Goal: Task Accomplishment & Management: Manage account settings

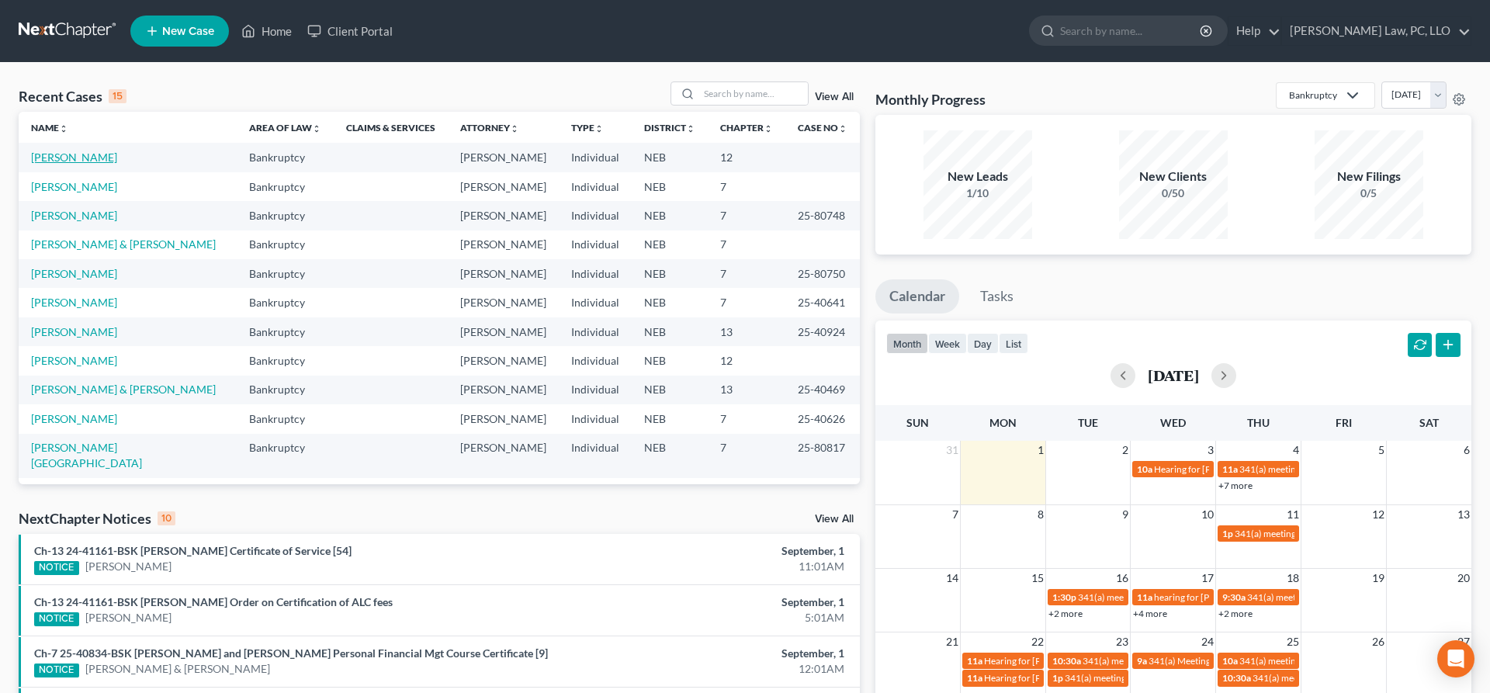
click at [74, 161] on link "[PERSON_NAME]" at bounding box center [74, 157] width 86 height 13
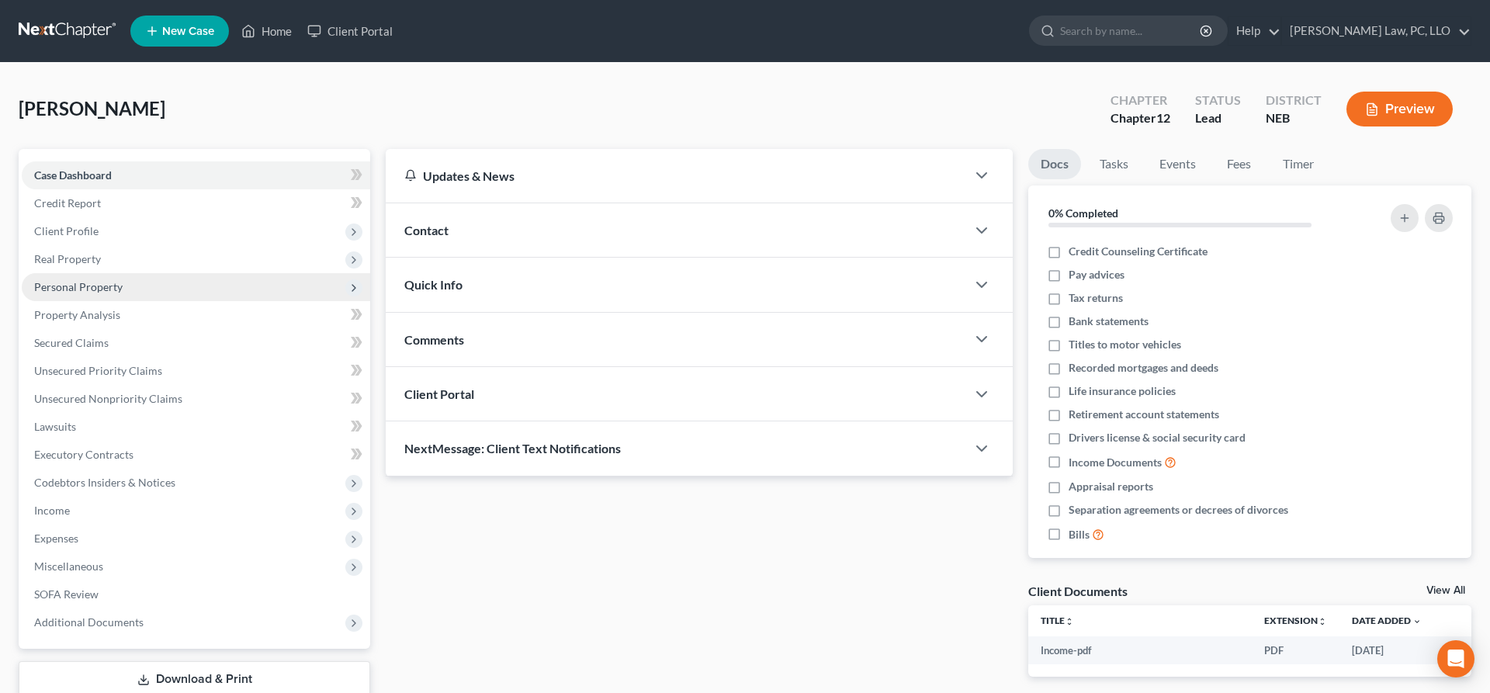
click at [83, 287] on span "Personal Property" at bounding box center [78, 286] width 88 height 13
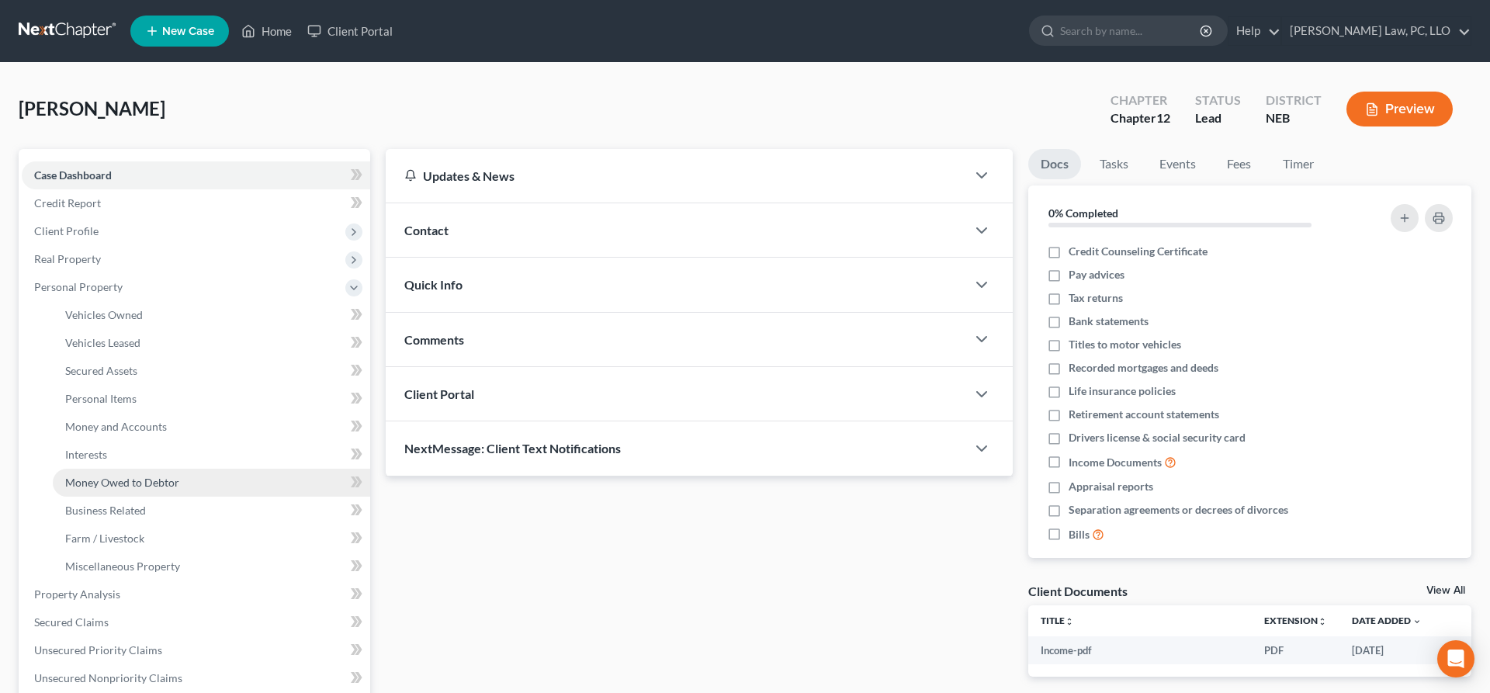
click at [135, 480] on span "Money Owed to Debtor" at bounding box center [122, 482] width 114 height 13
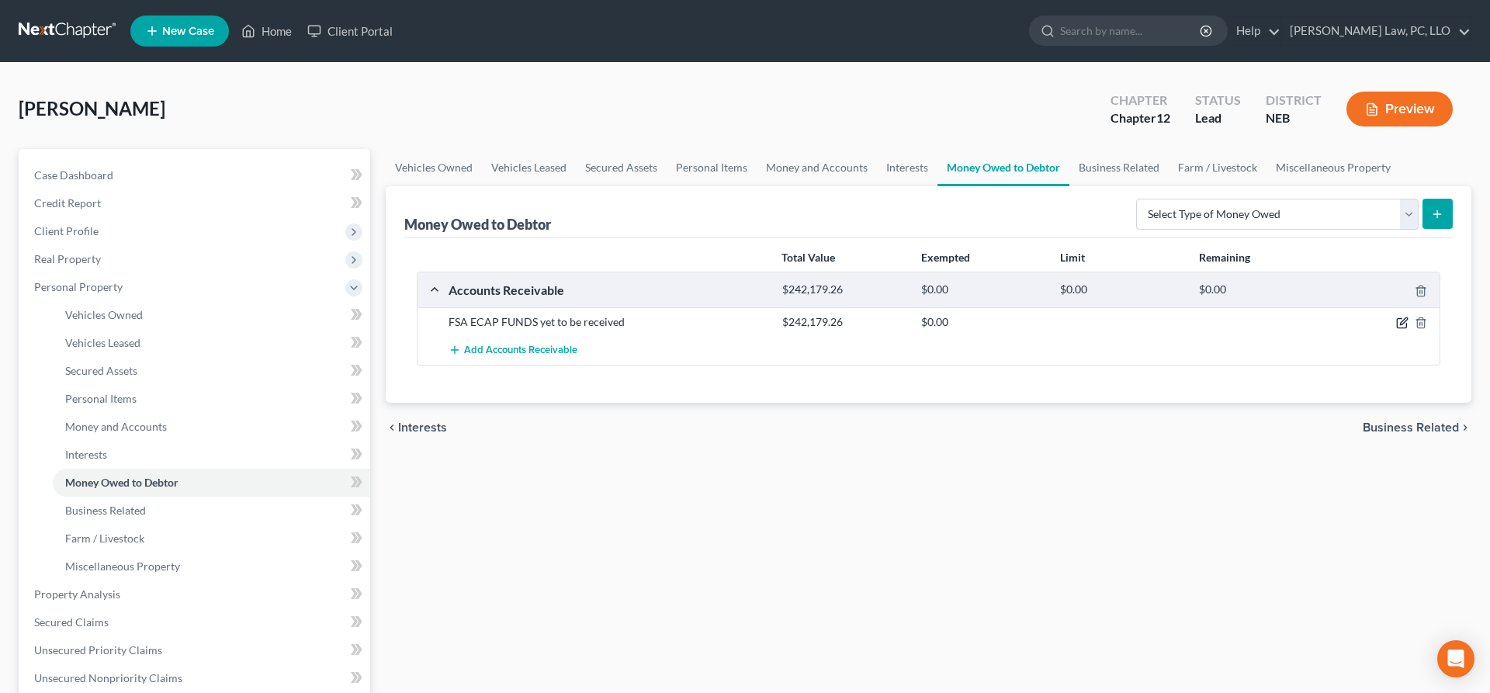
click at [1400, 320] on icon "button" at bounding box center [1402, 323] width 12 height 12
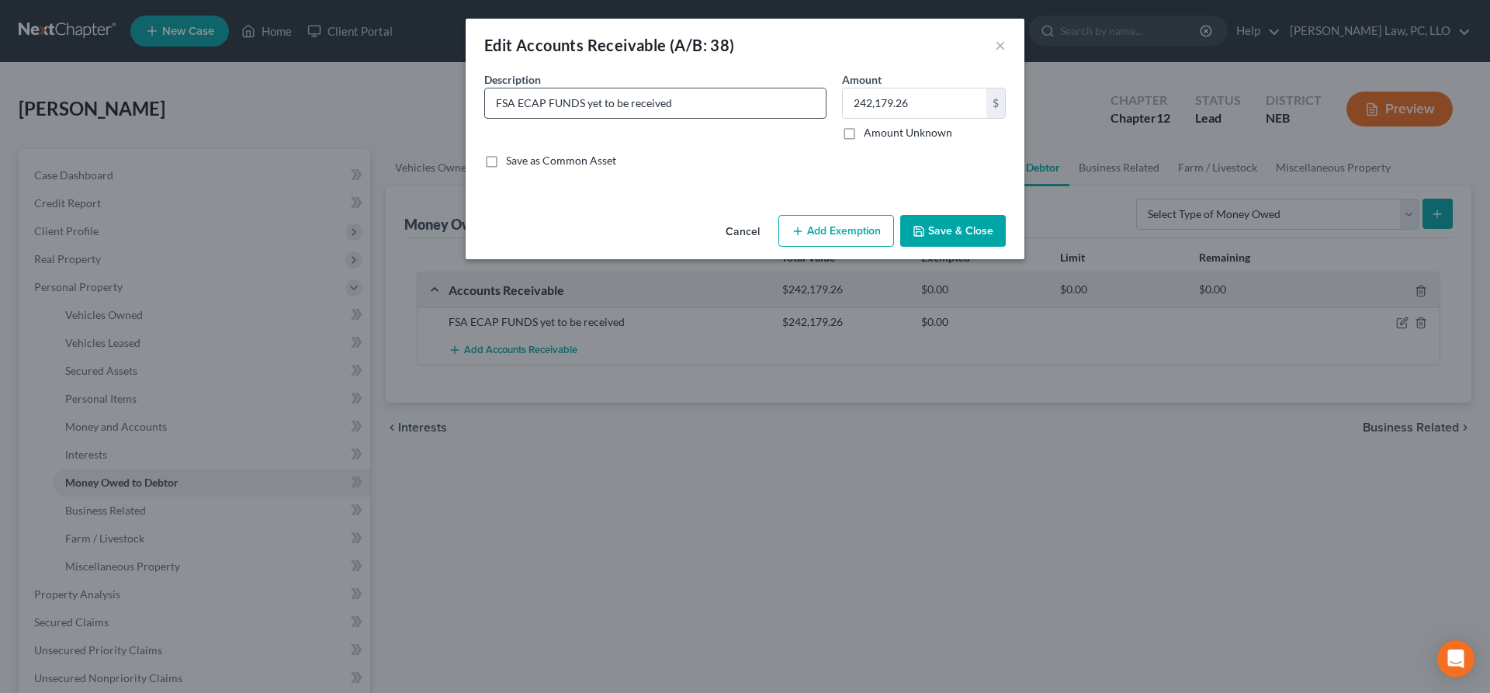
drag, startPoint x: 704, startPoint y: 106, endPoint x: 586, endPoint y: 104, distance: 118.7
click at [586, 104] on input "FSA ECAP FUNDS yet to be received" at bounding box center [655, 102] width 341 height 29
type input "FSA ECAP FUNDS paid directly to Cornerstone Bank-received, but likely not yet a…"
click at [957, 230] on button "Save & Close" at bounding box center [953, 231] width 106 height 33
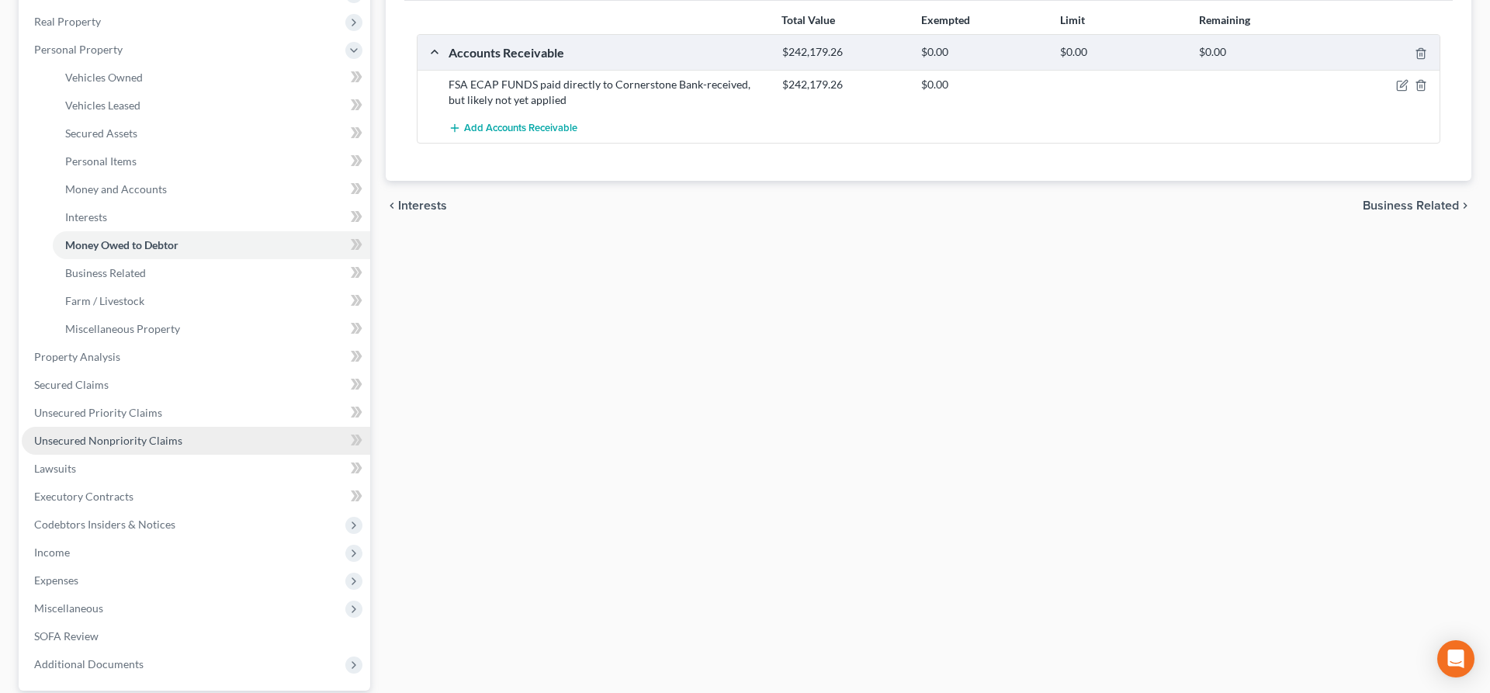
click at [147, 444] on span "Unsecured Nonpriority Claims" at bounding box center [108, 440] width 148 height 13
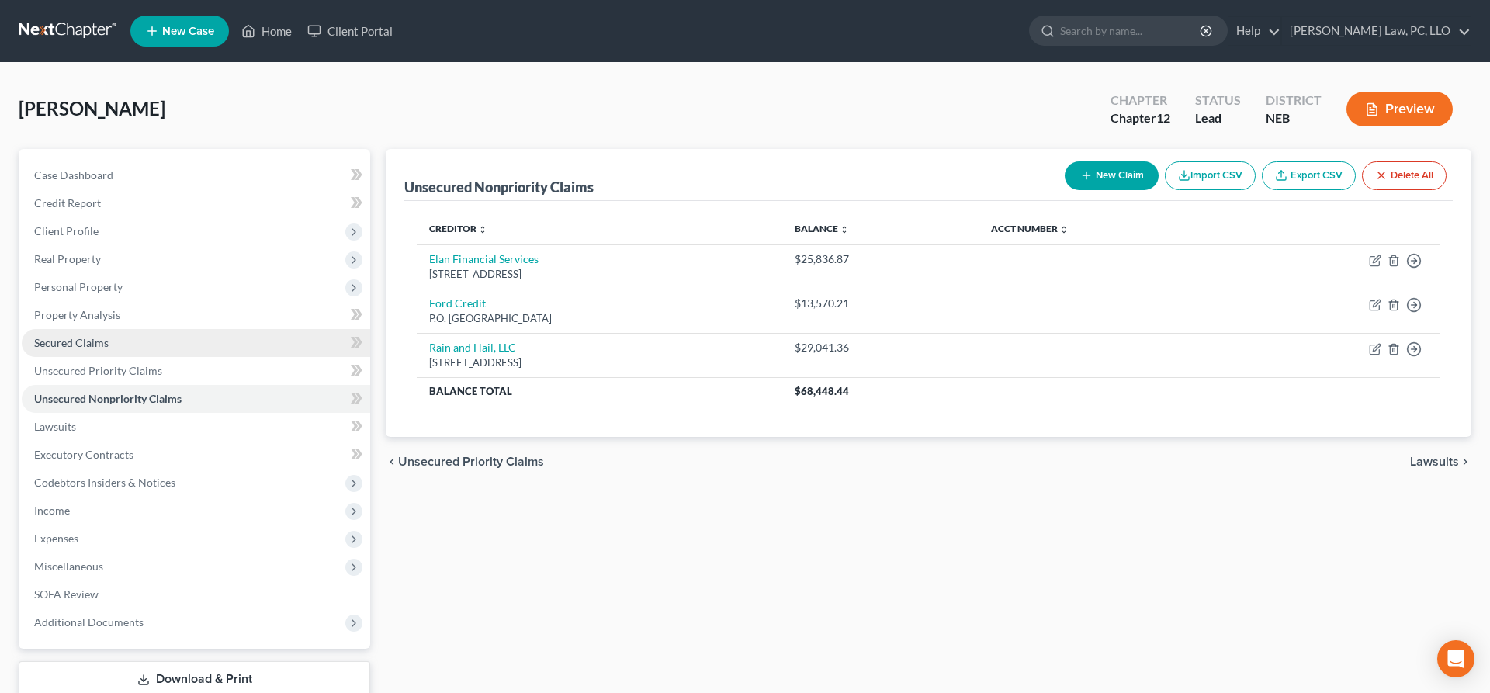
click at [99, 343] on span "Secured Claims" at bounding box center [71, 342] width 74 height 13
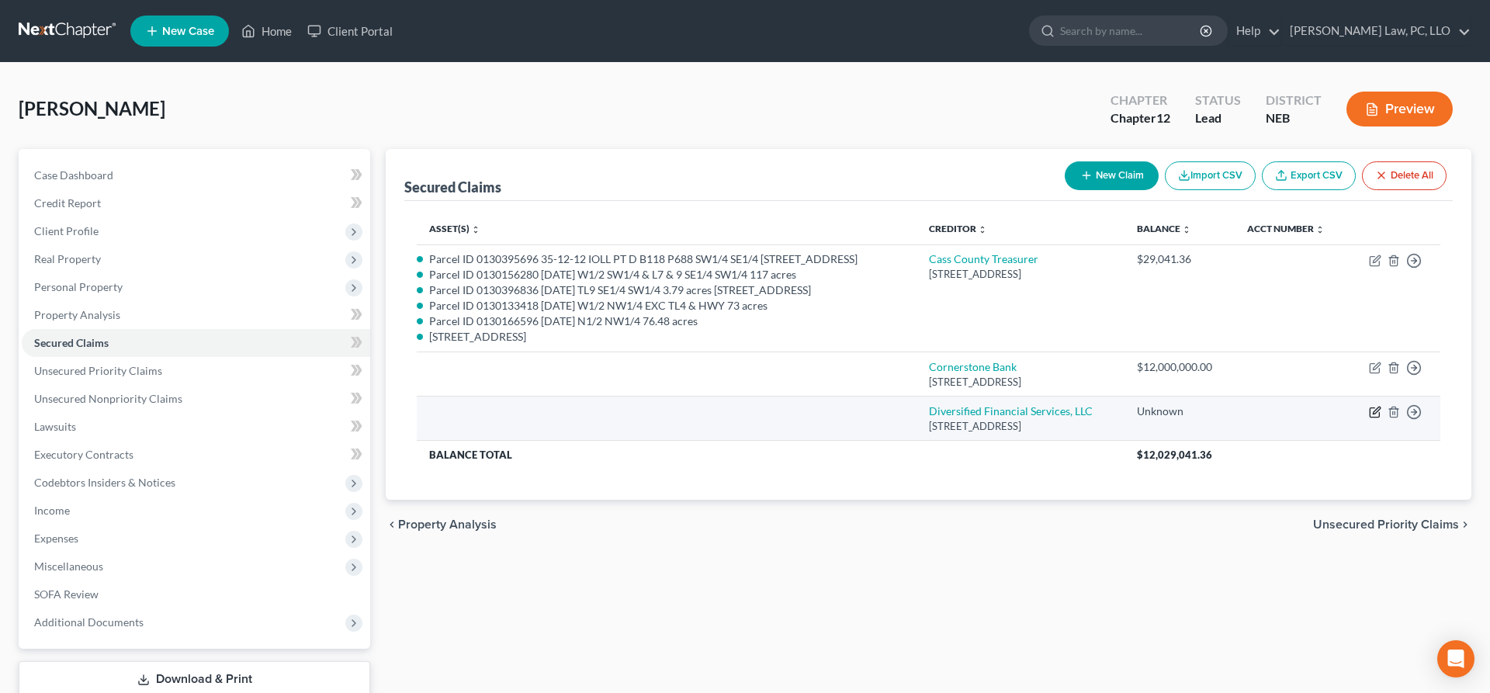
click at [1372, 418] on icon "button" at bounding box center [1375, 412] width 12 height 12
select select "30"
select select "0"
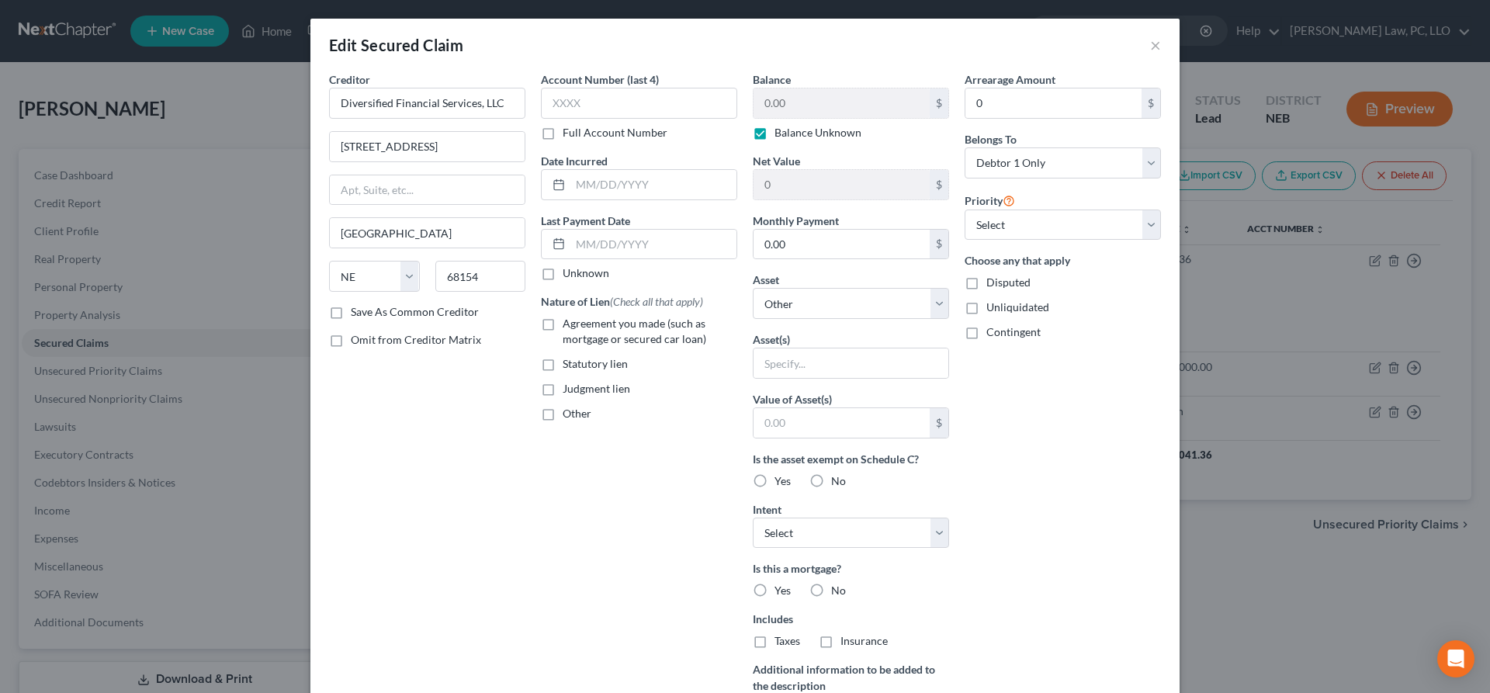
click at [1150, 47] on div "Edit Secured Claim ×" at bounding box center [744, 45] width 869 height 53
click at [1158, 50] on button "×" at bounding box center [1155, 45] width 11 height 19
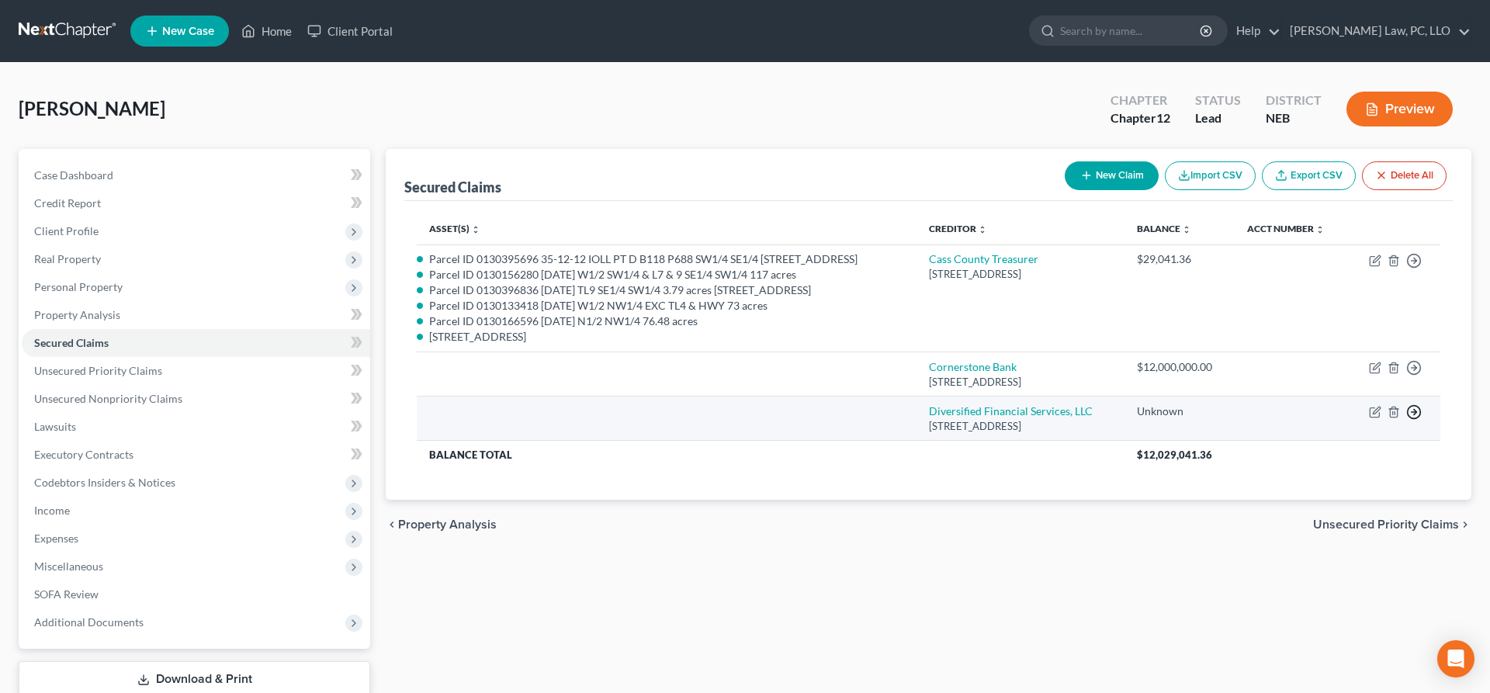
click at [1415, 264] on polyline "button" at bounding box center [1415, 260] width 2 height 5
click at [1342, 463] on link "Move to F" at bounding box center [1343, 450] width 130 height 26
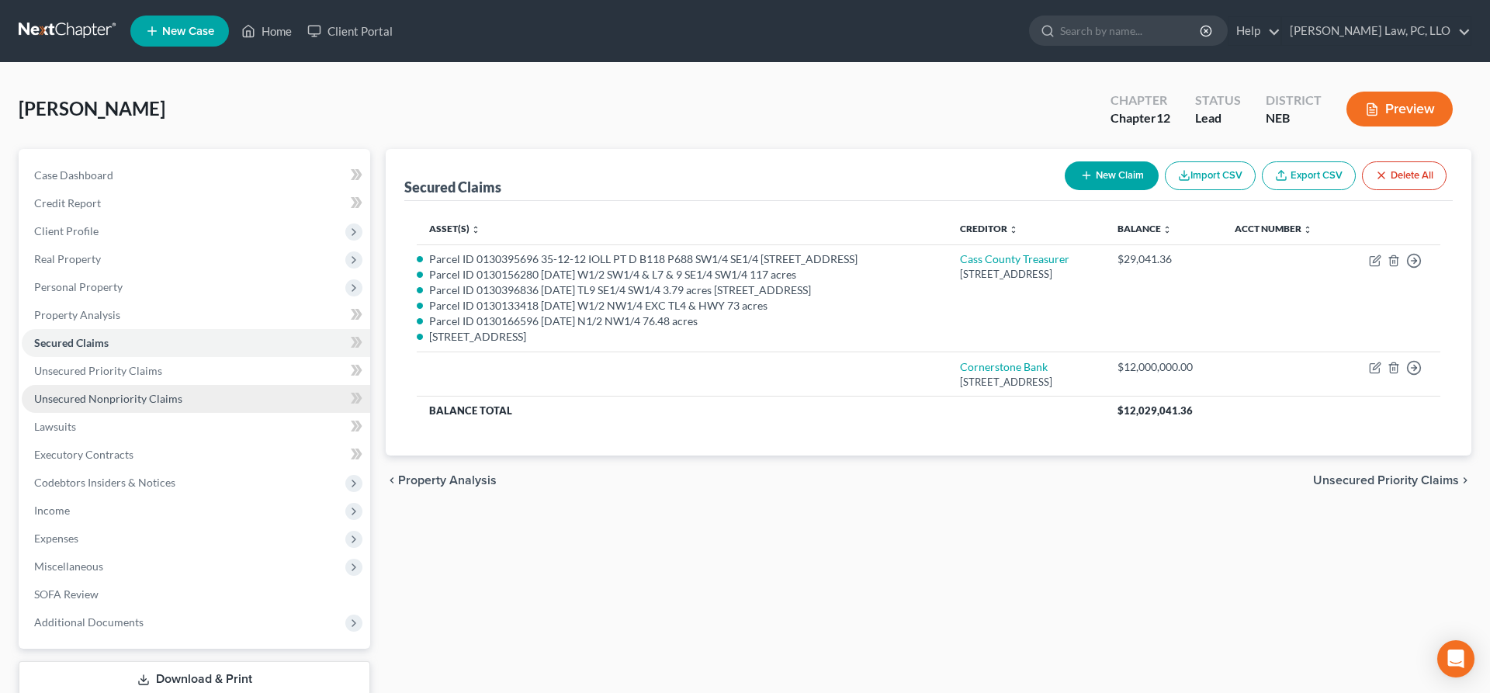
click at [111, 400] on span "Unsecured Nonpriority Claims" at bounding box center [108, 398] width 148 height 13
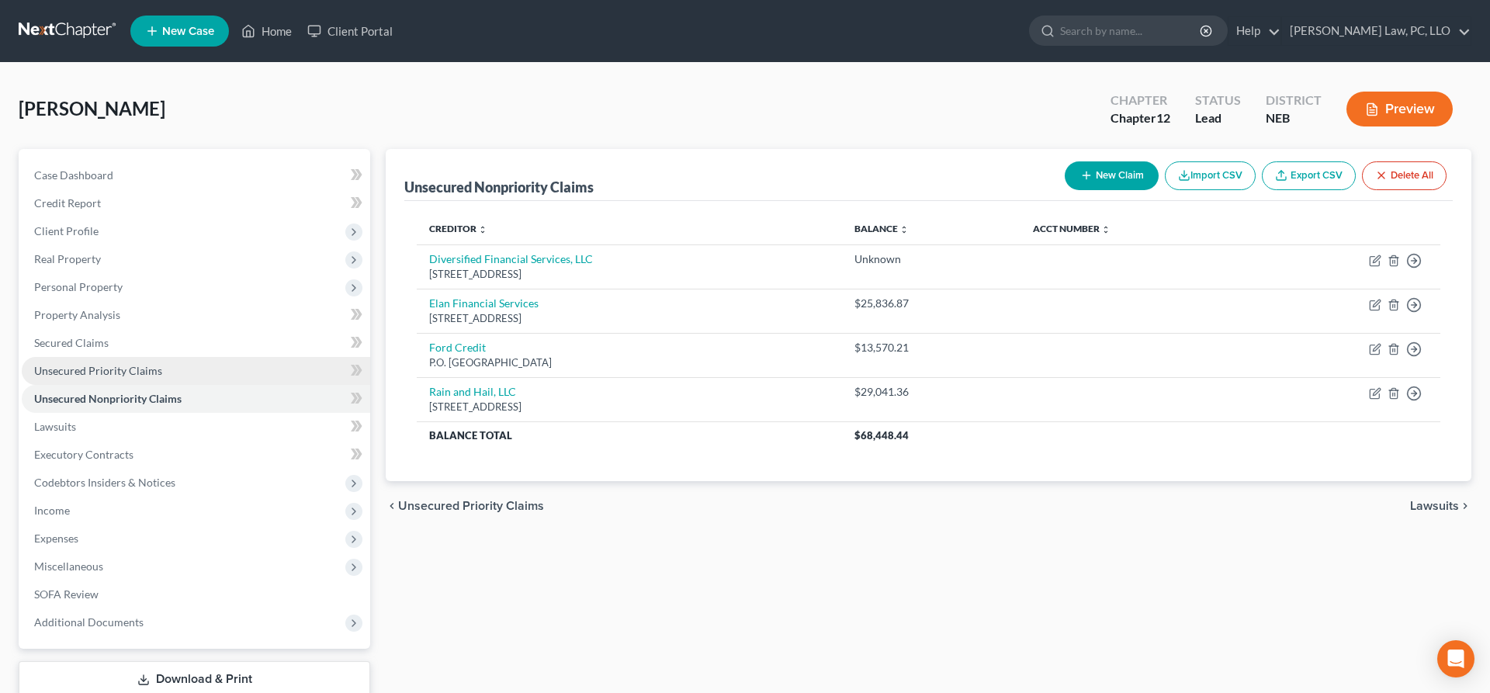
click at [58, 358] on link "Unsecured Priority Claims" at bounding box center [196, 371] width 348 height 28
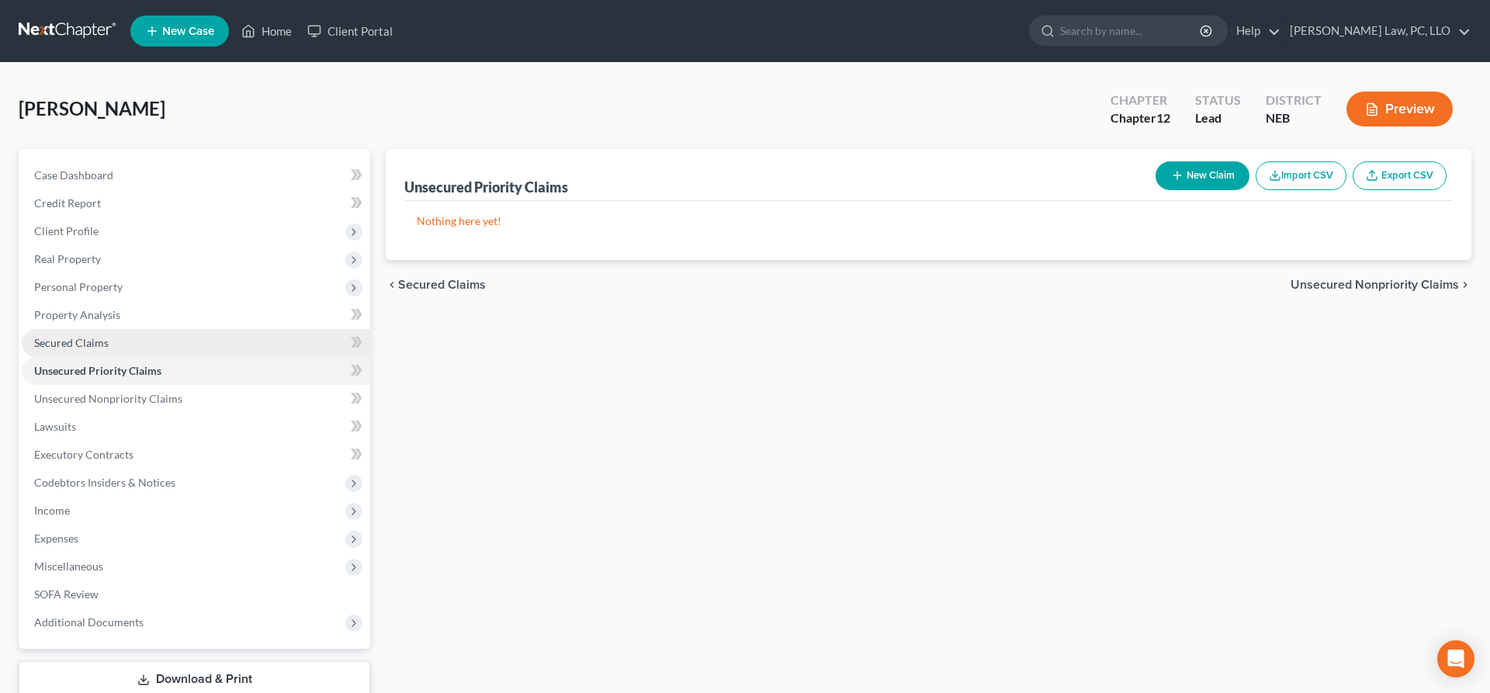
click at [60, 345] on span "Secured Claims" at bounding box center [71, 342] width 74 height 13
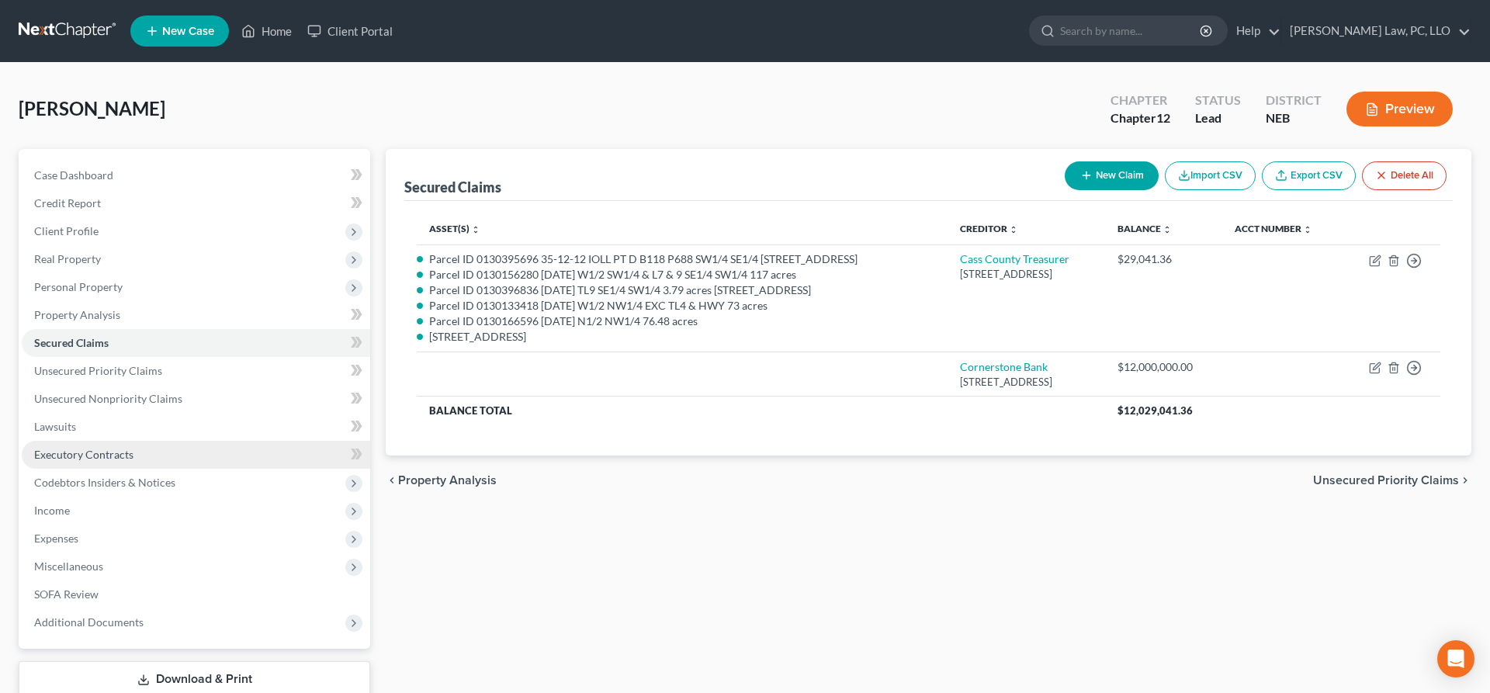
click at [151, 448] on link "Executory Contracts" at bounding box center [196, 455] width 348 height 28
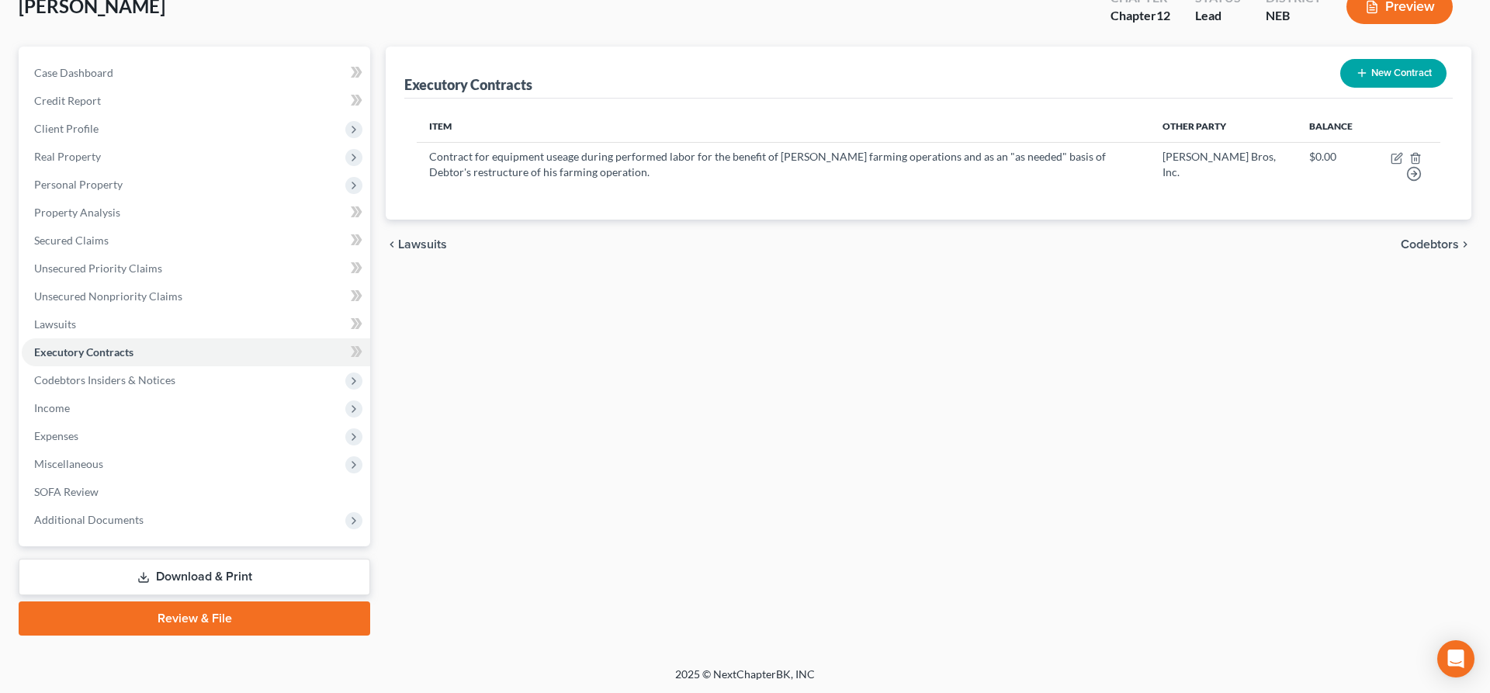
click at [220, 569] on link "Download & Print" at bounding box center [194, 577] width 351 height 36
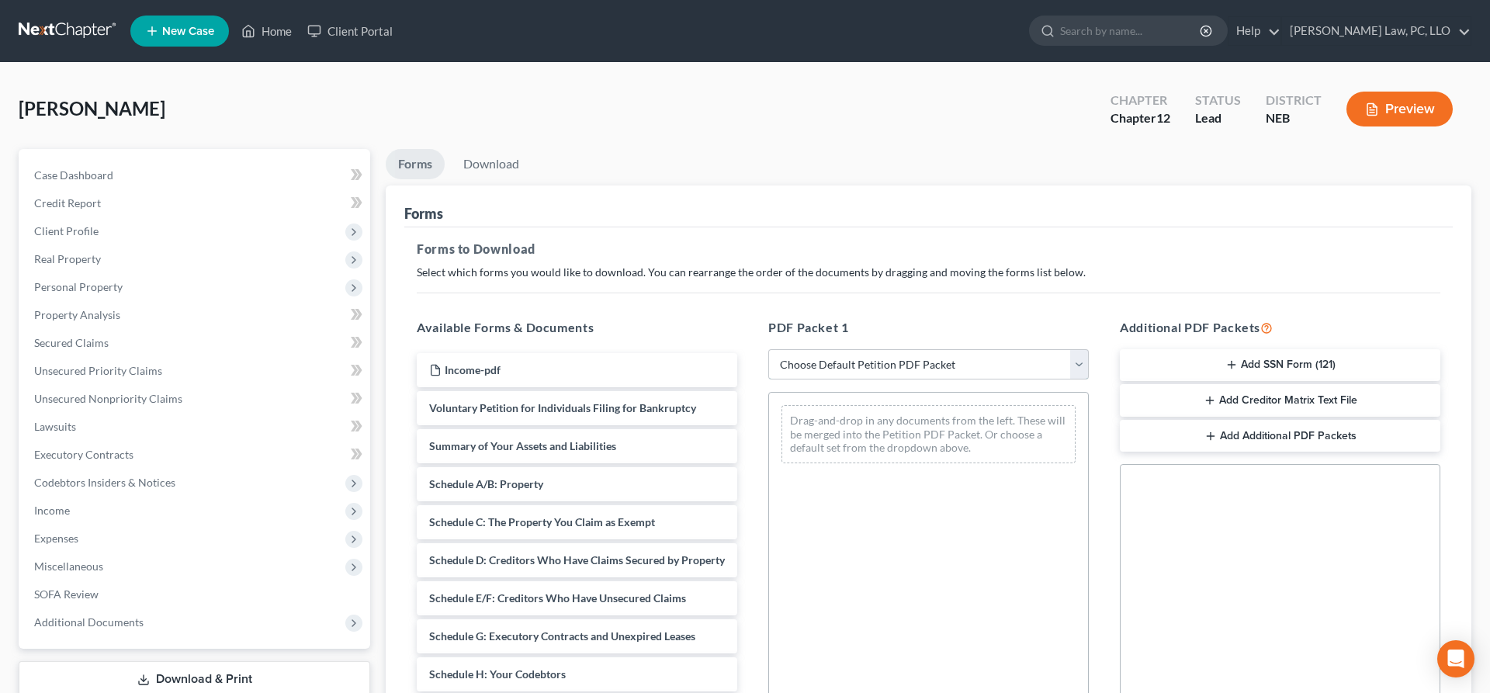
click at [768, 349] on select "Choose Default Petition PDF Packet Complete Bankruptcy Petition (all forms and …" at bounding box center [928, 364] width 320 height 31
click option "CH 12 Emergency Schedules" at bounding box center [0, 0] width 0 height 0
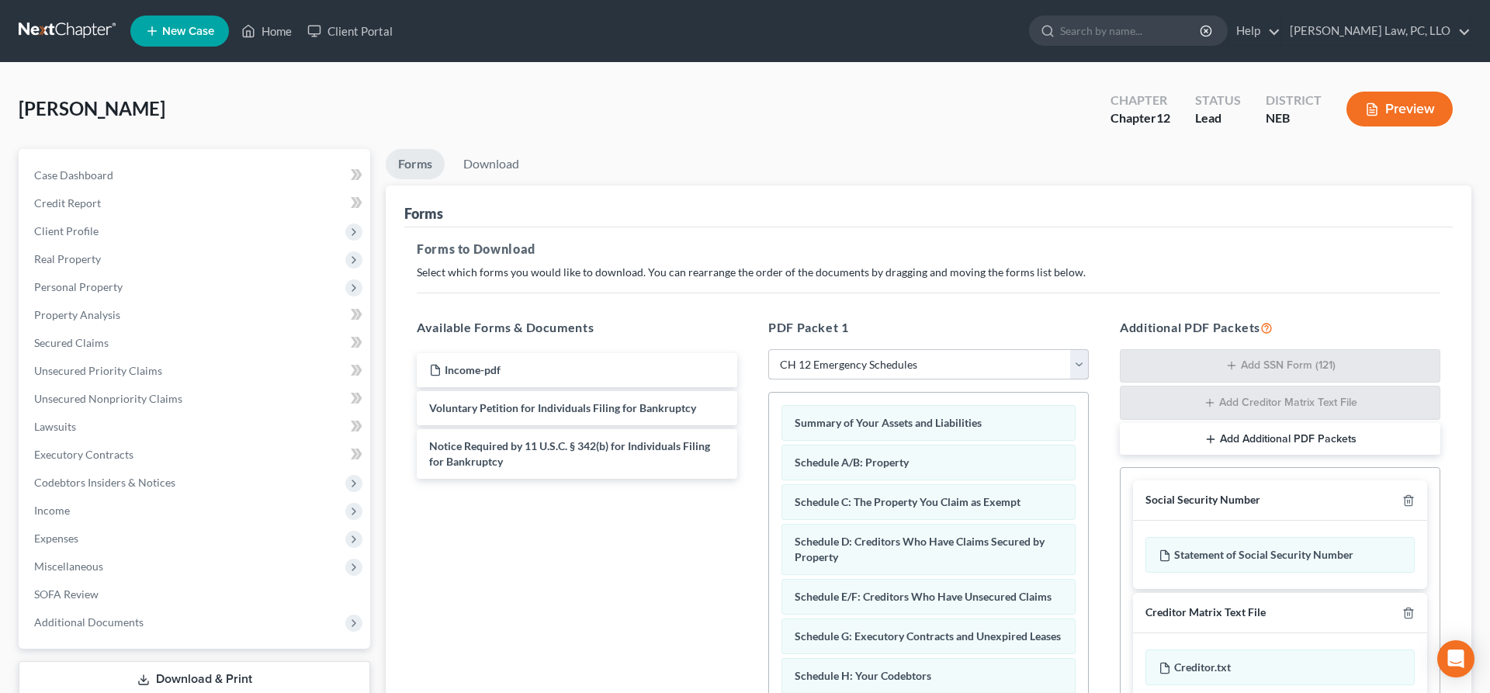
click at [768, 349] on select "Choose Default Petition PDF Packet Complete Bankruptcy Petition (all forms and …" at bounding box center [928, 364] width 320 height 31
select select "0"
click option "Complete Bankruptcy Petition (all forms and schedules)" at bounding box center [0, 0] width 0 height 0
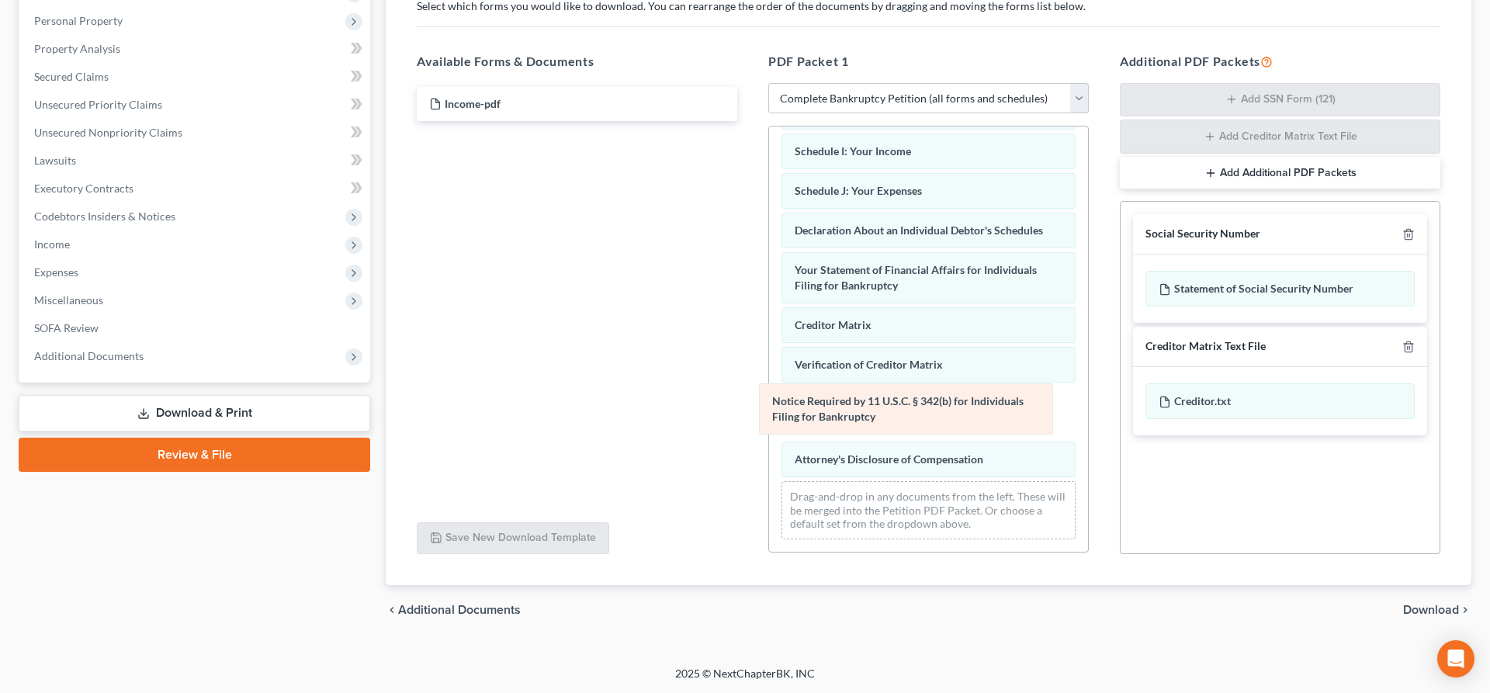
scroll to position [282, 0]
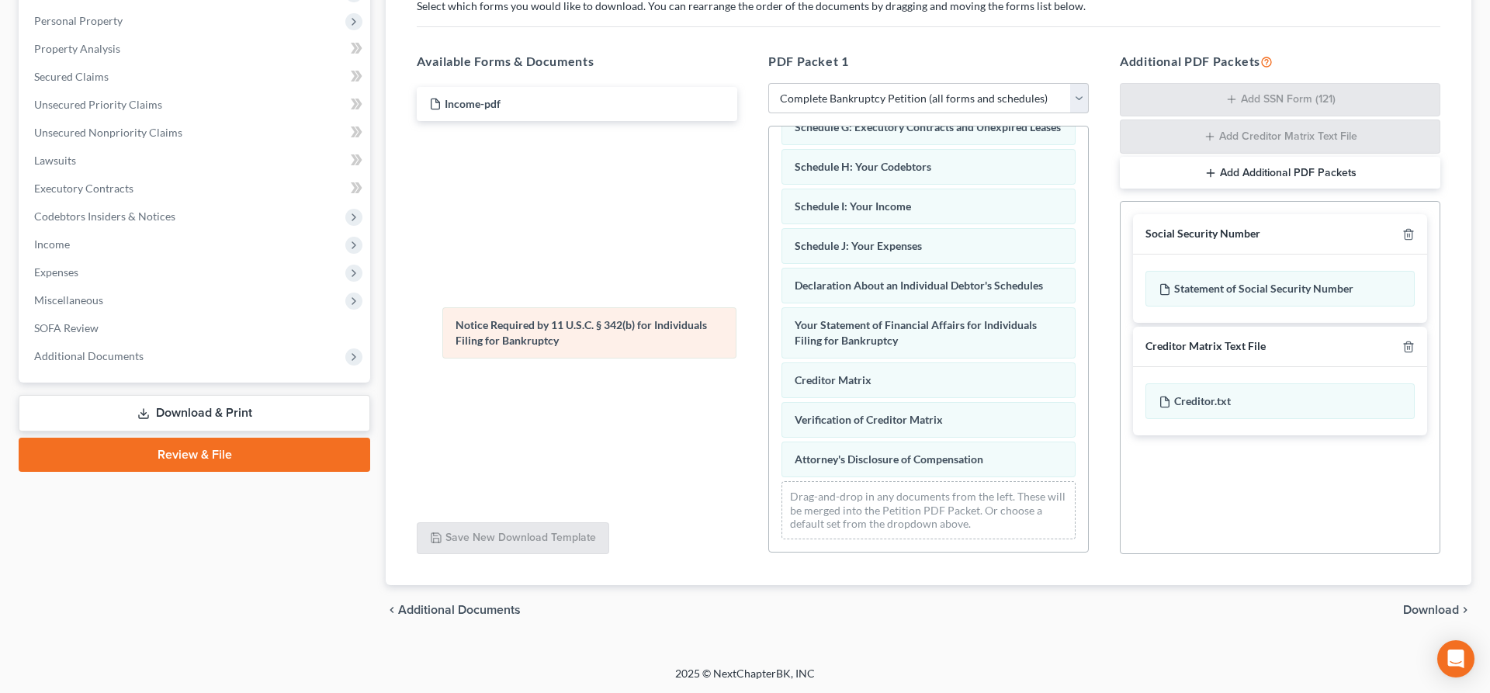
drag, startPoint x: 891, startPoint y: 421, endPoint x: 486, endPoint y: 303, distance: 422.0
click at [769, 335] on div "Notice Required by 11 U.S.C. § 342(b) for Individuals Filing for Bankruptcy Vol…" at bounding box center [928, 198] width 319 height 708
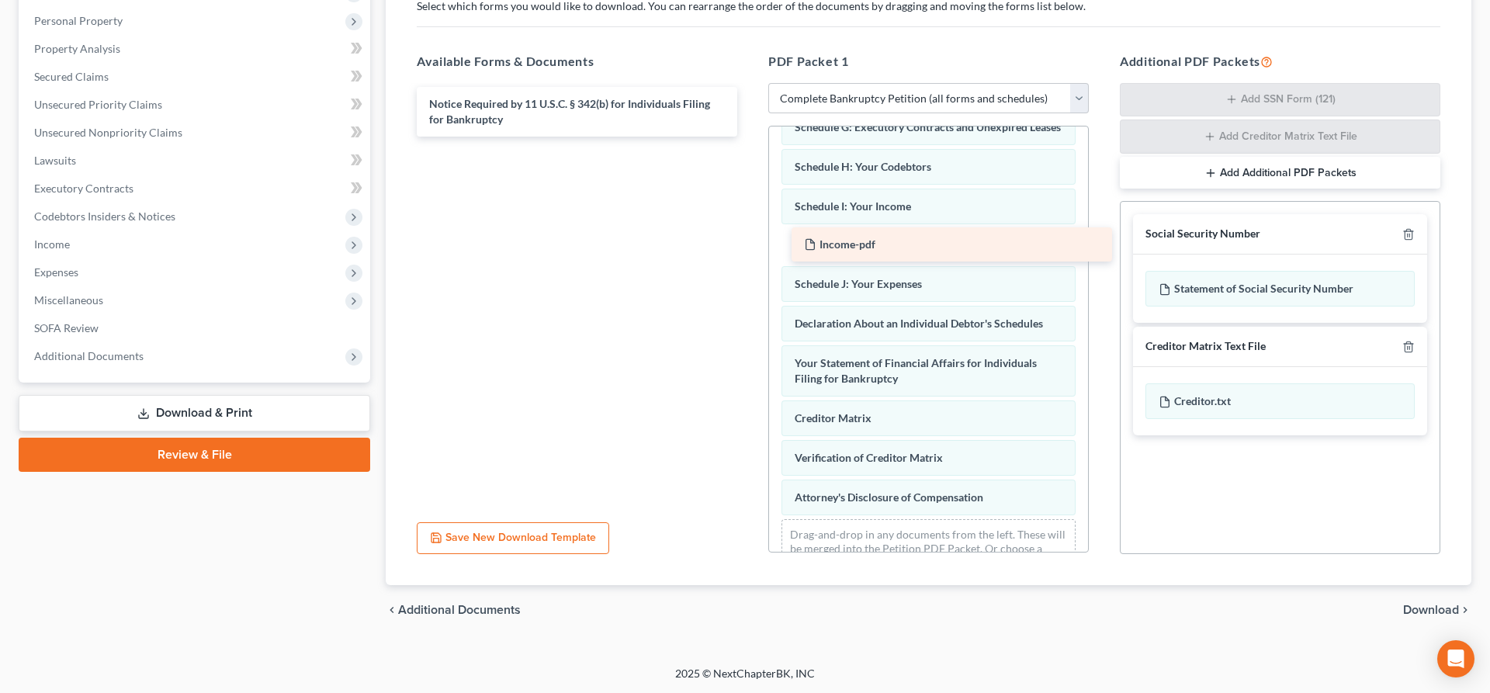
drag, startPoint x: 452, startPoint y: 107, endPoint x: 827, endPoint y: 248, distance: 400.4
click at [749, 137] on div "Income-pdf Income-pdf Notice Required by 11 U.S.C. § 342(b) for Individuals Fil…" at bounding box center [576, 112] width 345 height 50
click at [1428, 609] on span "Download" at bounding box center [1431, 610] width 56 height 12
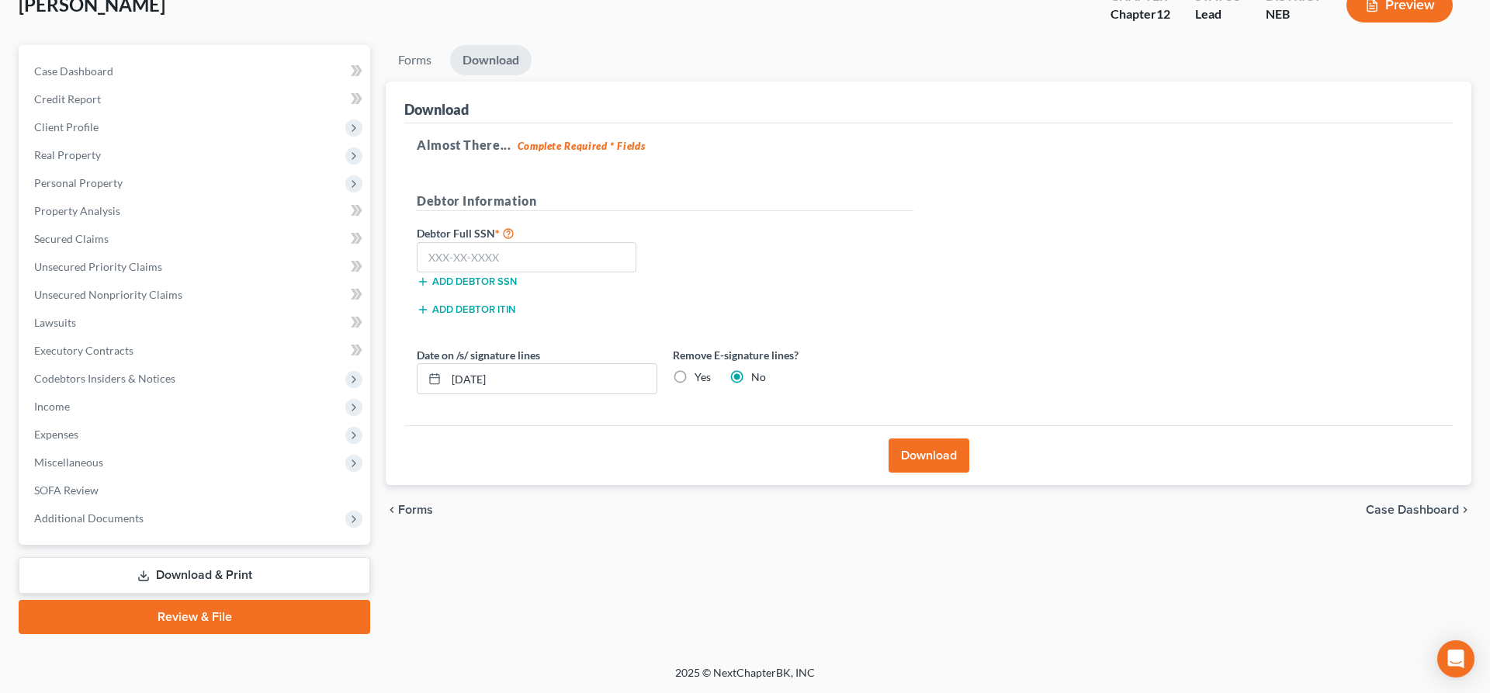
scroll to position [102, 0]
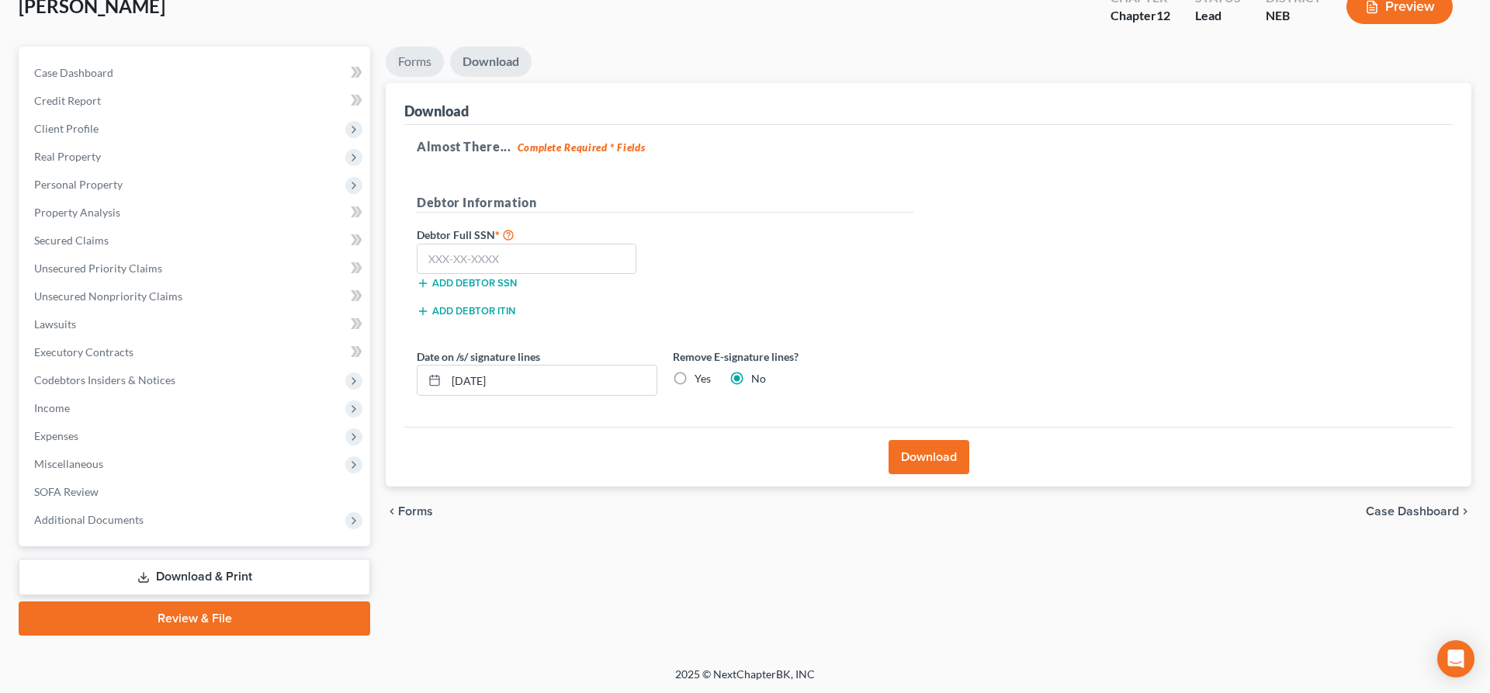
click at [414, 69] on link "Forms" at bounding box center [415, 62] width 58 height 30
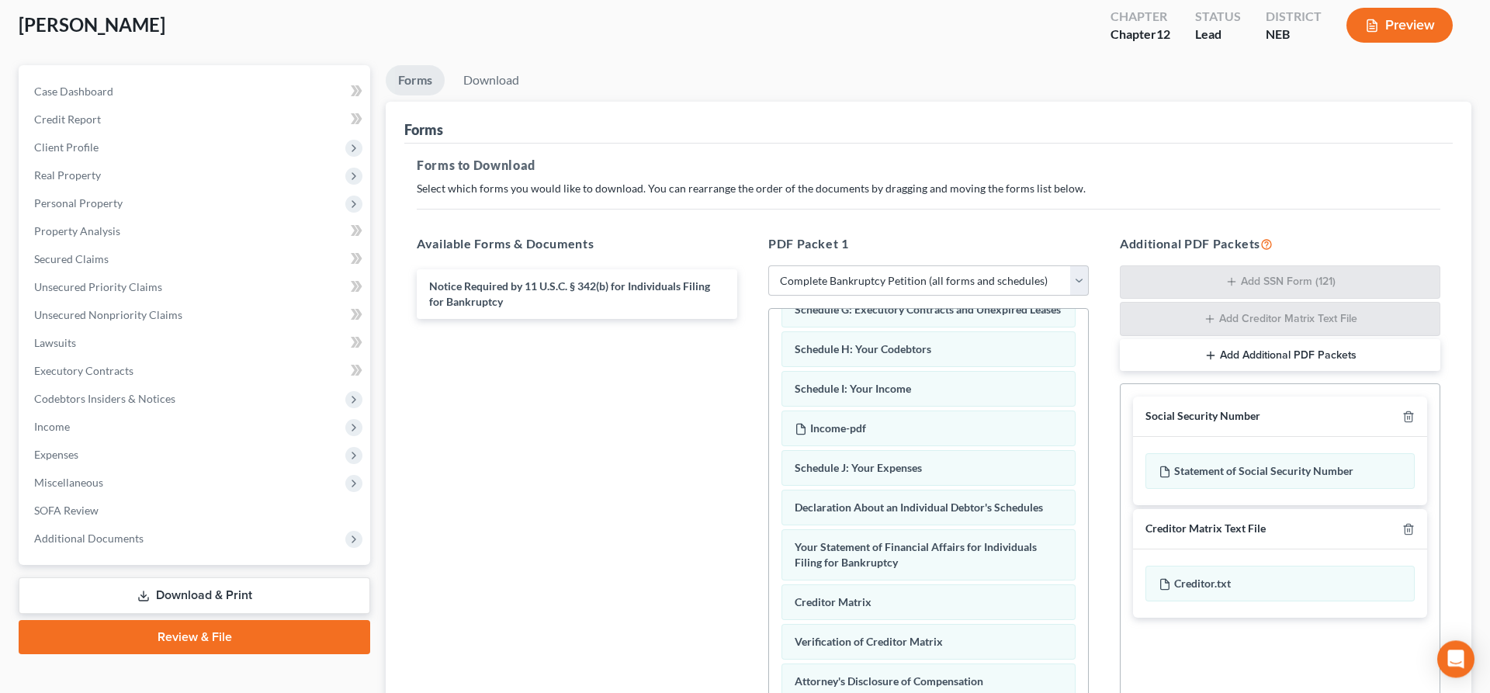
scroll to position [266, 0]
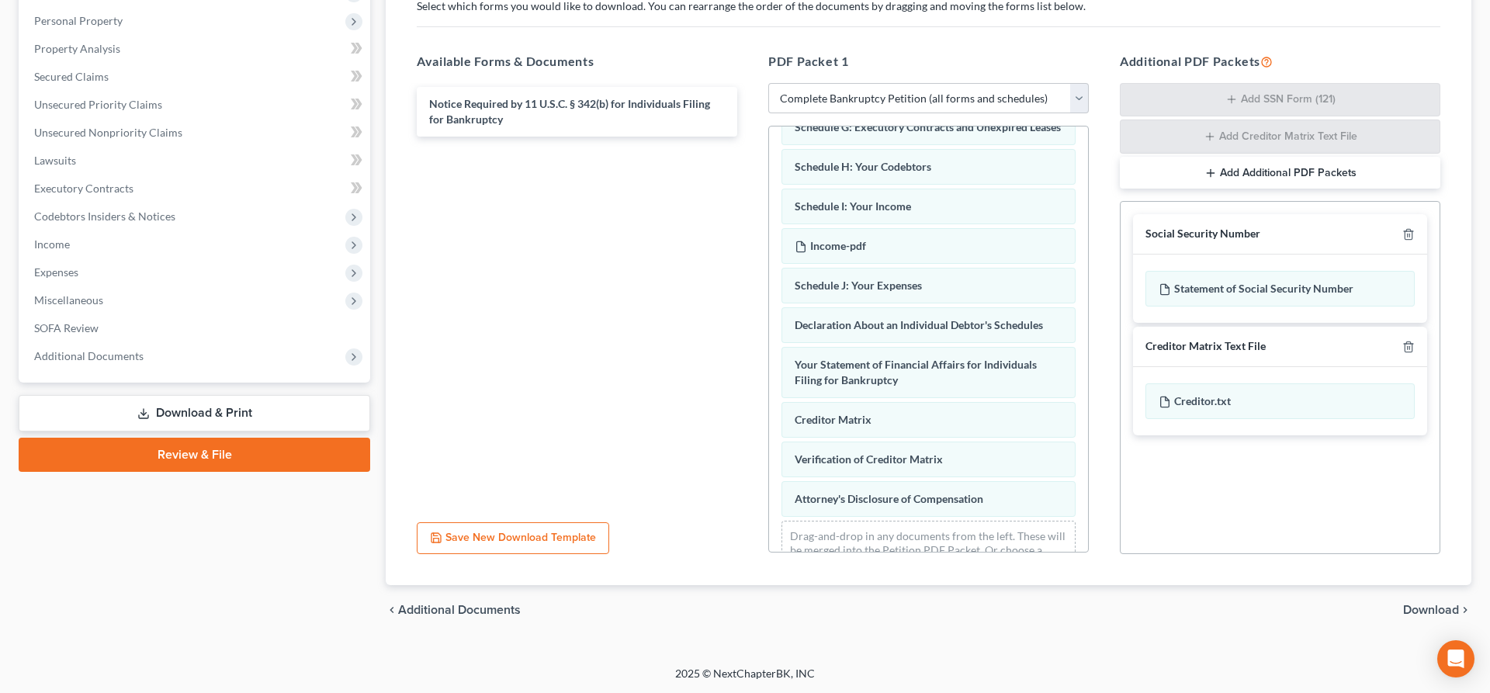
click at [1424, 610] on span "Download" at bounding box center [1431, 610] width 56 height 12
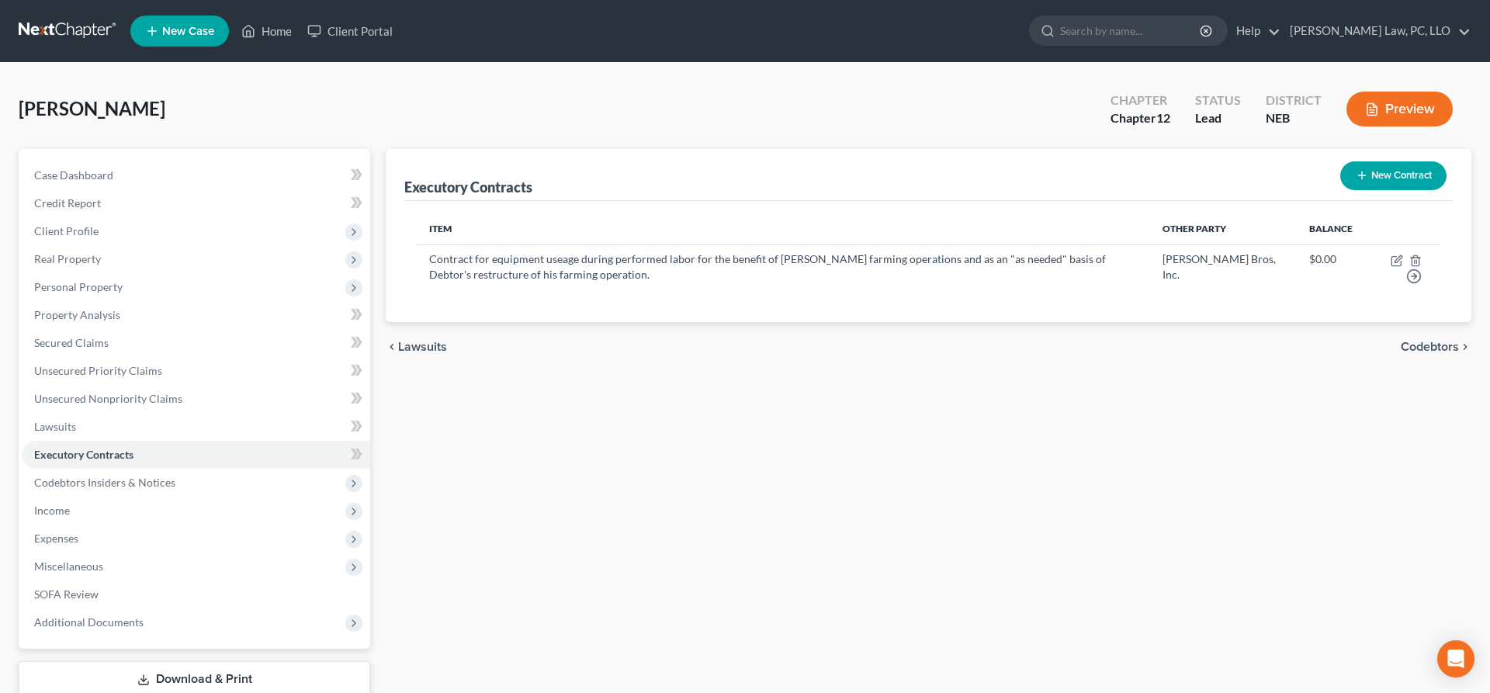
scroll to position [102, 0]
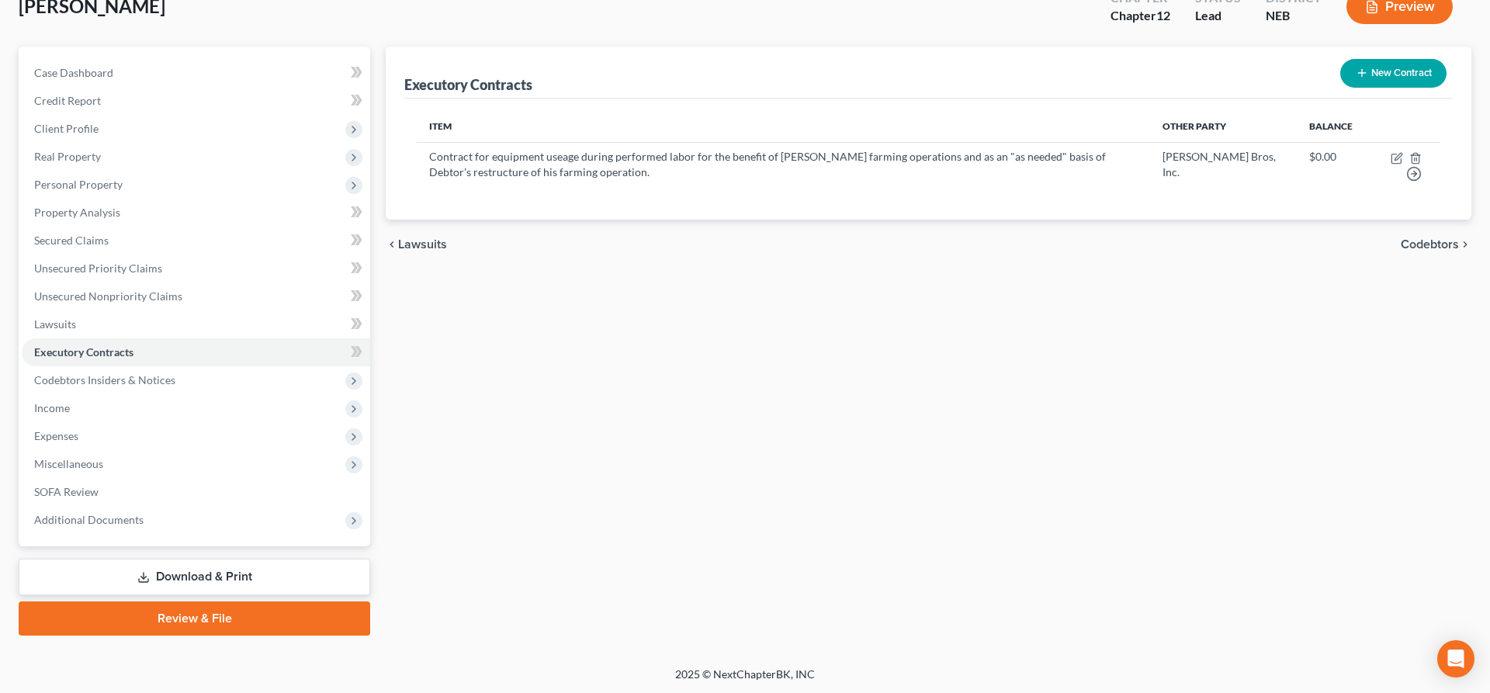
click at [133, 572] on link "Download & Print" at bounding box center [194, 577] width 351 height 36
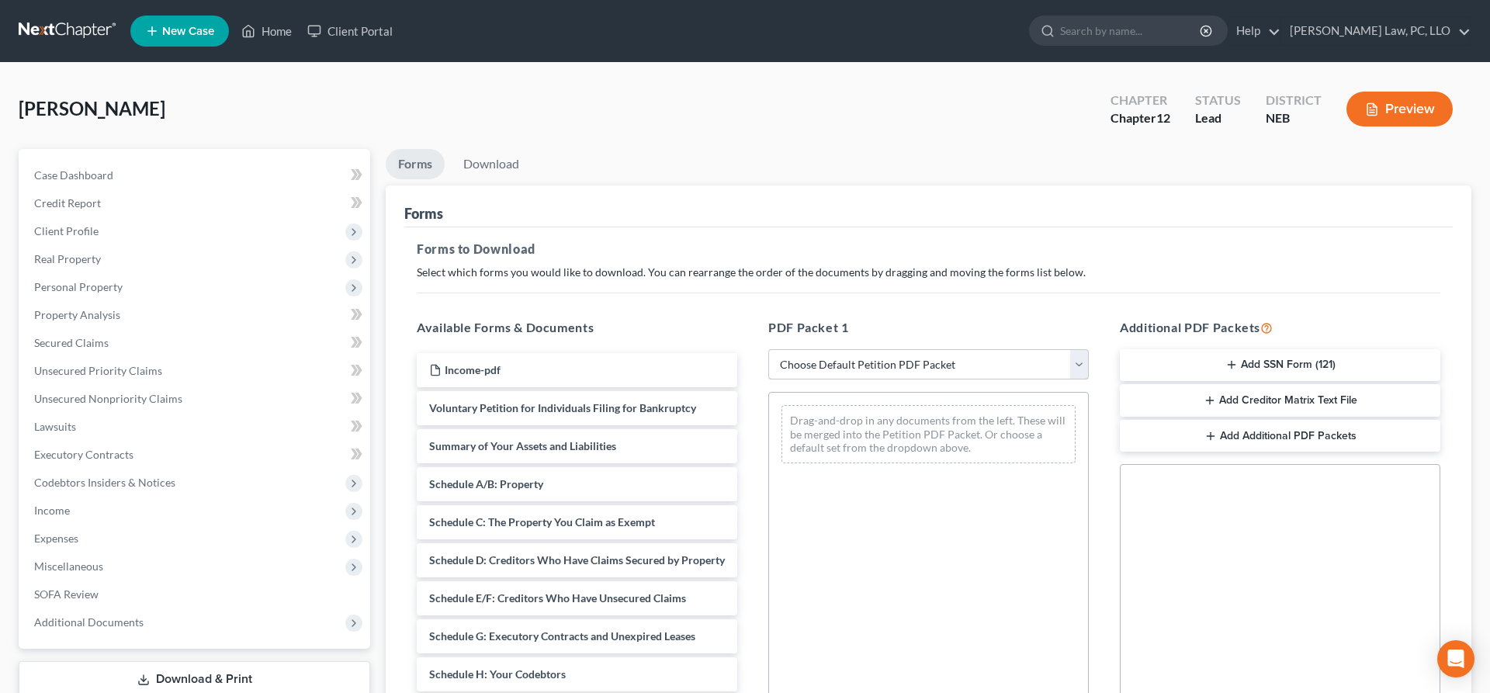
click at [768, 349] on select "Choose Default Petition PDF Packet Complete Bankruptcy Petition (all forms and …" at bounding box center [928, 364] width 320 height 31
select select "0"
click option "Complete Bankruptcy Petition (all forms and schedules)" at bounding box center [0, 0] width 0 height 0
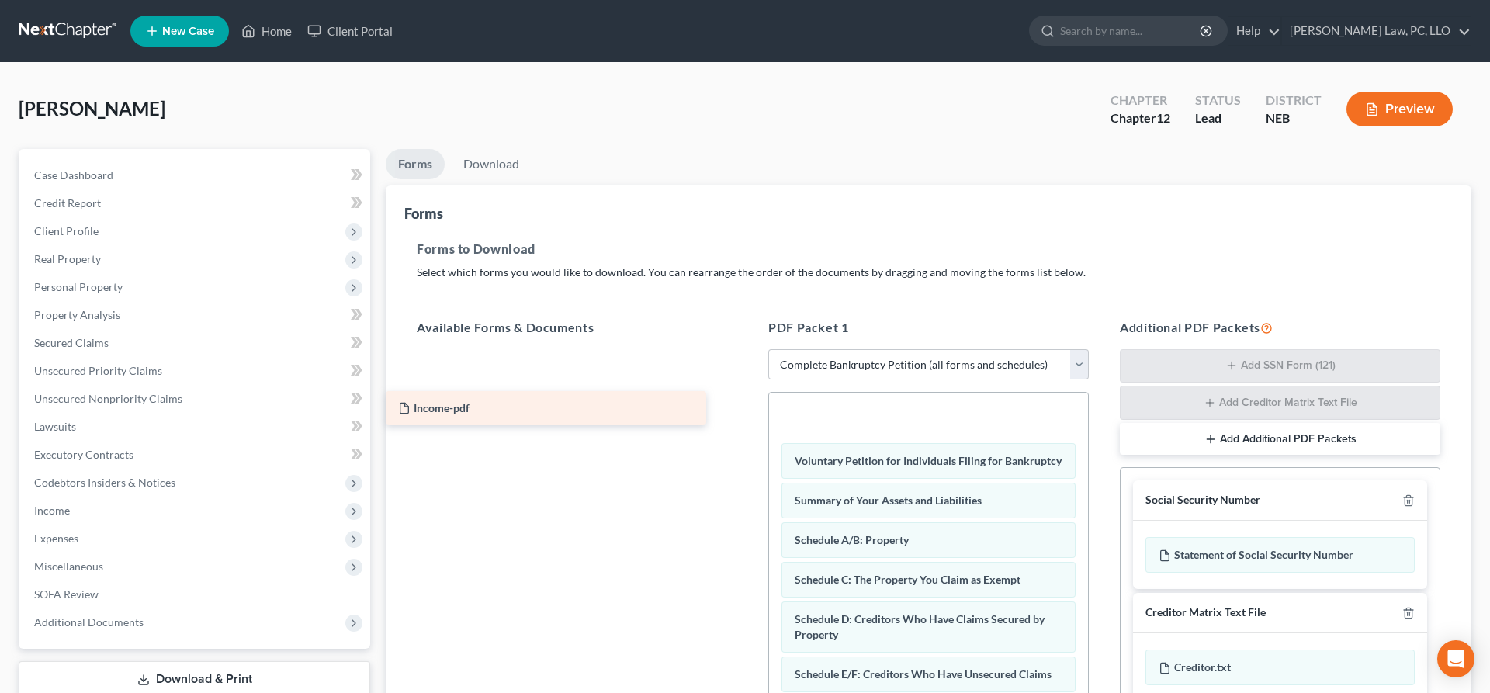
drag, startPoint x: 526, startPoint y: 366, endPoint x: 497, endPoint y: 395, distance: 40.6
click at [494, 349] on div "Income-pdf Income-pdf" at bounding box center [576, 349] width 345 height 0
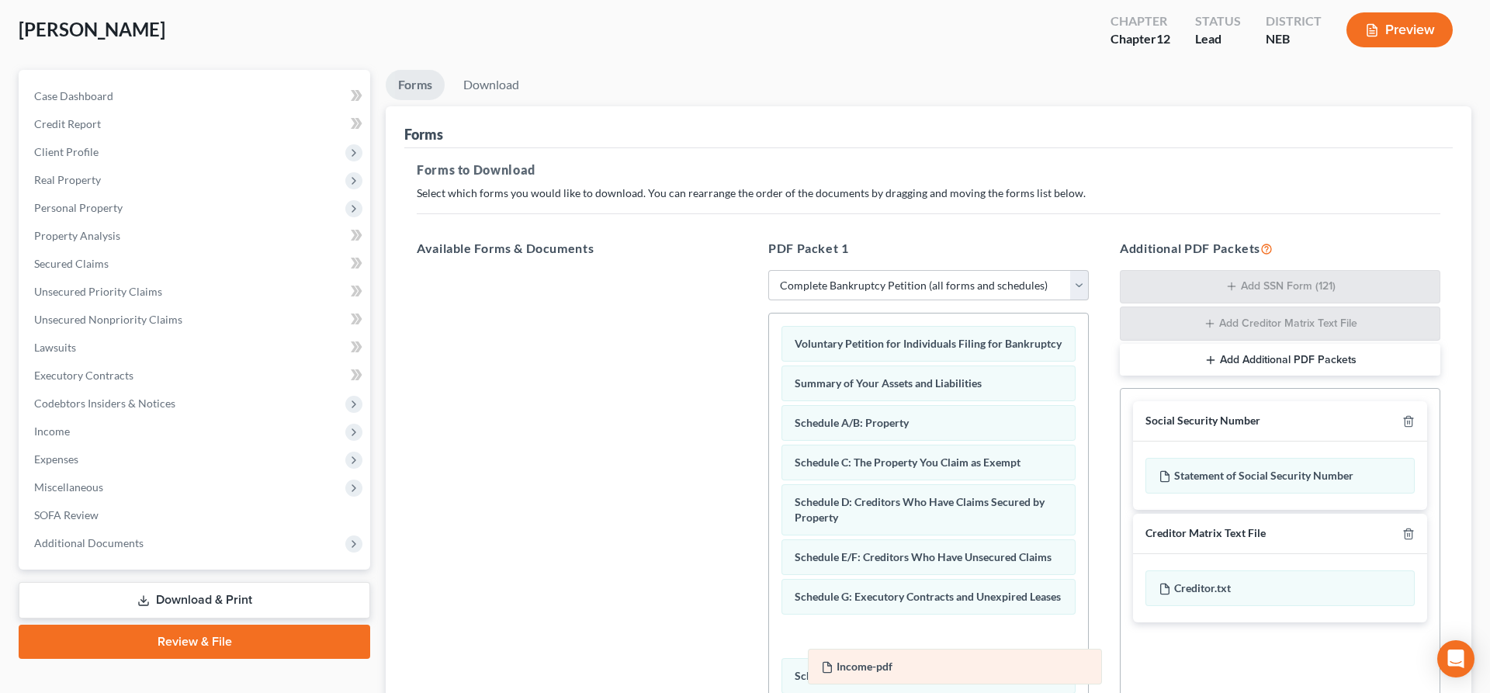
scroll to position [158, 0]
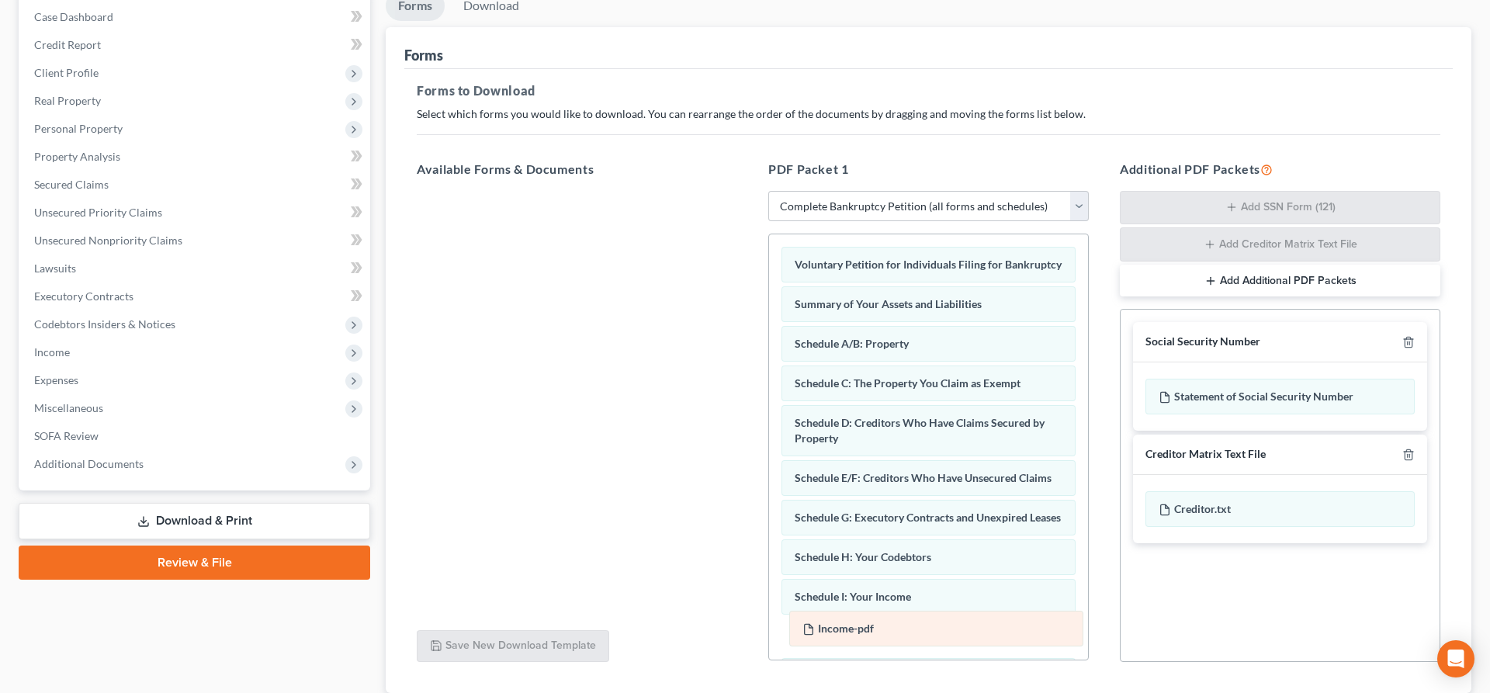
drag, startPoint x: 829, startPoint y: 424, endPoint x: 837, endPoint y: 631, distance: 206.5
click at [837, 631] on div "Income-pdf Income-pdf Voluntary Petition for Individuals Filing for Bankruptcy …" at bounding box center [928, 635] width 319 height 802
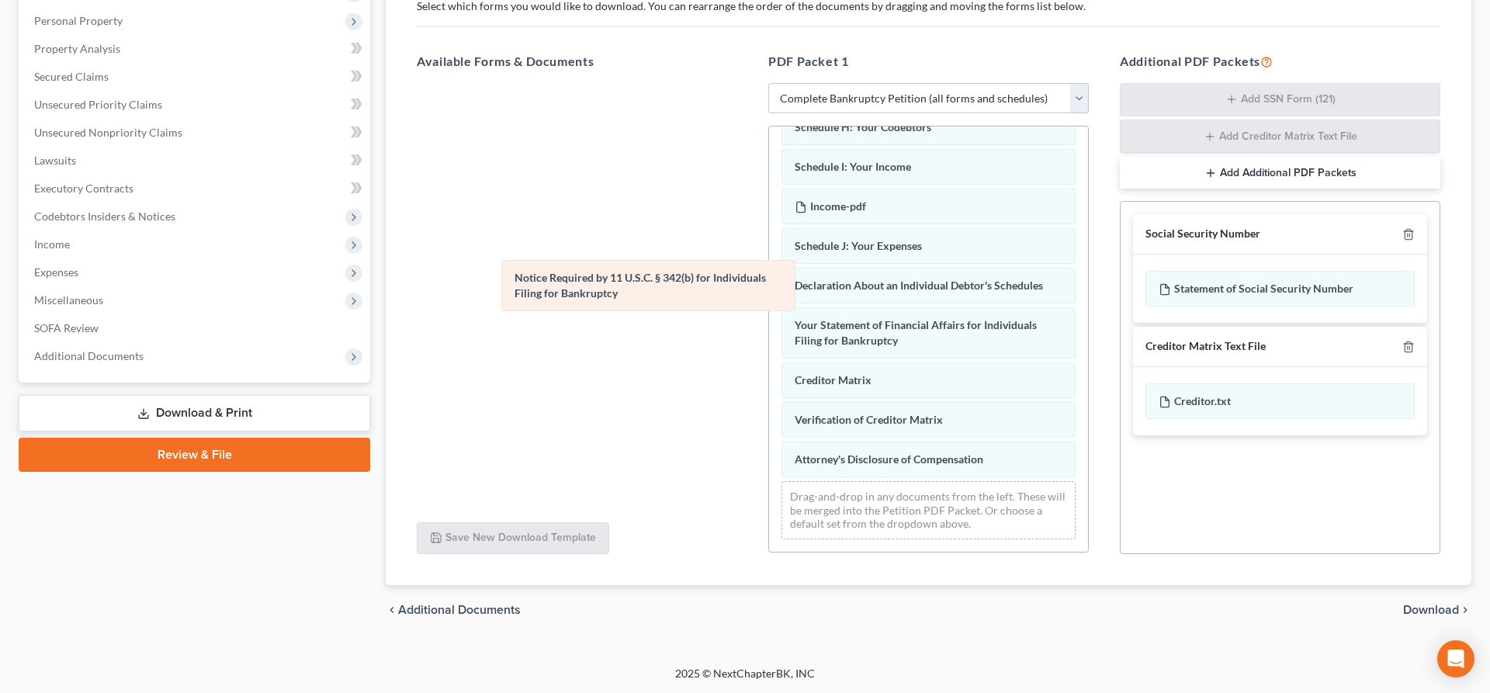
scroll to position [322, 0]
drag, startPoint x: 869, startPoint y: 411, endPoint x: 488, endPoint y: 194, distance: 438.5
click at [769, 247] on div "Notice Required by 11 U.S.C. § 342(b) for Individuals Filing for Bankruptcy Vol…" at bounding box center [928, 177] width 319 height 747
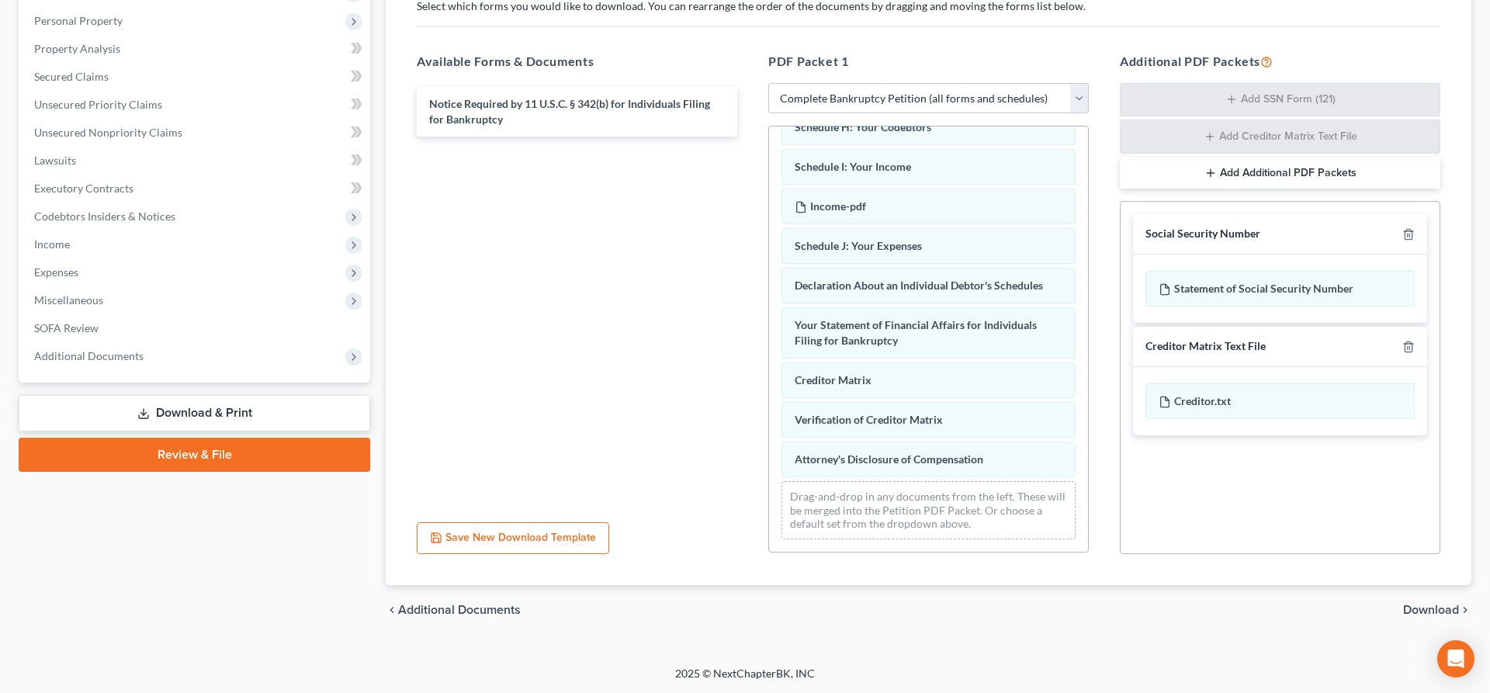
click at [1414, 604] on span "Download" at bounding box center [1431, 610] width 56 height 12
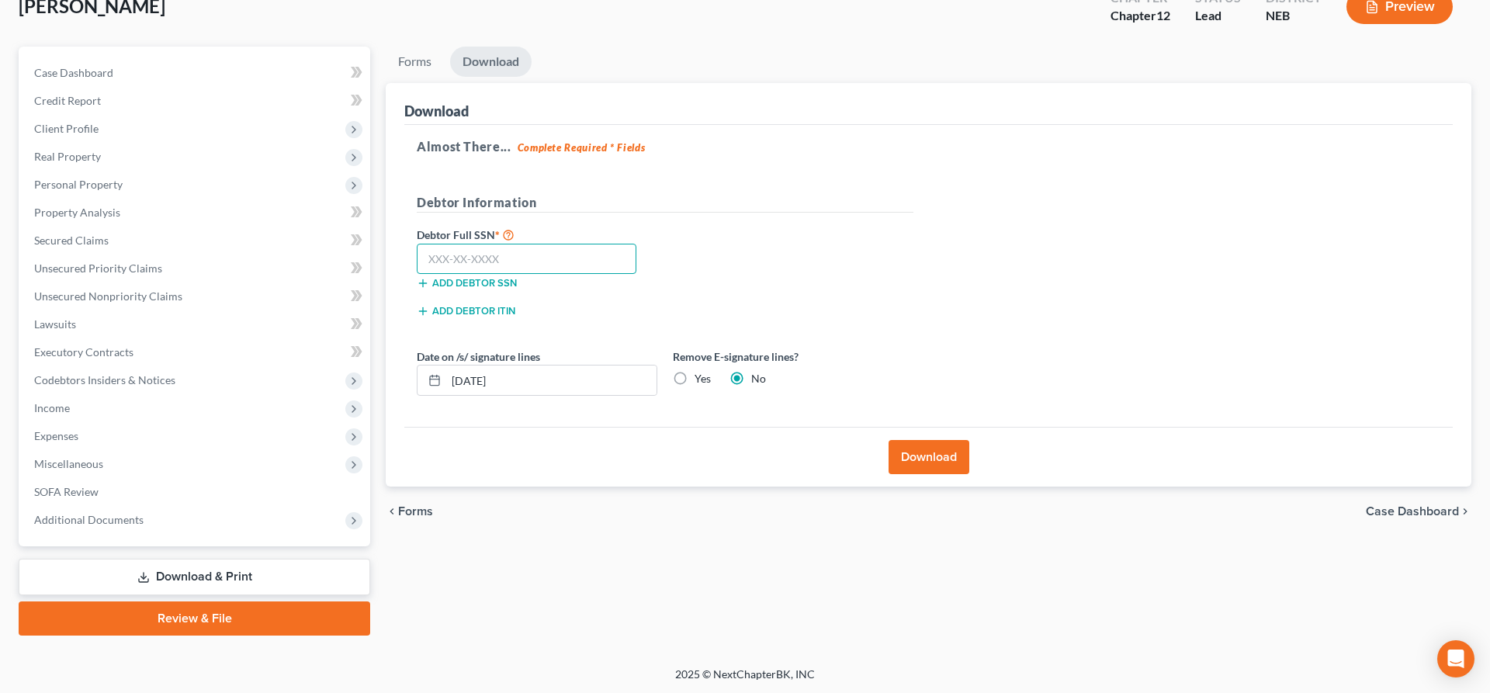
click at [578, 252] on input "text" at bounding box center [527, 259] width 220 height 31
type input "507-11-4738"
click at [694, 376] on label "Yes" at bounding box center [702, 379] width 16 height 16
click at [701, 376] on input "Yes" at bounding box center [706, 376] width 10 height 10
radio input "true"
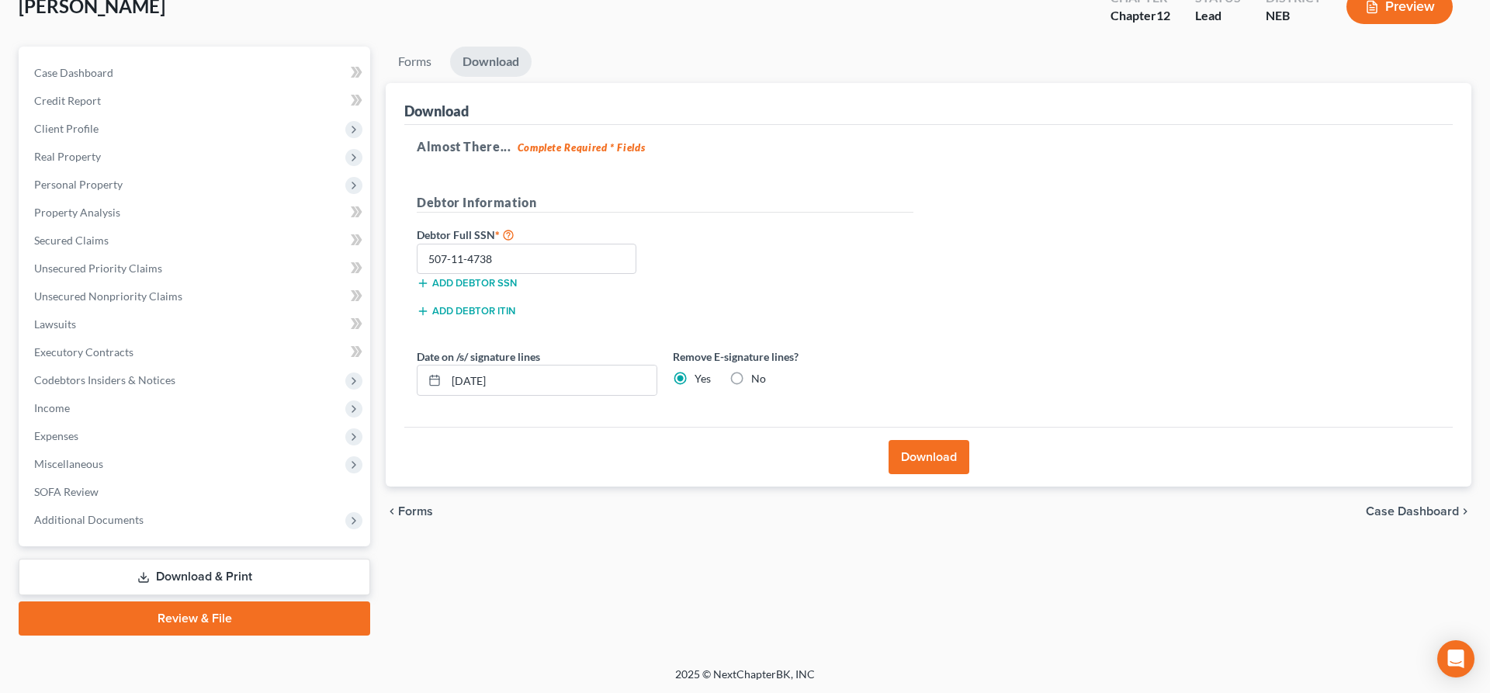
click at [751, 381] on label "No" at bounding box center [758, 379] width 15 height 16
click at [757, 381] on input "No" at bounding box center [762, 376] width 10 height 10
radio input "true"
radio input "false"
click at [962, 463] on button "Download" at bounding box center [928, 457] width 81 height 34
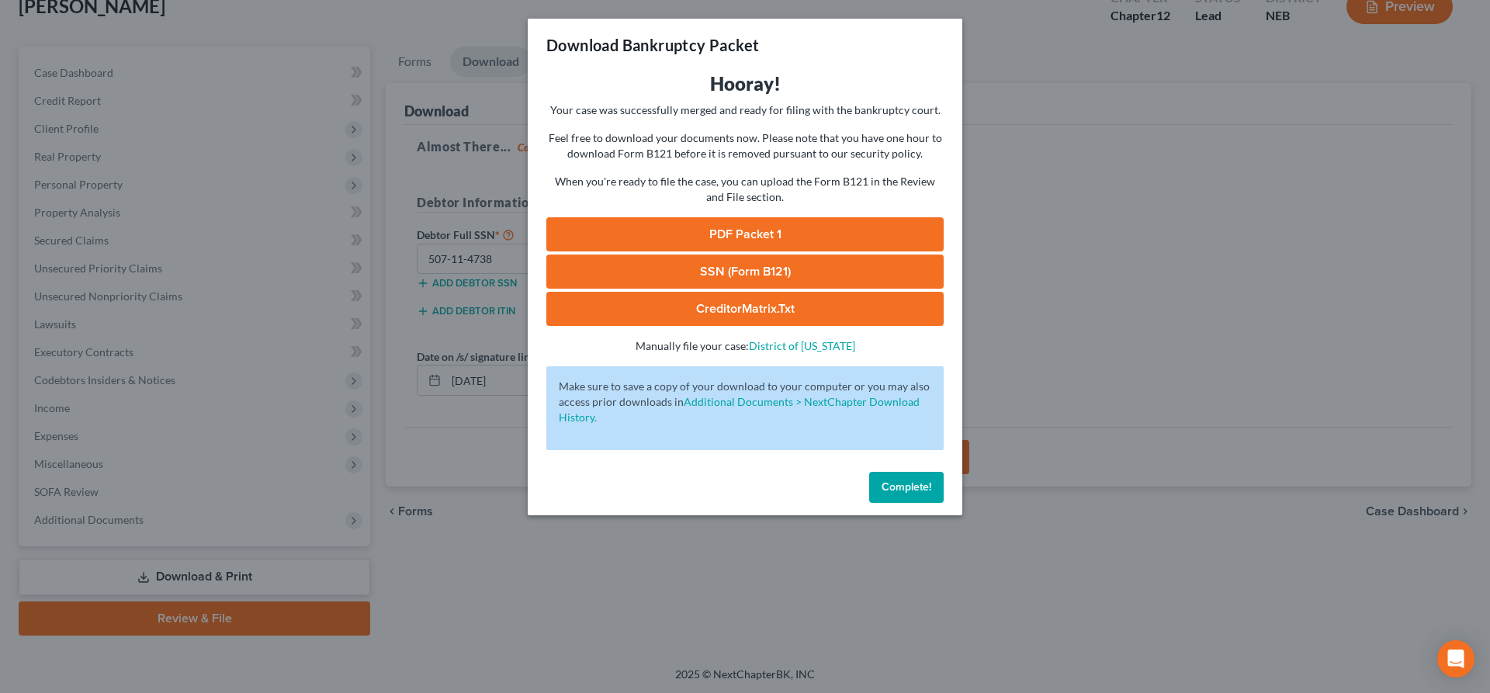
click at [759, 236] on link "PDF Packet 1" at bounding box center [744, 234] width 397 height 34
click at [910, 476] on button "Complete!" at bounding box center [906, 487] width 74 height 31
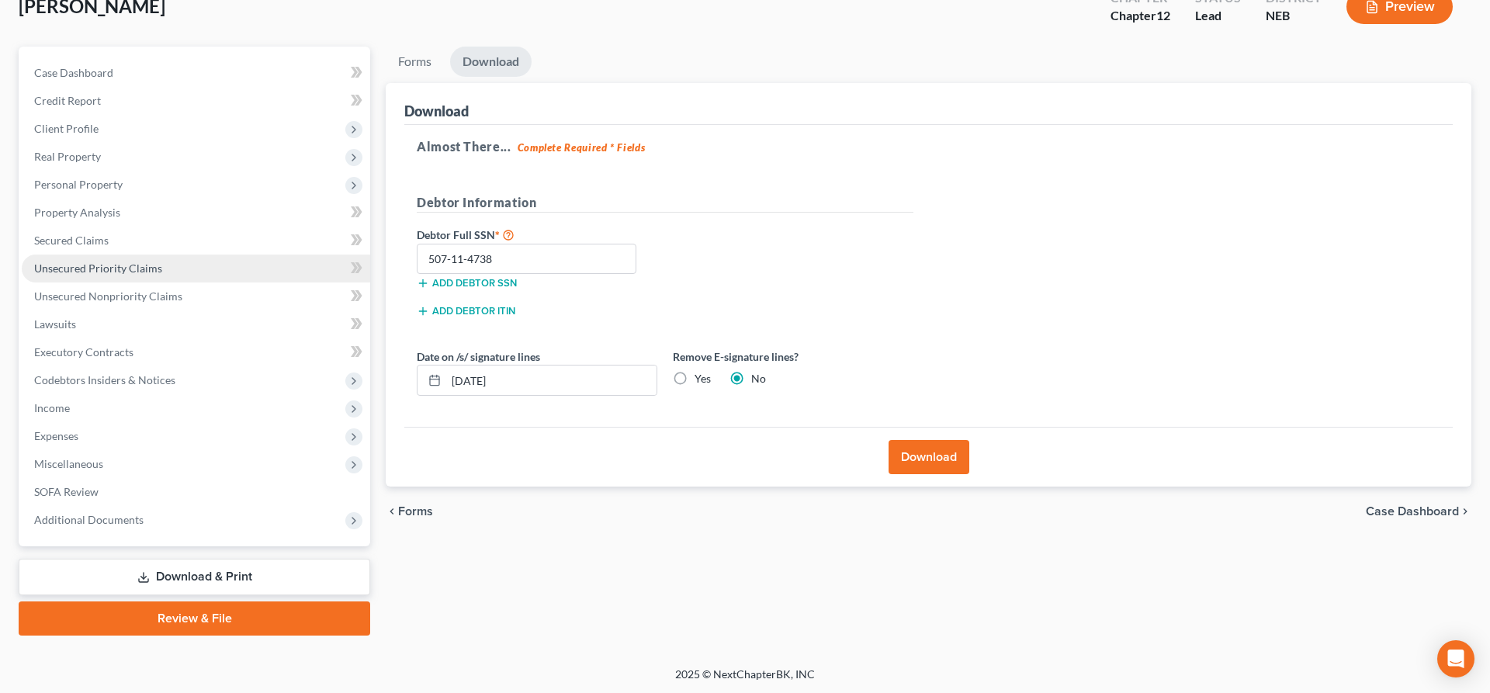
scroll to position [0, 0]
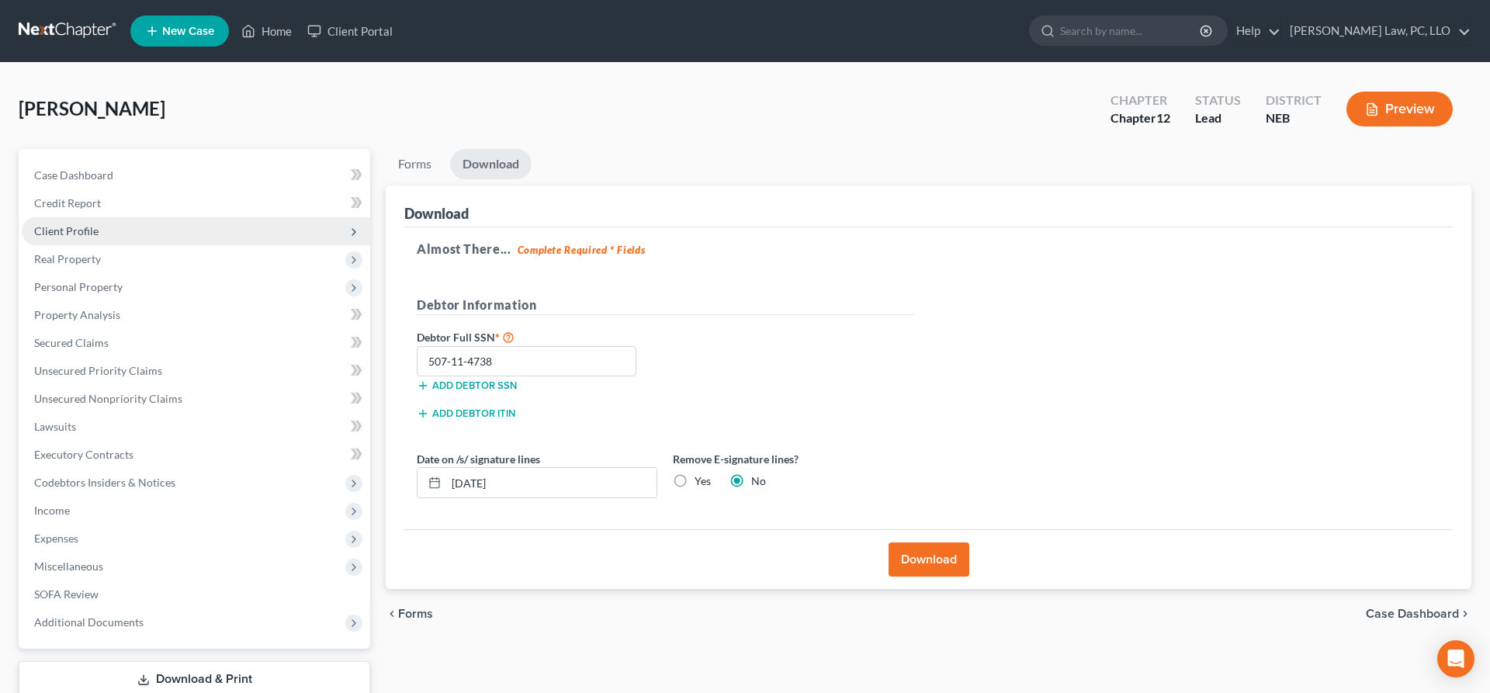
click at [109, 227] on span "Client Profile" at bounding box center [196, 231] width 348 height 28
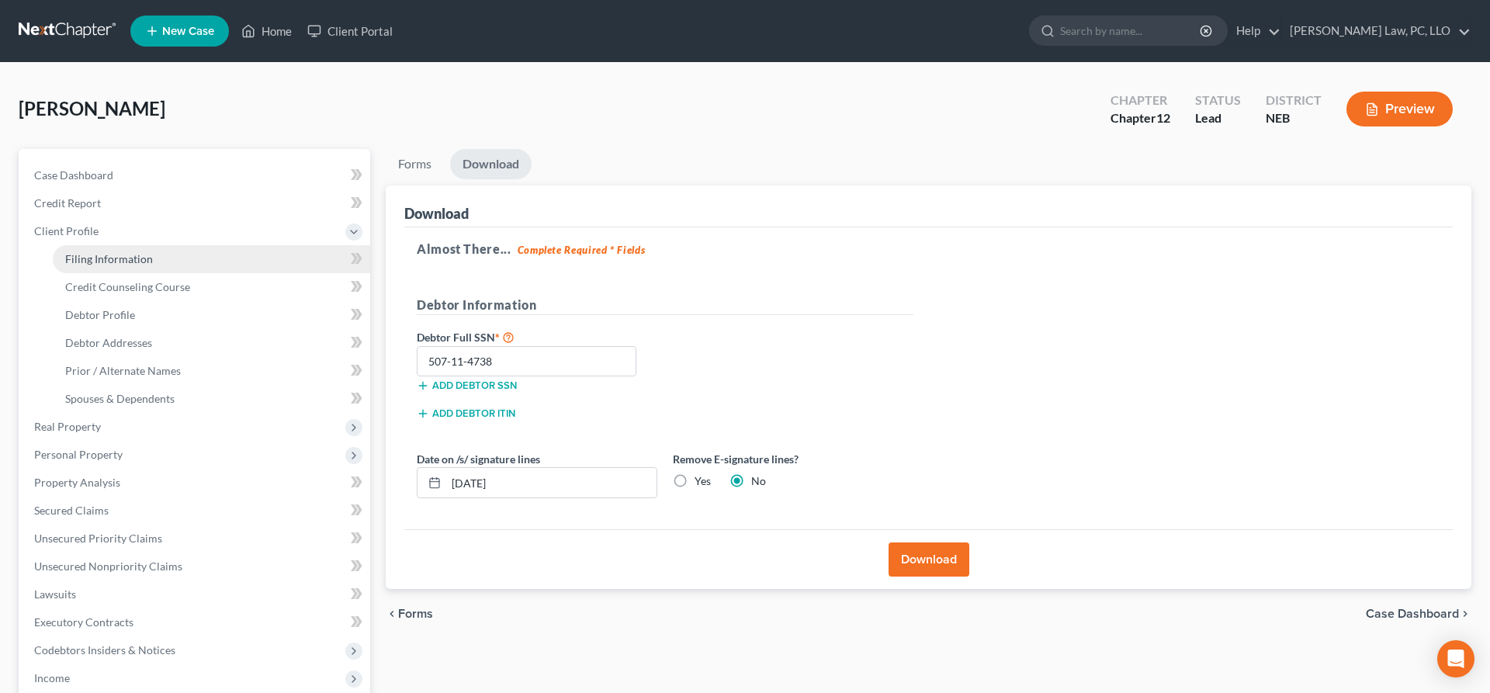
click at [130, 257] on span "Filing Information" at bounding box center [109, 258] width 88 height 13
select select "1"
select select "0"
select select "2"
select select "30"
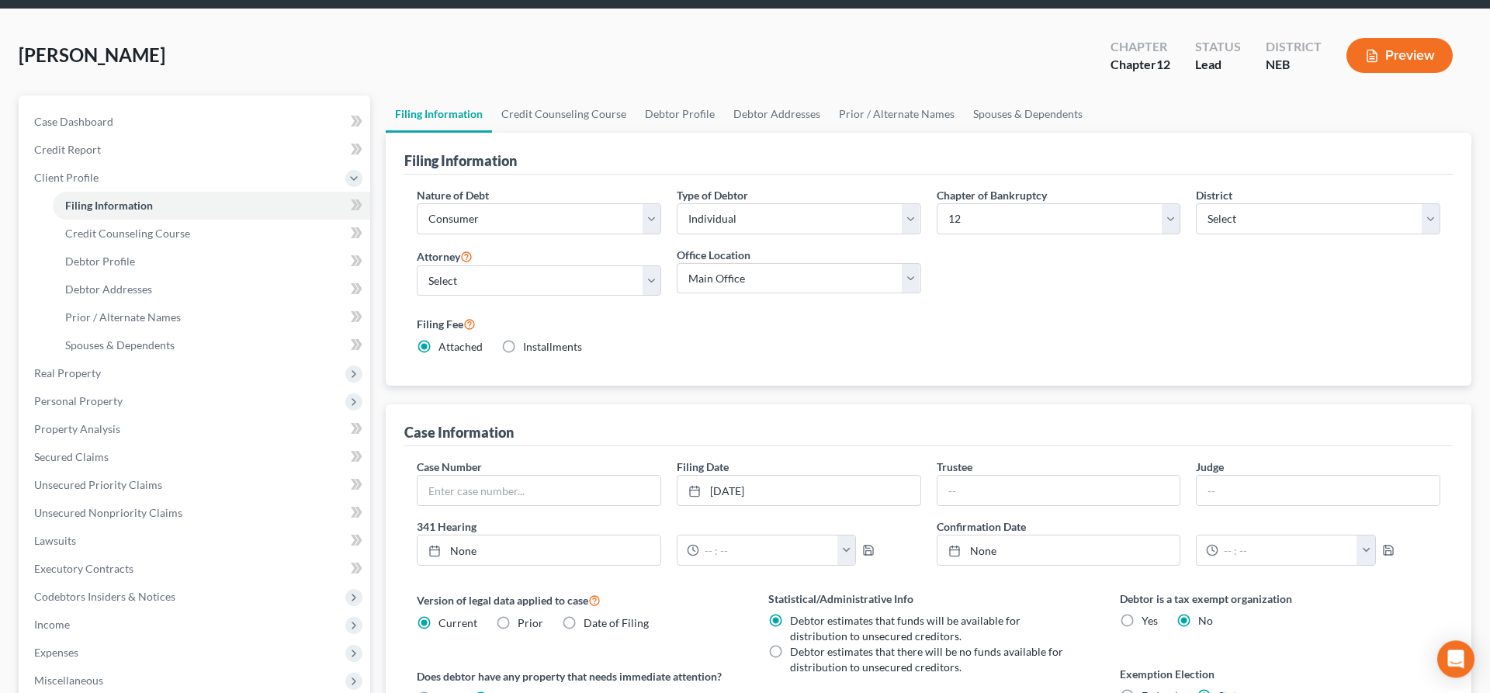
scroll to position [79, 0]
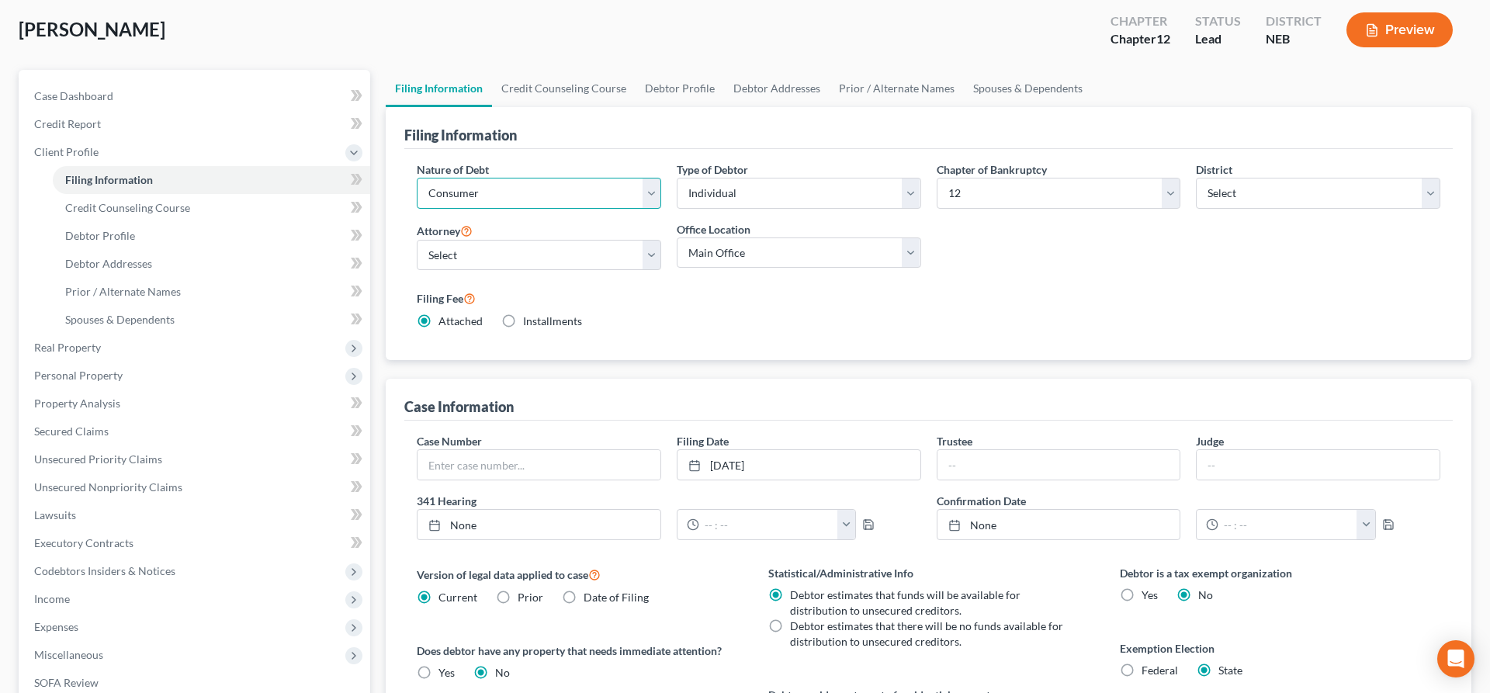
click at [417, 178] on select "Select Business Consumer Other" at bounding box center [539, 193] width 244 height 31
select select "0"
click option "Business" at bounding box center [0, 0] width 0 height 0
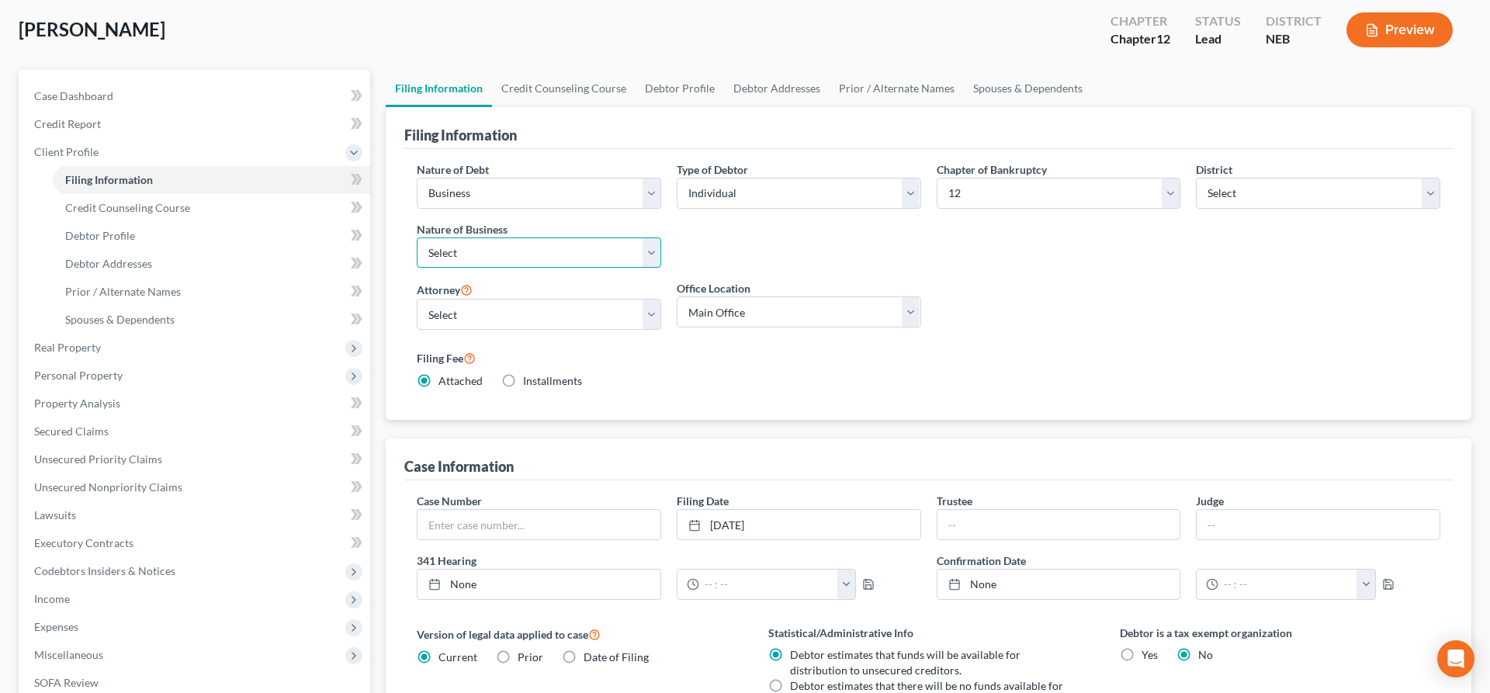
click at [417, 237] on select "Select Clearing Bank Commodity Broker Health Care Business Other Railroad Singl…" at bounding box center [539, 252] width 244 height 31
select select "3"
click option "Other" at bounding box center [0, 0] width 0 height 0
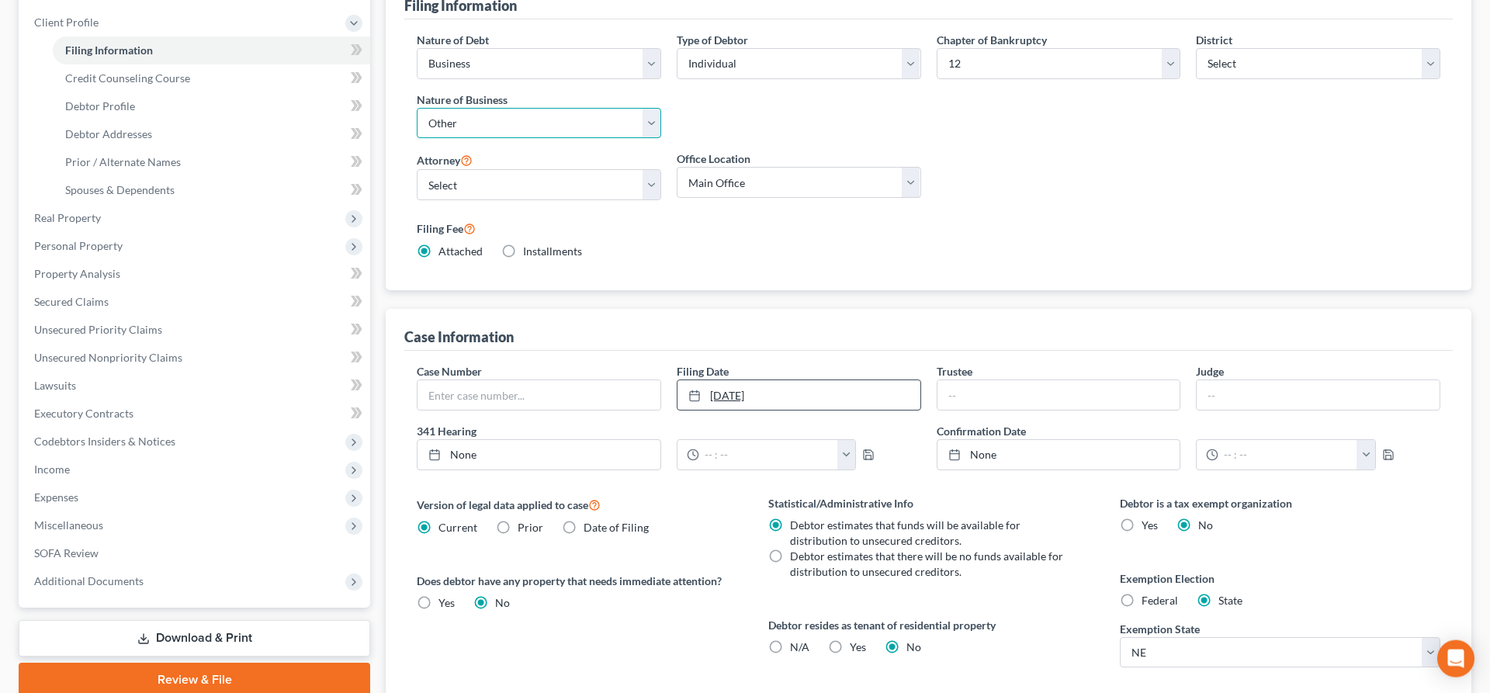
scroll to position [237, 0]
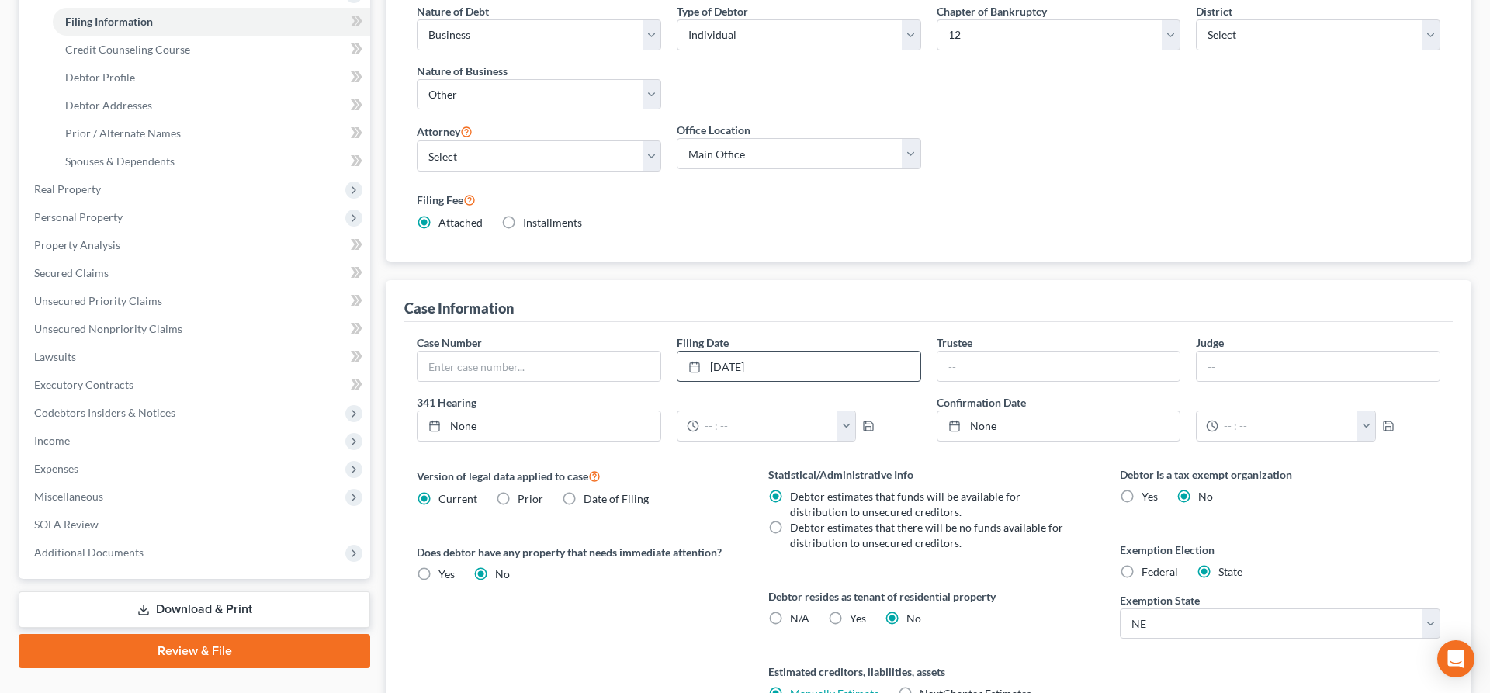
click at [755, 371] on link "[DATE]" at bounding box center [798, 365] width 243 height 29
click at [880, 371] on link "[DATE]" at bounding box center [798, 365] width 243 height 29
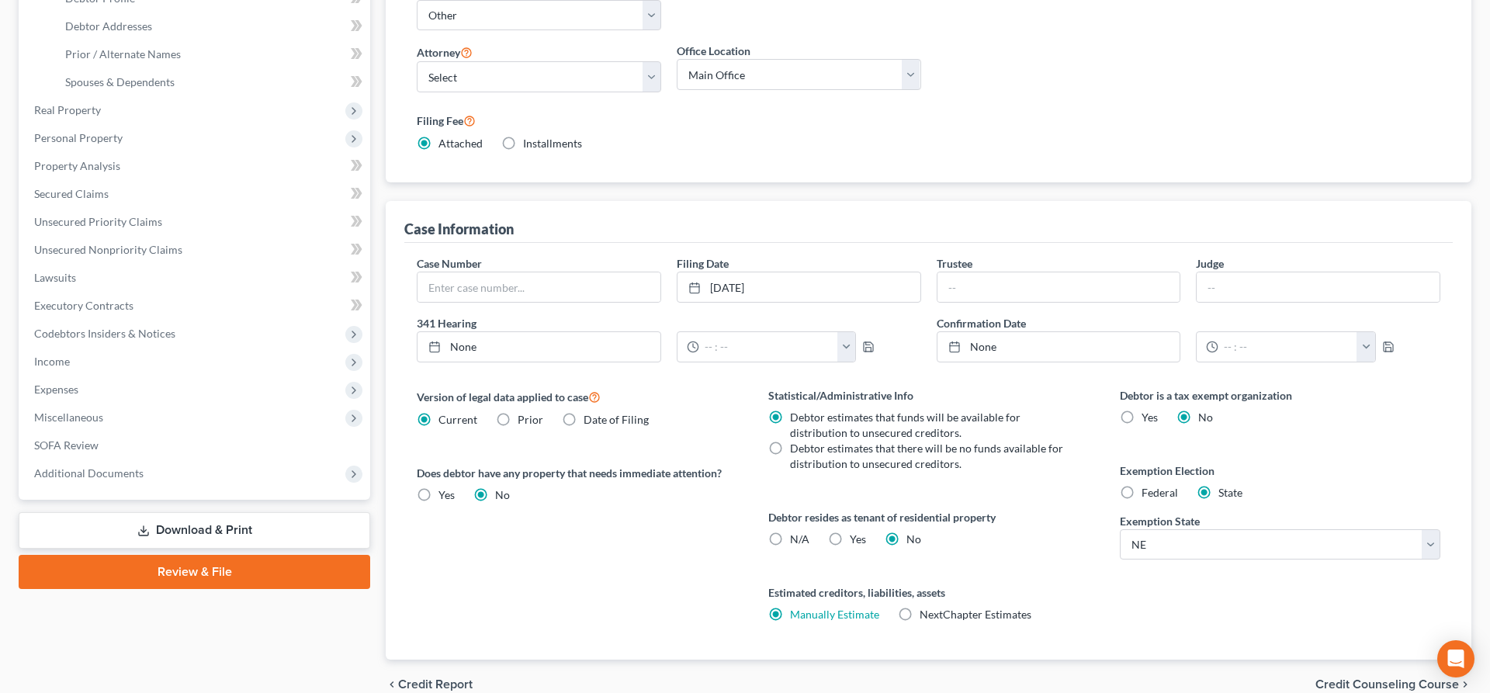
click at [790, 540] on label "N/A" at bounding box center [799, 539] width 19 height 16
click at [796, 540] on input "N/A" at bounding box center [801, 536] width 10 height 10
radio input "true"
radio input "false"
click at [919, 618] on label "NextChapter Estimates" at bounding box center [975, 615] width 112 height 16
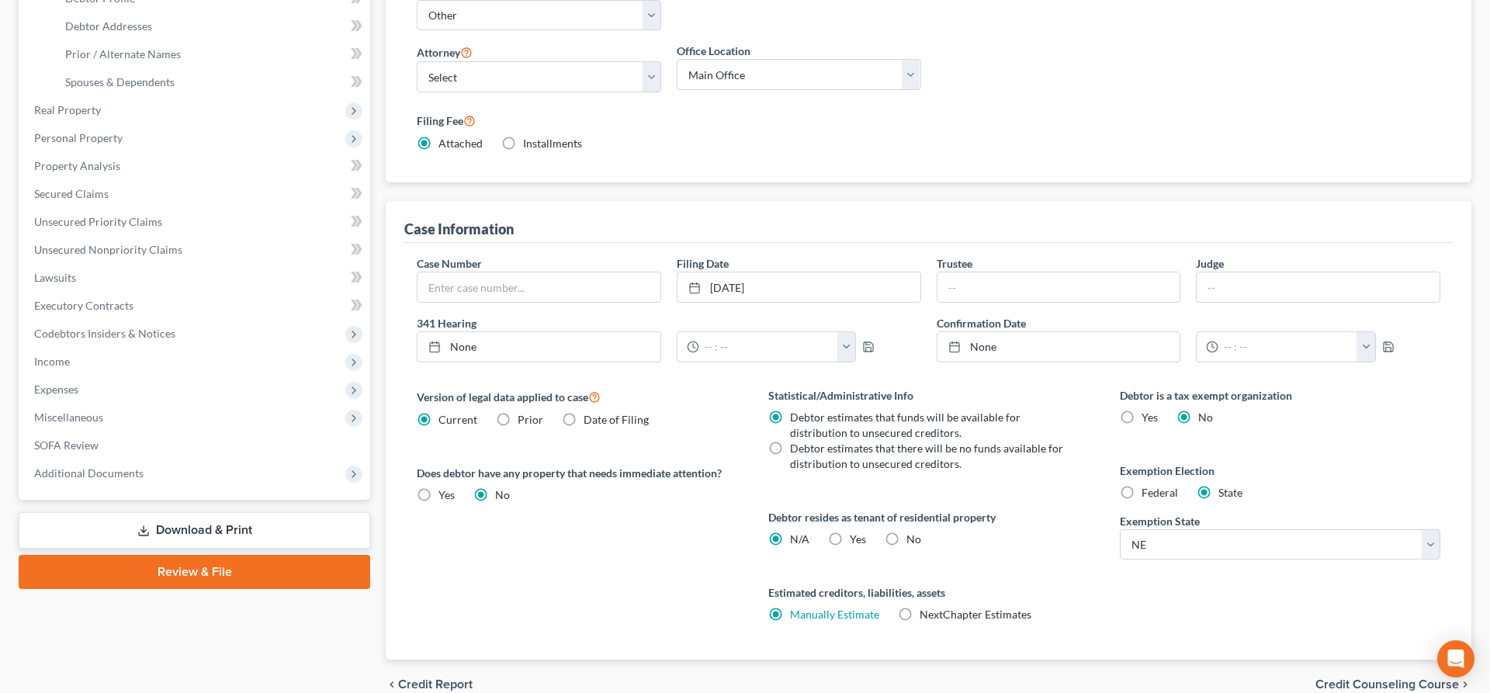
click at [926, 617] on input "NextChapter Estimates" at bounding box center [931, 612] width 10 height 10
radio input "true"
radio input "false"
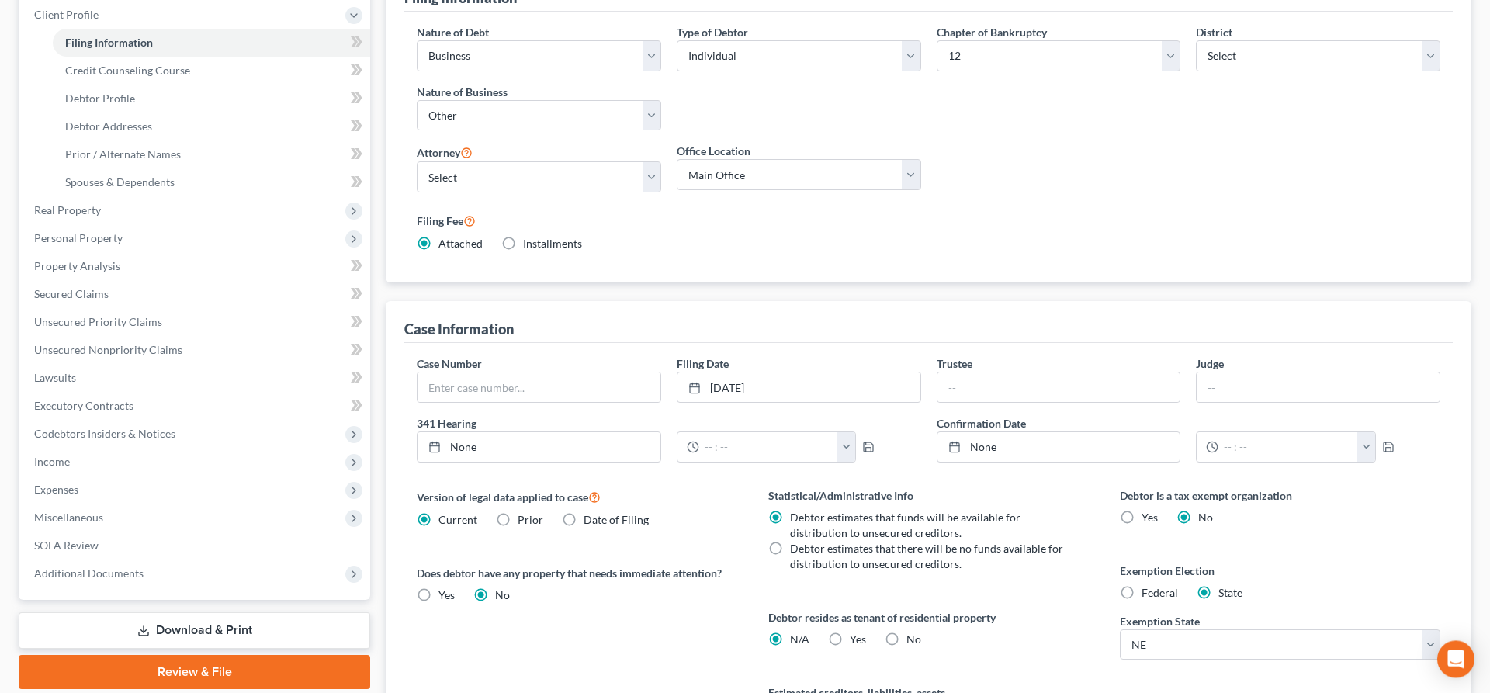
scroll to position [0, 0]
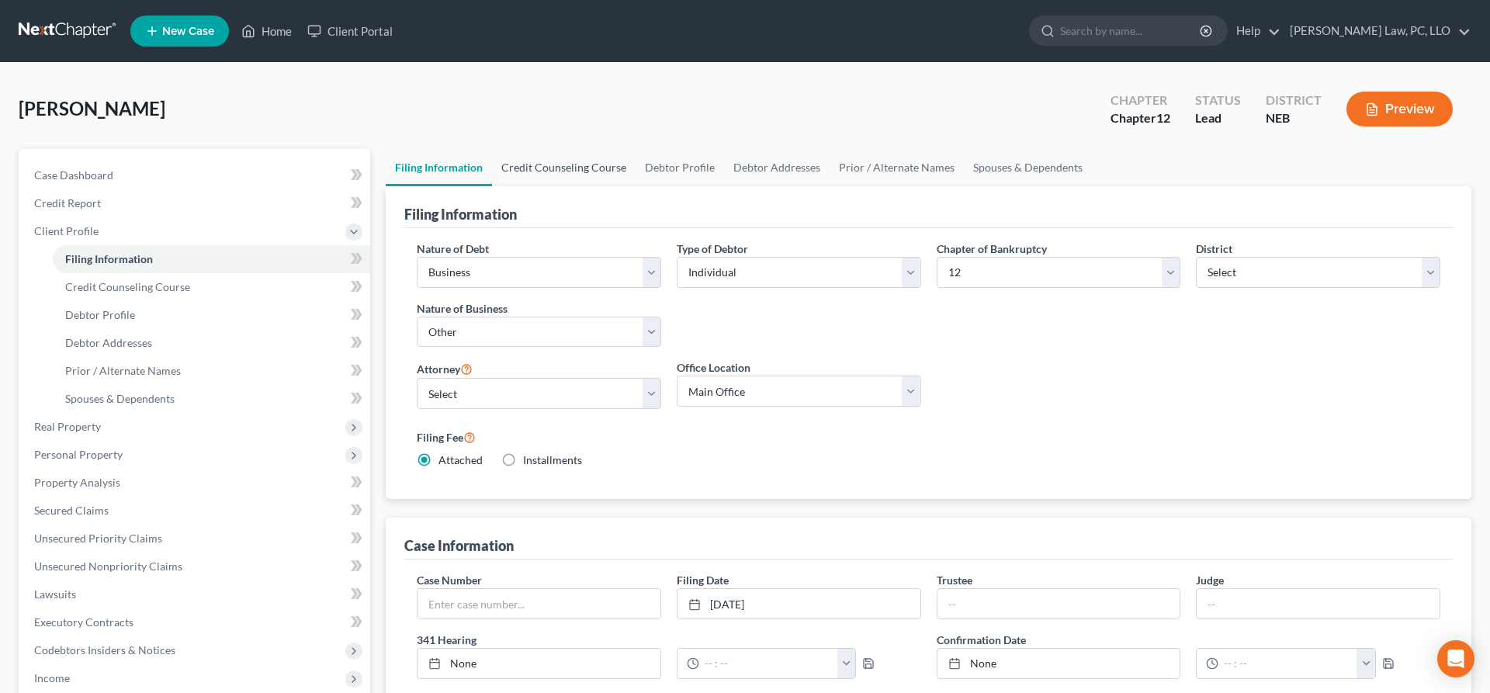
click at [562, 171] on link "Credit Counseling Course" at bounding box center [564, 167] width 144 height 37
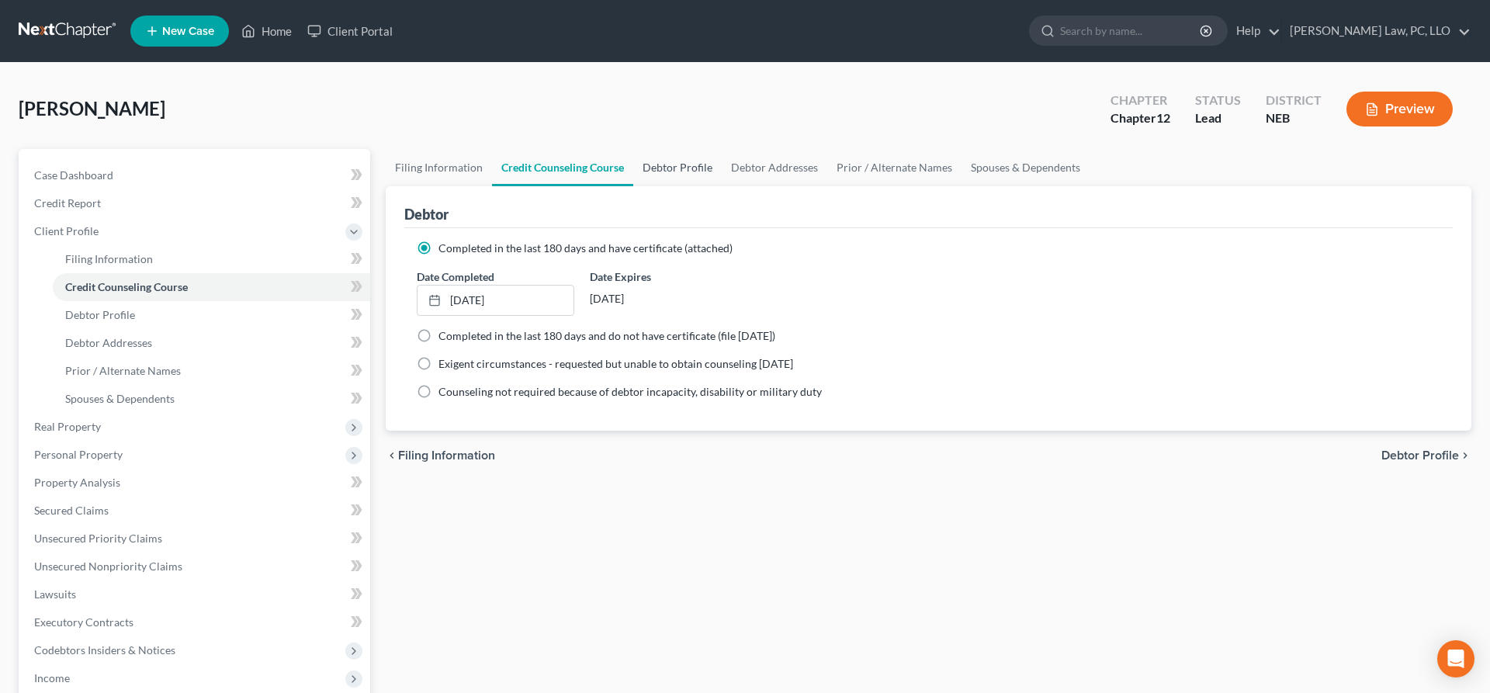
click at [672, 171] on link "Debtor Profile" at bounding box center [677, 167] width 88 height 37
select select "1"
select select "4"
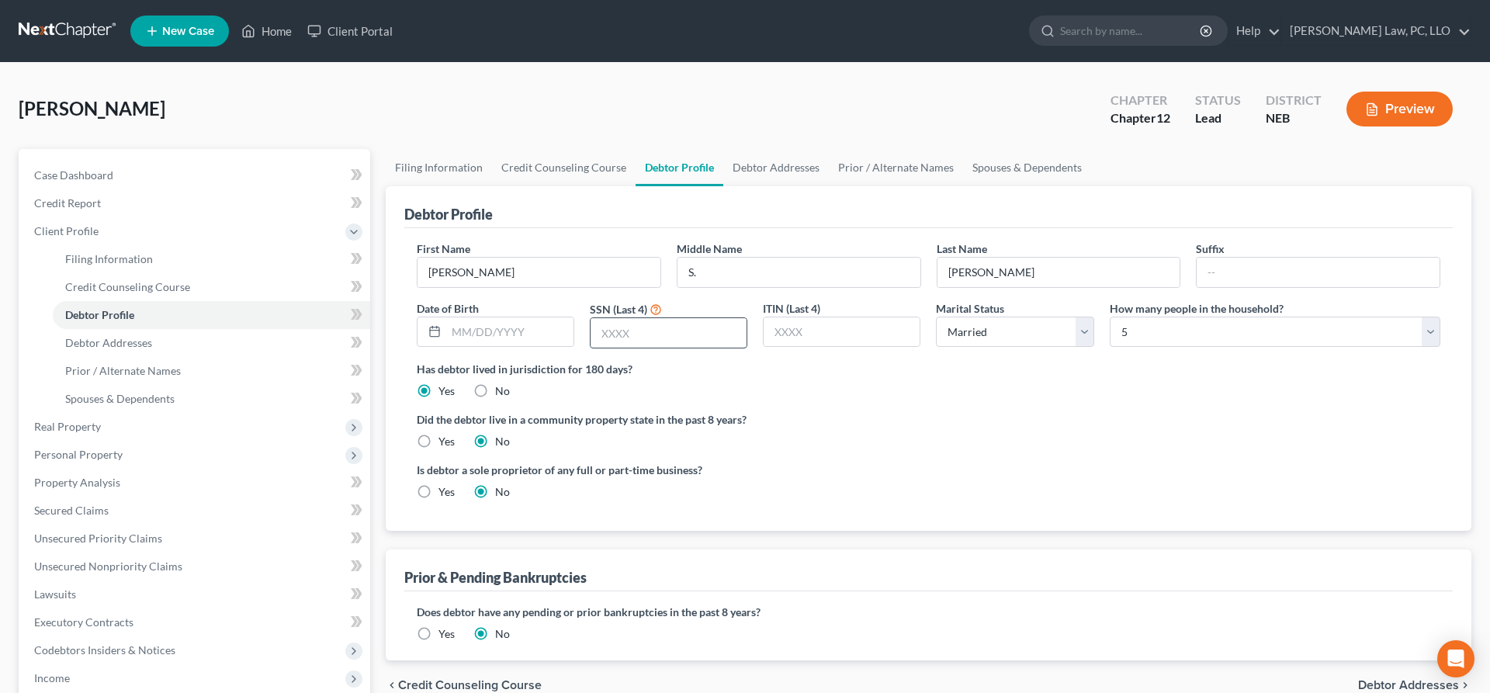
click at [651, 327] on input "text" at bounding box center [668, 332] width 156 height 29
type input "4738"
click at [756, 167] on link "Debtor Addresses" at bounding box center [776, 167] width 106 height 37
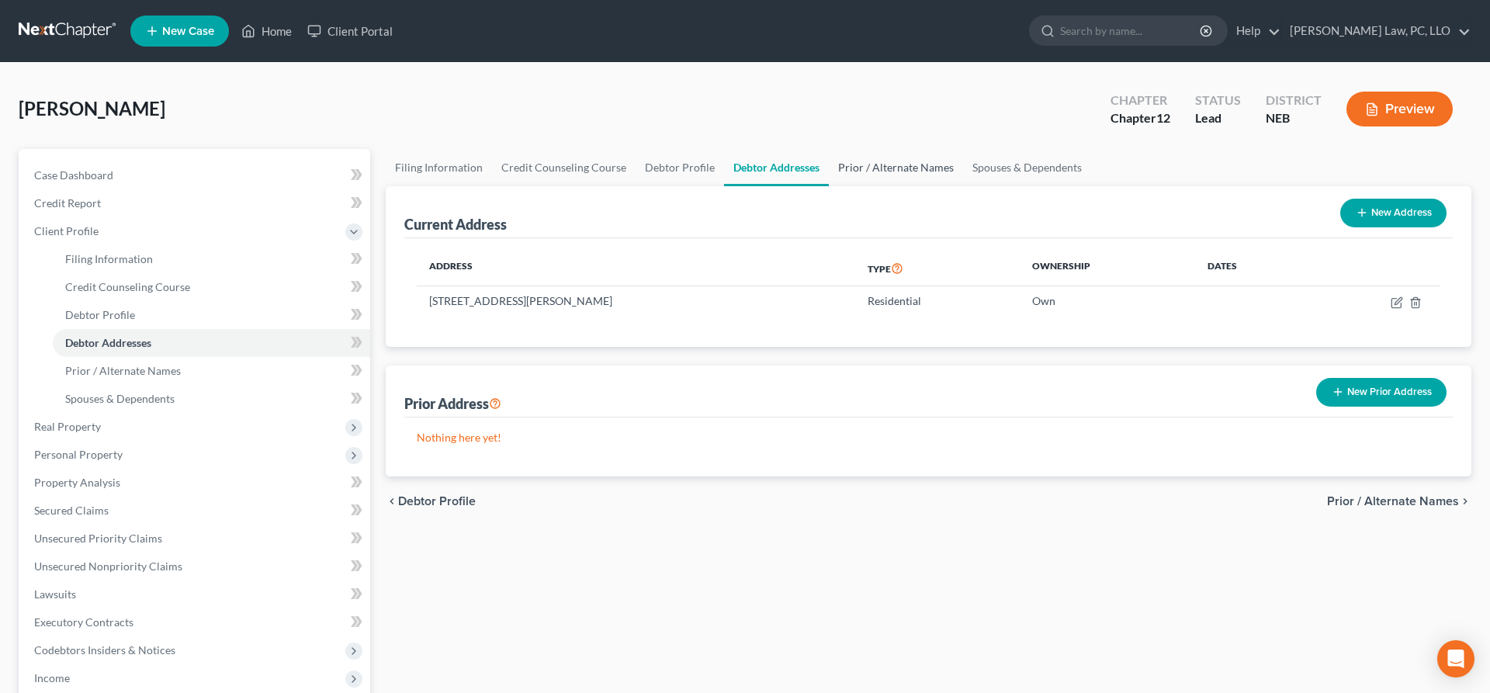
click at [874, 172] on link "Prior / Alternate Names" at bounding box center [896, 167] width 134 height 37
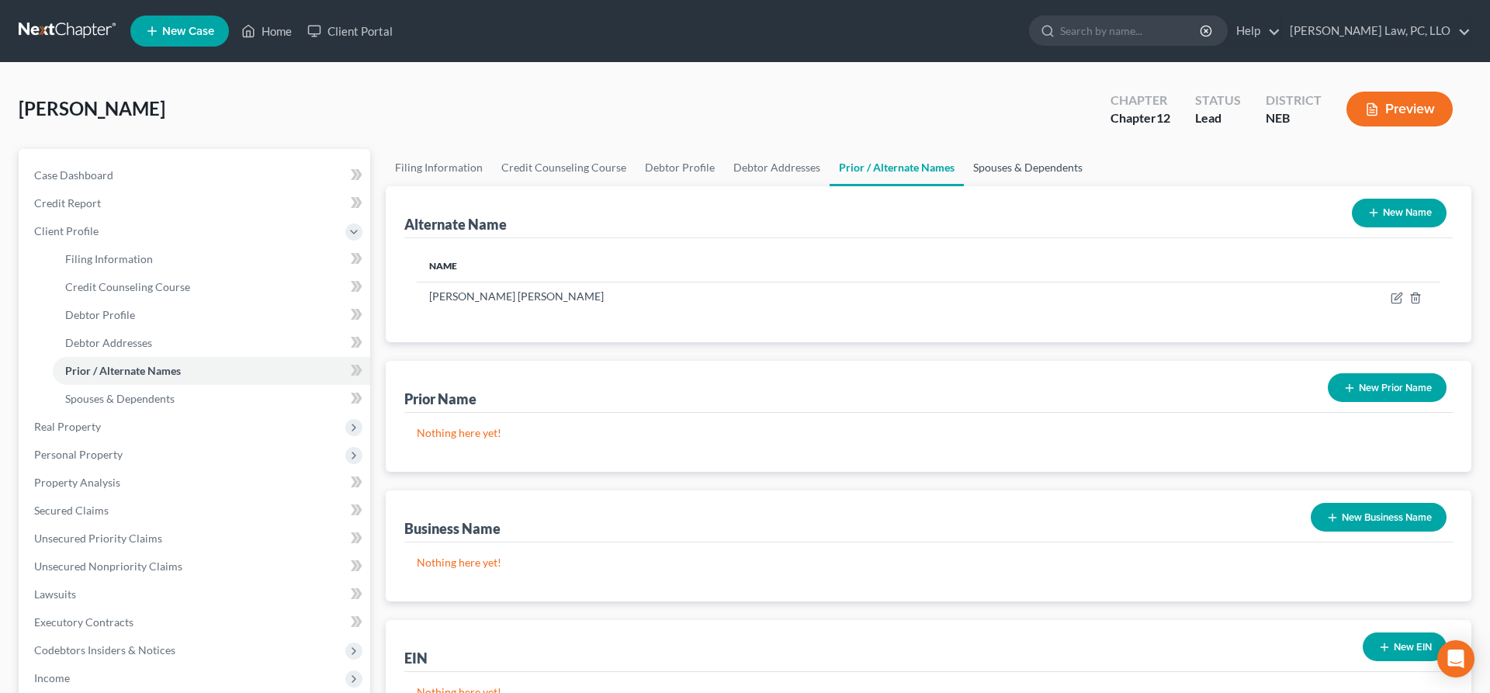
click at [1021, 165] on link "Spouses & Dependents" at bounding box center [1028, 167] width 128 height 37
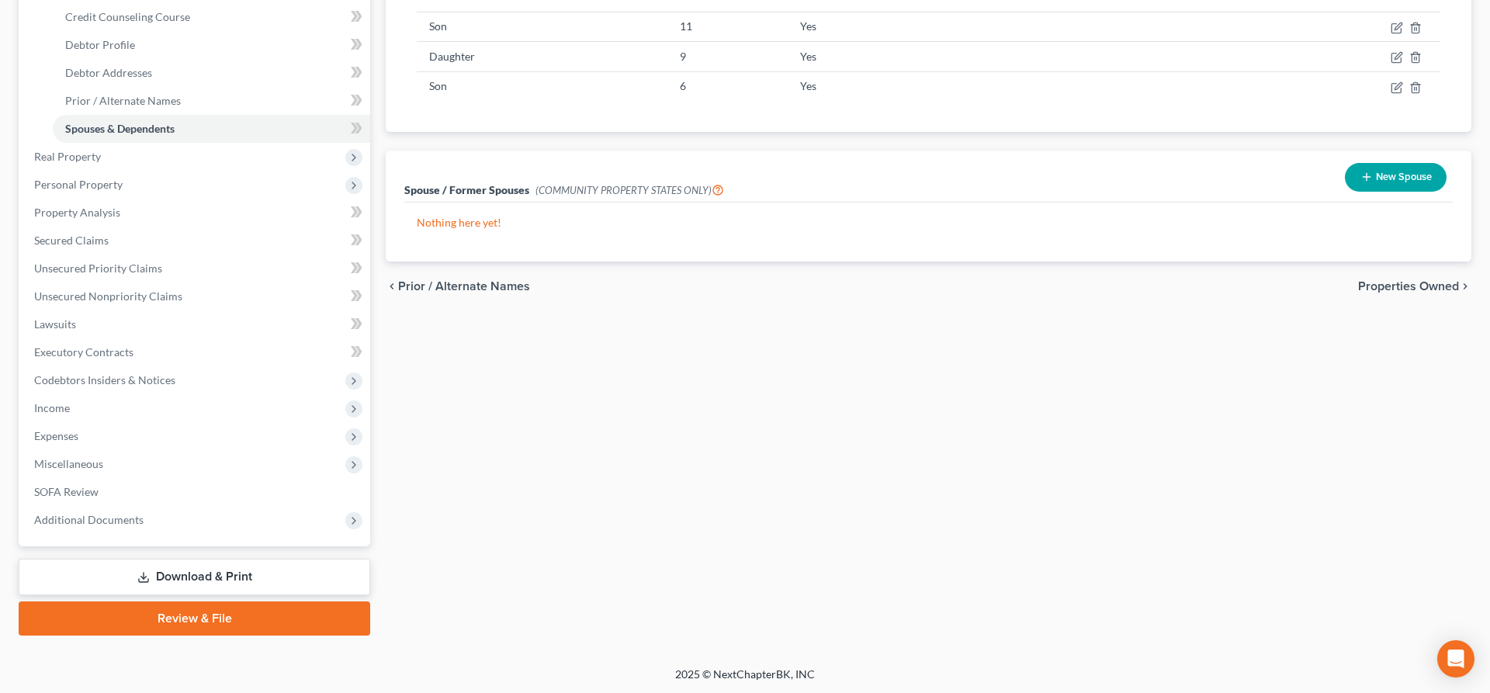
click at [182, 569] on link "Download & Print" at bounding box center [194, 577] width 351 height 36
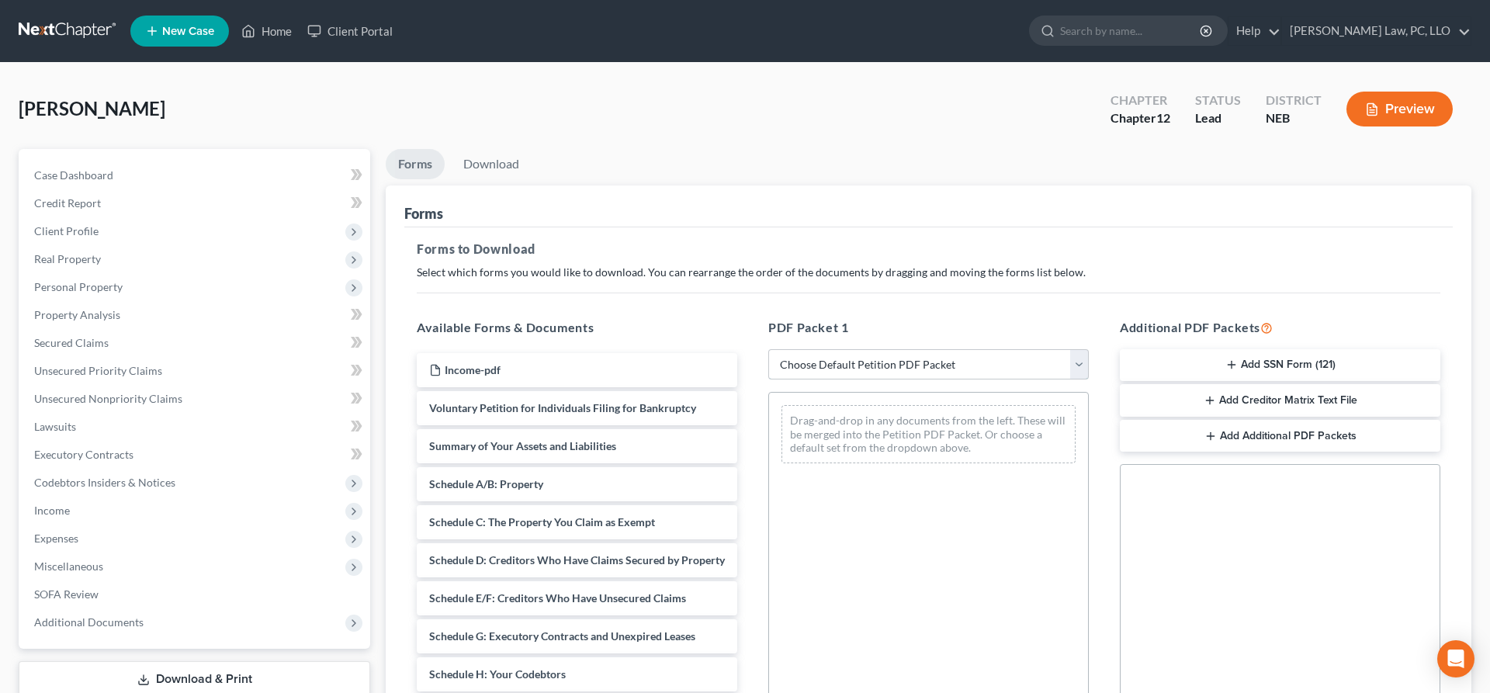
click at [768, 349] on select "Choose Default Petition PDF Packet Complete Bankruptcy Petition (all forms and …" at bounding box center [928, 364] width 320 height 31
select select "0"
click option "Complete Bankruptcy Petition (all forms and schedules)" at bounding box center [0, 0] width 0 height 0
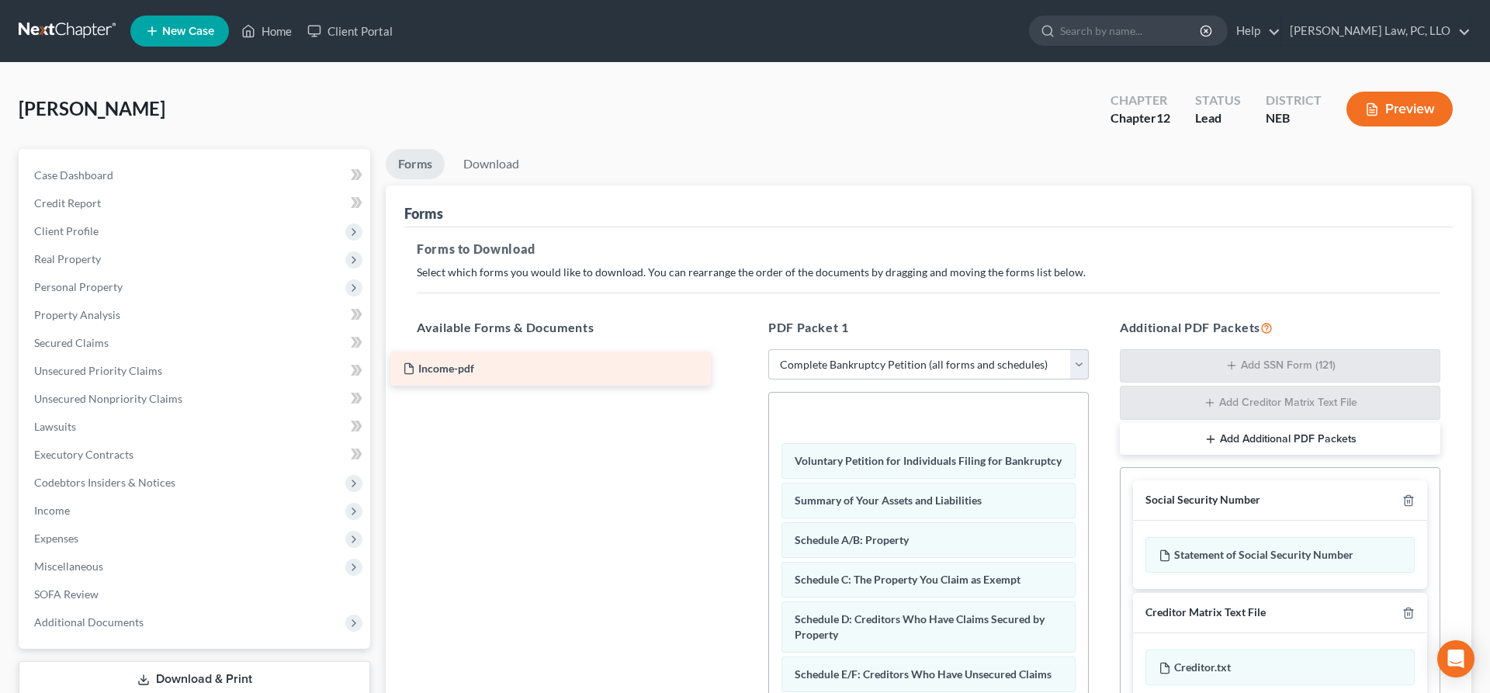
click at [446, 349] on div "Income-pdf Income-pdf" at bounding box center [576, 349] width 345 height 0
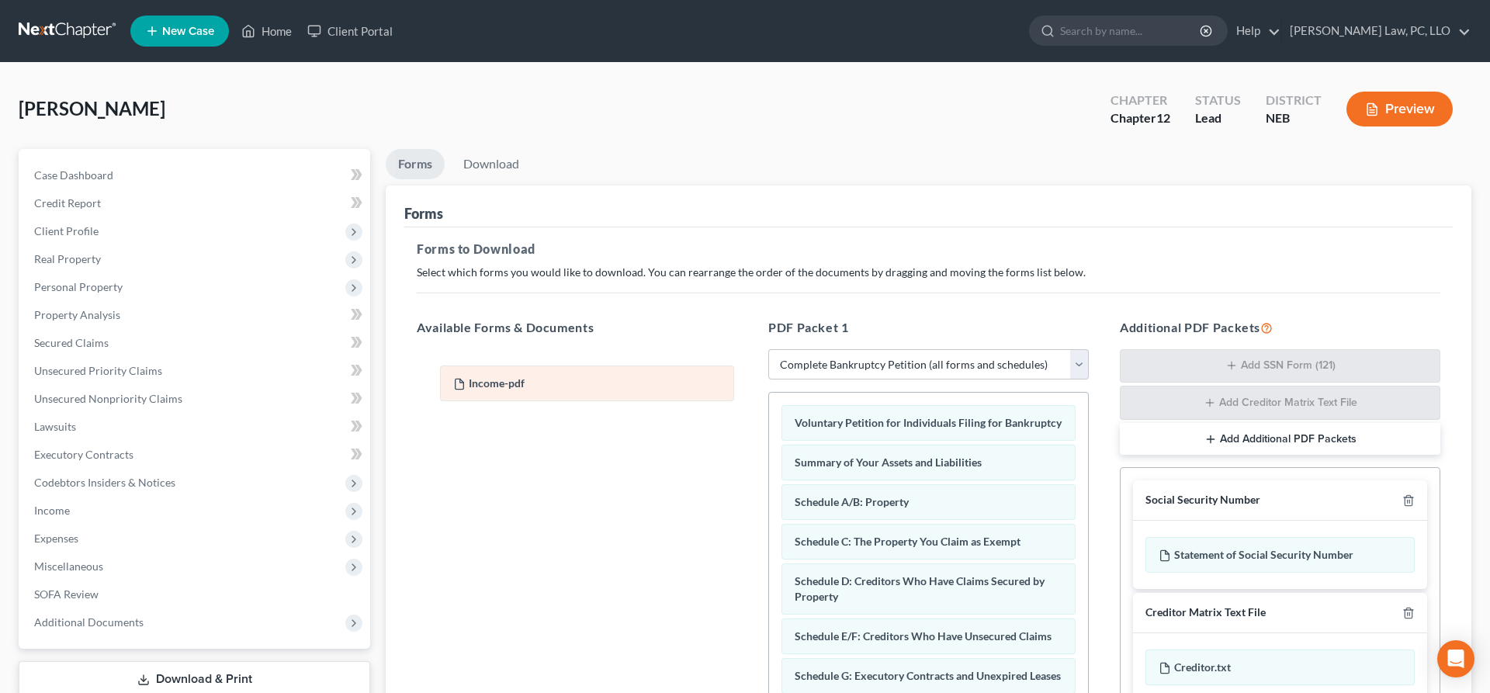
drag, startPoint x: 787, startPoint y: 420, endPoint x: 463, endPoint y: 382, distance: 325.8
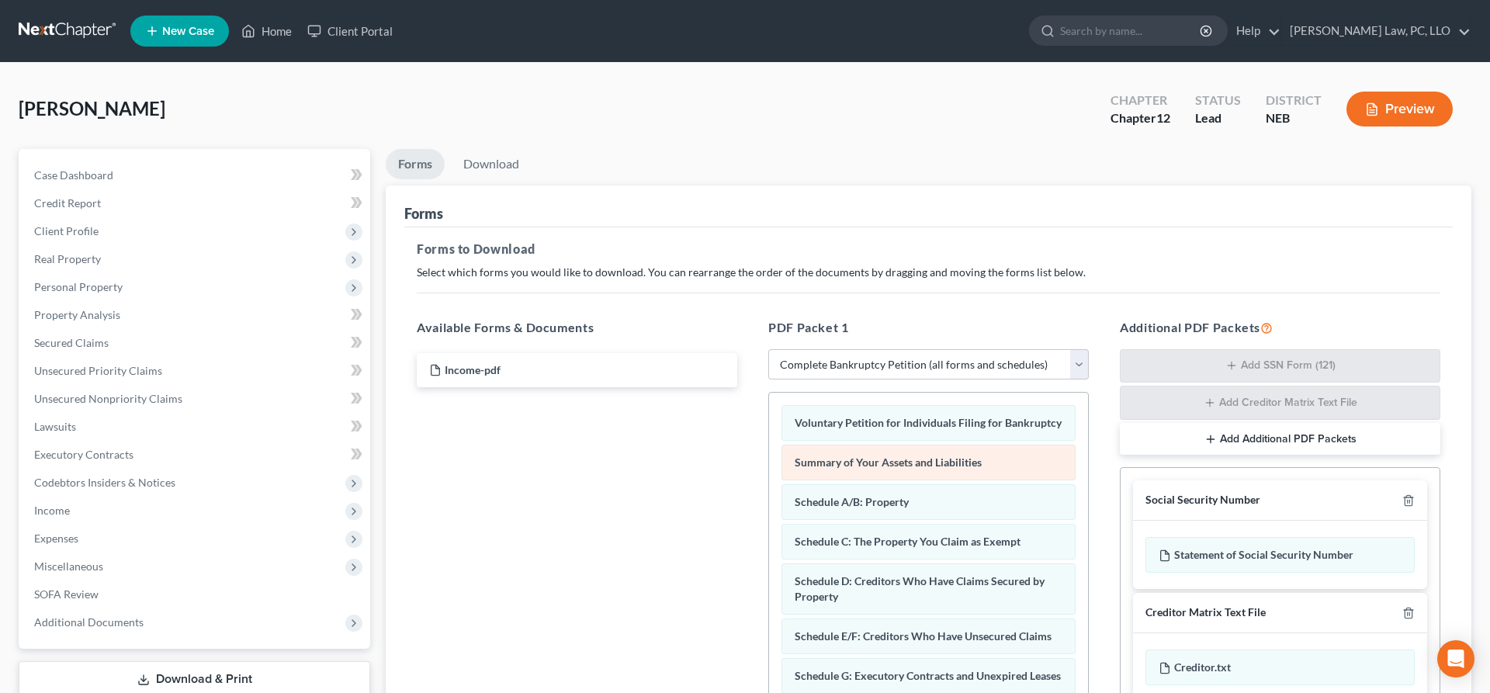
scroll to position [237, 0]
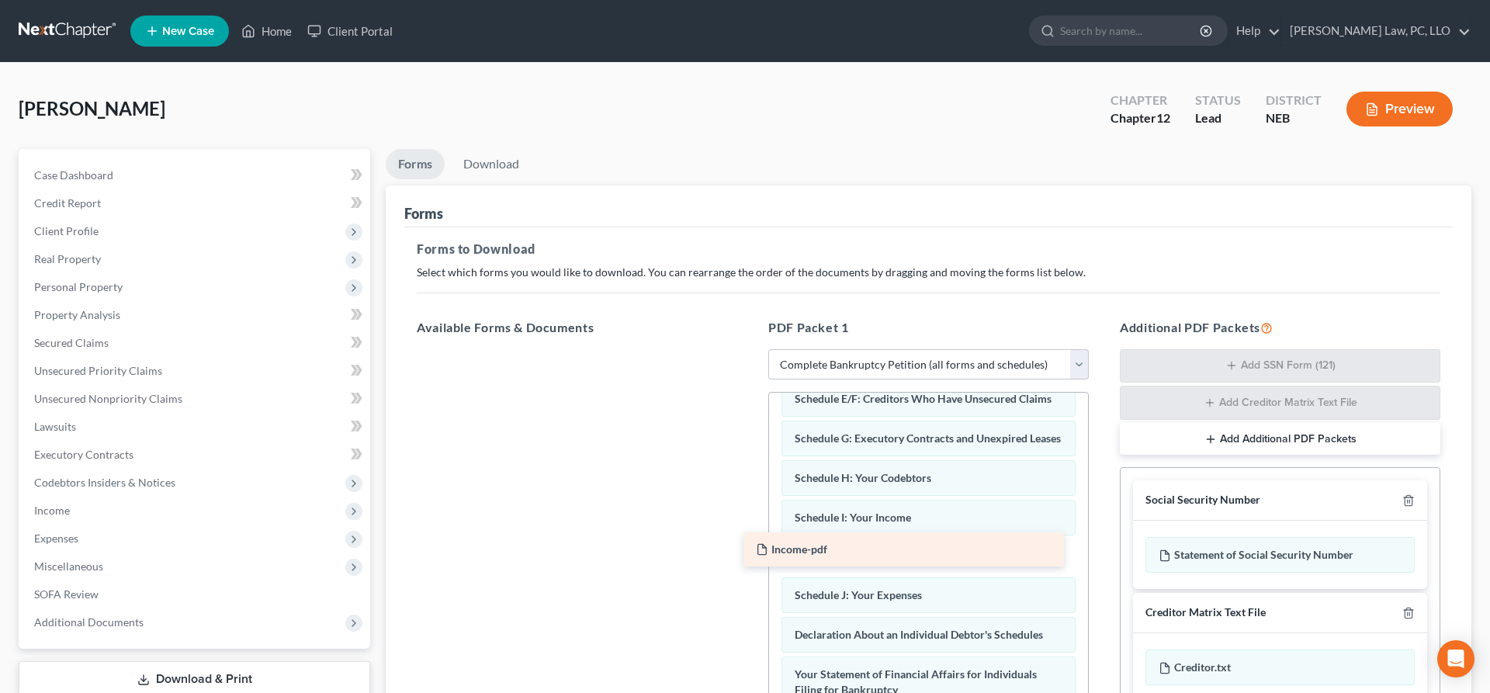
drag, startPoint x: 583, startPoint y: 369, endPoint x: 910, endPoint y: 549, distance: 372.9
click at [749, 349] on div "Income-pdf Income-pdf" at bounding box center [576, 349] width 345 height 0
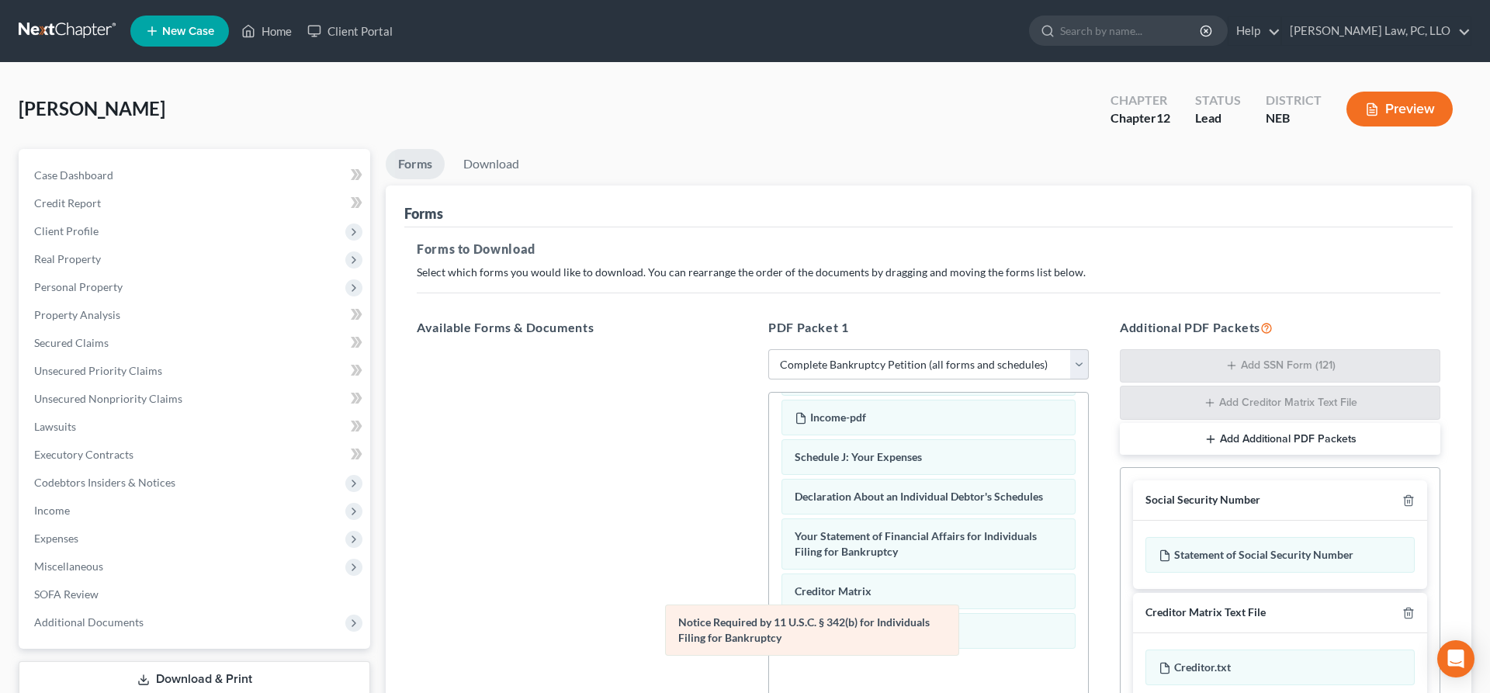
scroll to position [322, 0]
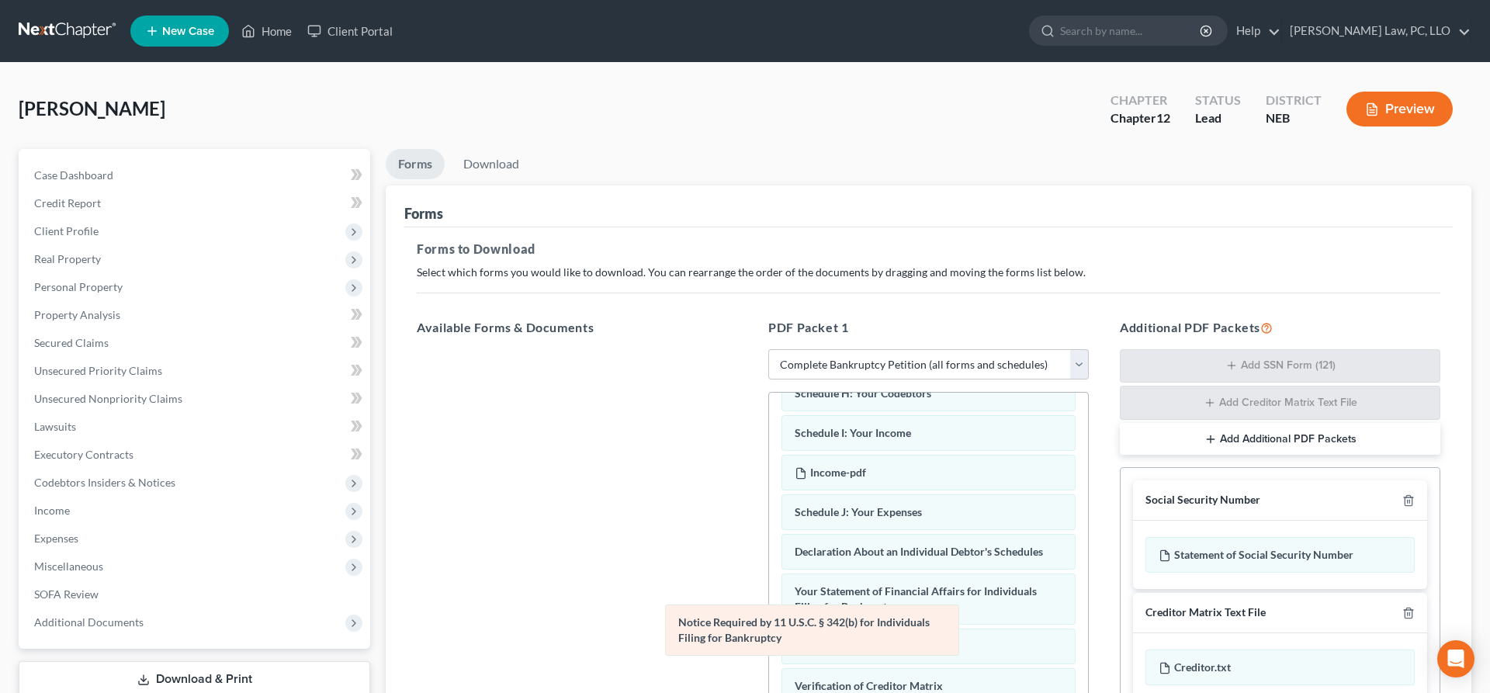
drag, startPoint x: 866, startPoint y: 680, endPoint x: 623, endPoint y: 414, distance: 360.8
click at [769, 417] on div "Notice Required by 11 U.S.C. § 342(b) for Individuals Filing for Bankruptcy Vol…" at bounding box center [928, 472] width 319 height 802
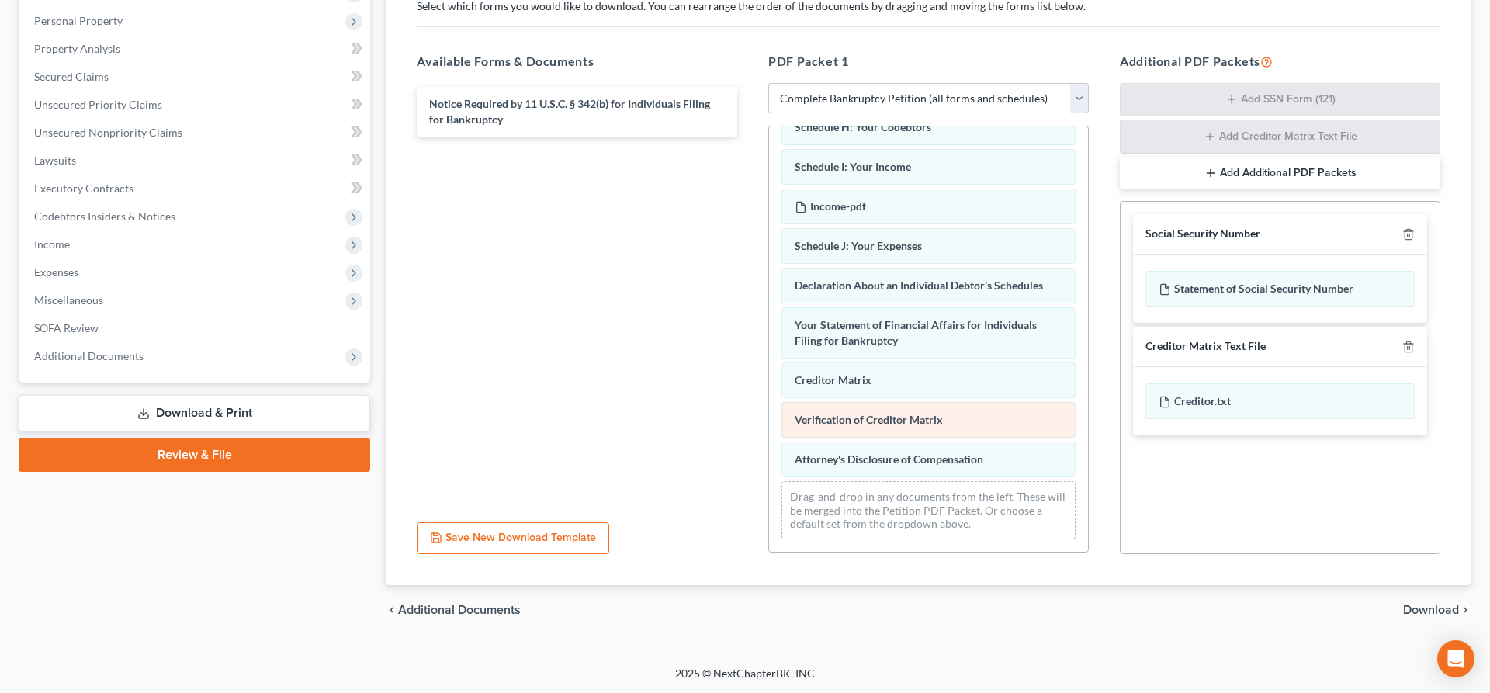
scroll to position [0, 0]
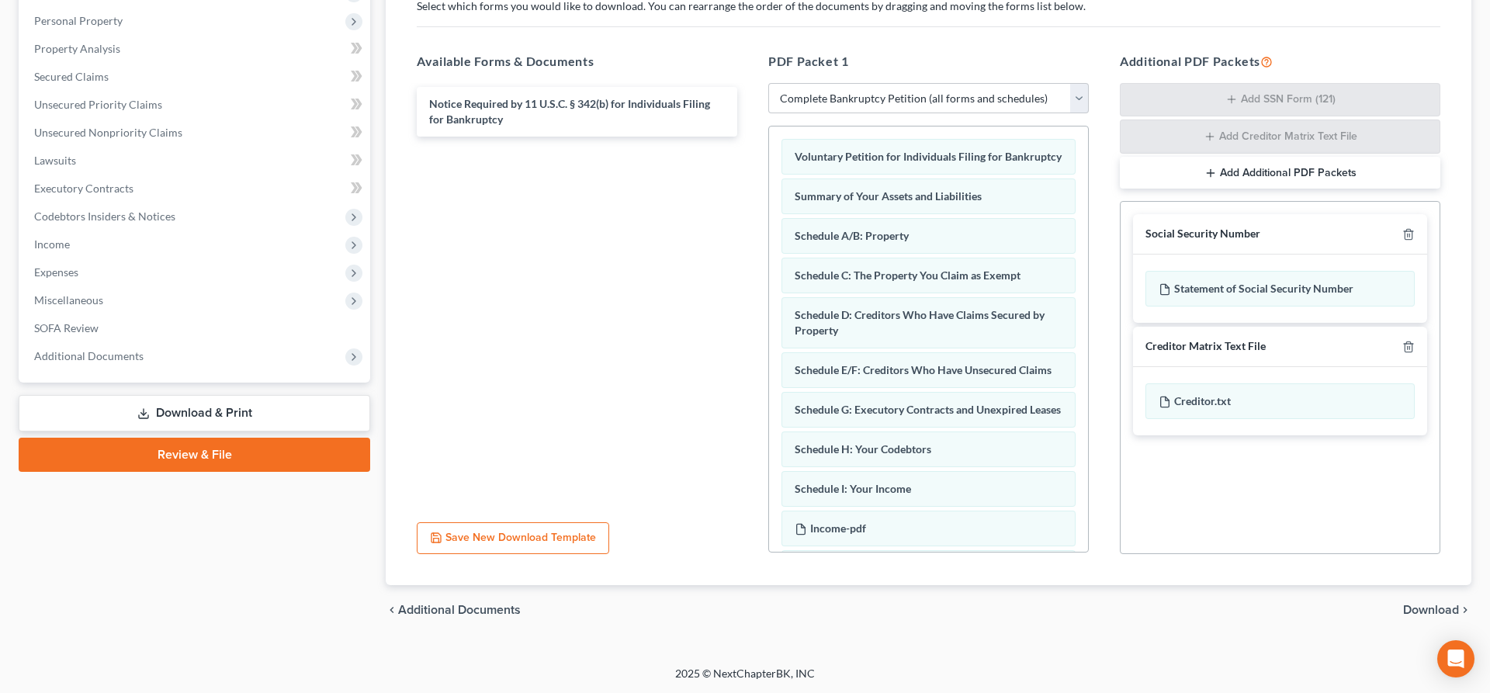
click at [1420, 604] on span "Download" at bounding box center [1431, 610] width 56 height 12
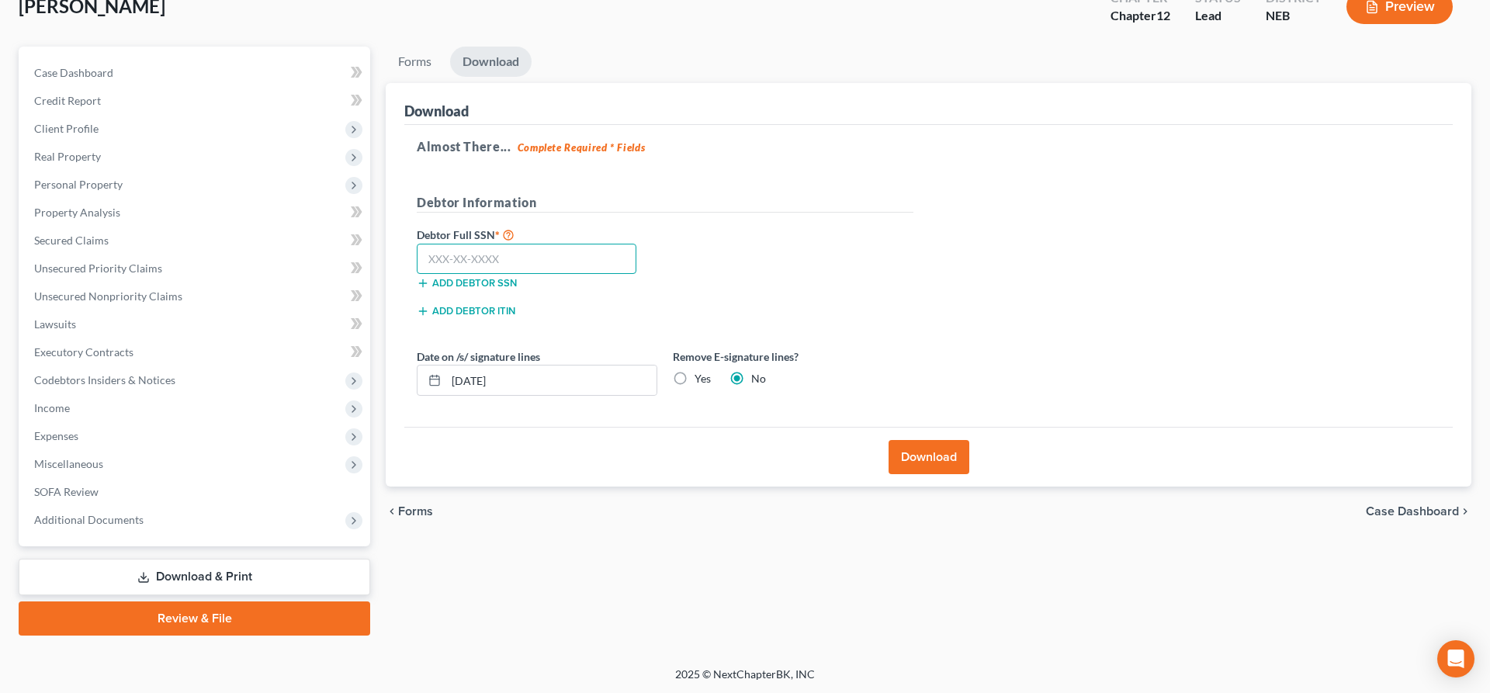
click at [571, 251] on input "text" at bounding box center [527, 259] width 220 height 31
type input "507-11-4738"
click at [920, 446] on button "Download" at bounding box center [928, 457] width 81 height 34
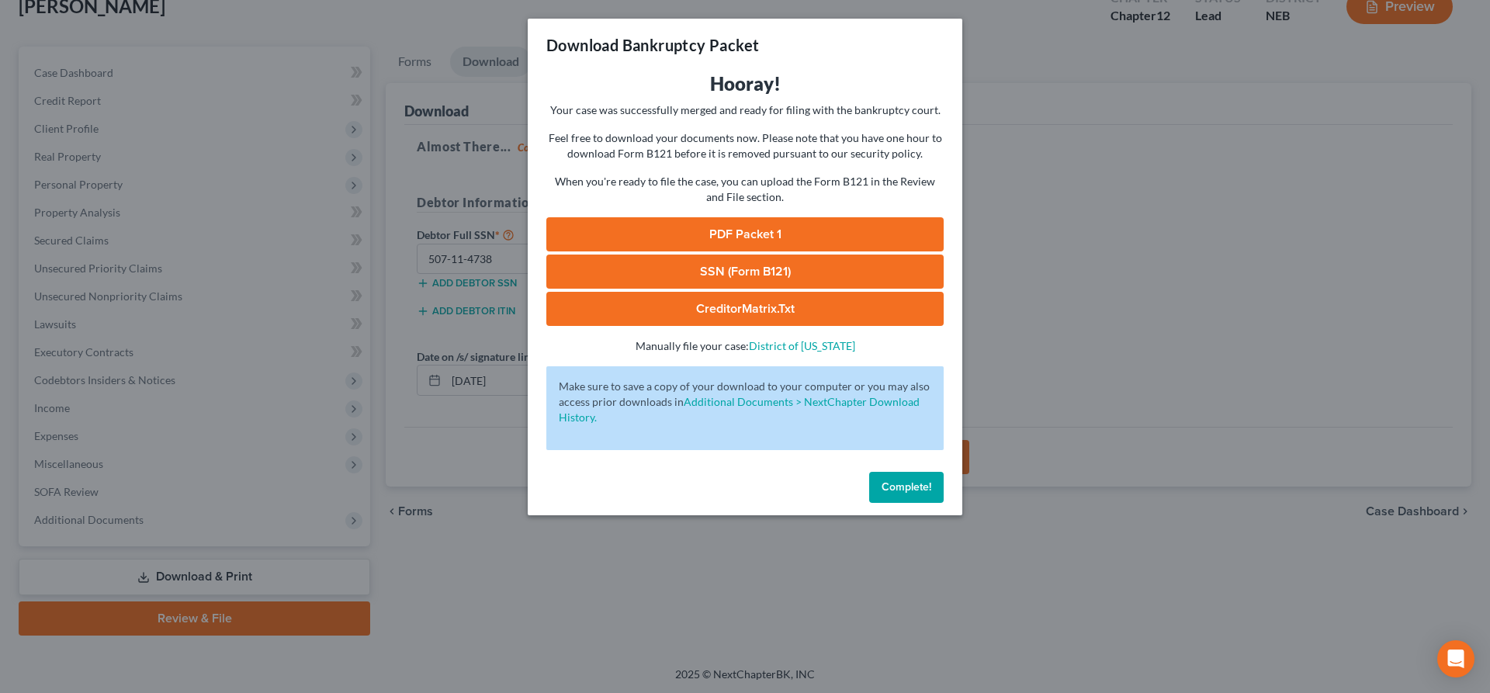
click at [909, 491] on span "Complete!" at bounding box center [906, 486] width 50 height 13
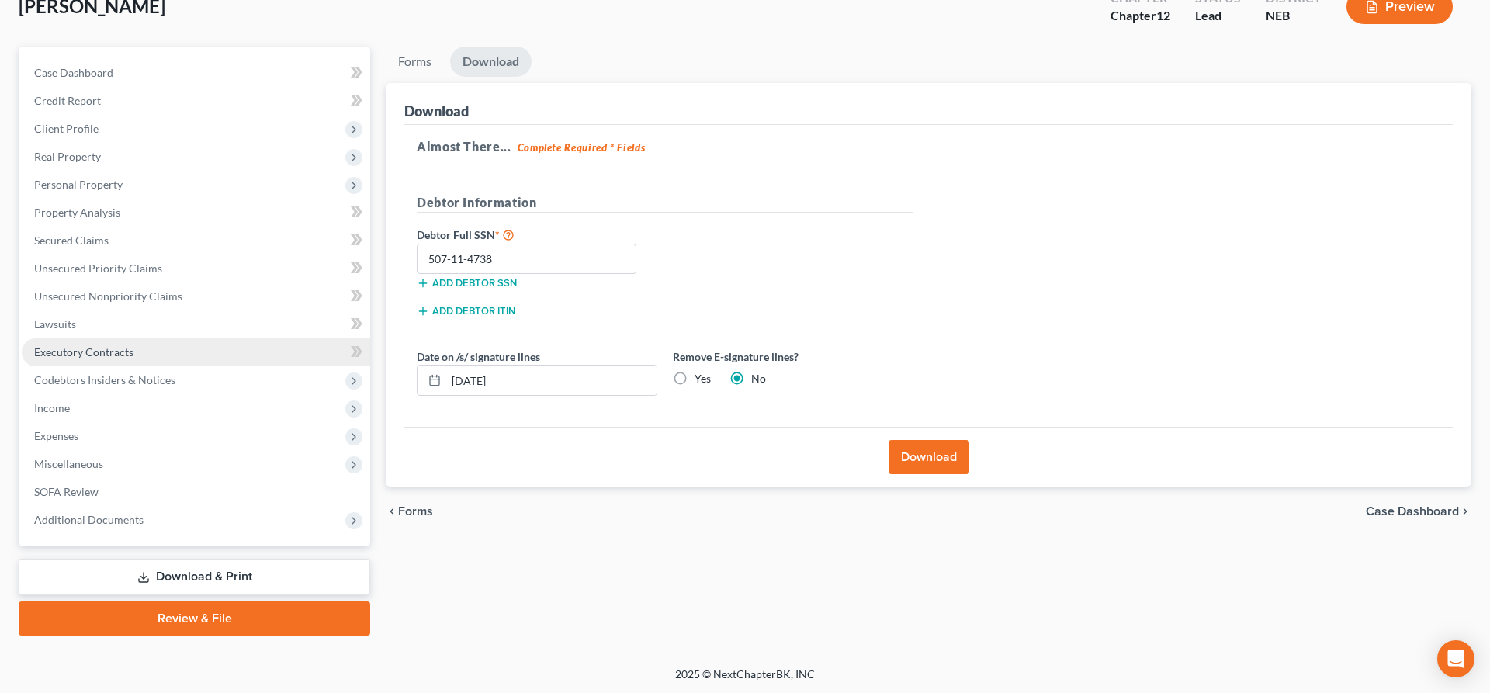
click at [121, 354] on span "Executory Contracts" at bounding box center [83, 351] width 99 height 13
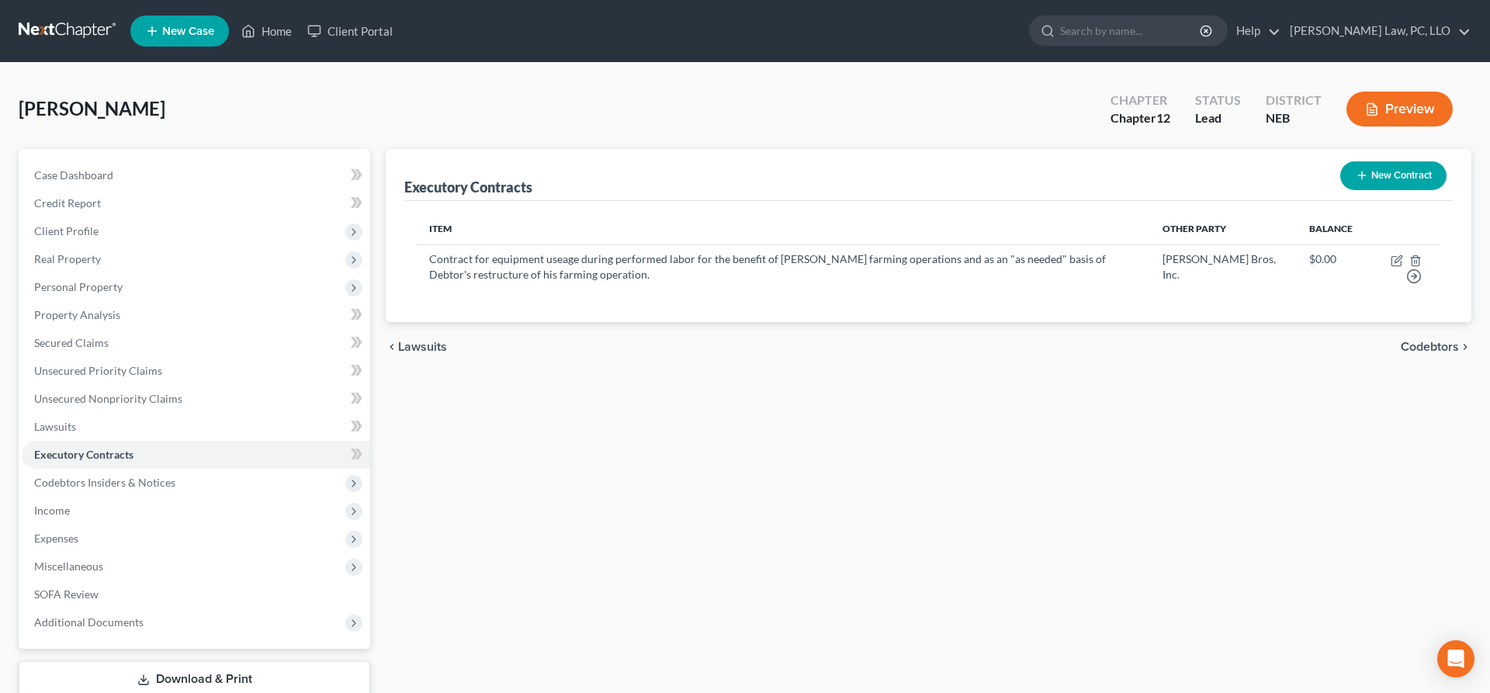
click at [1370, 171] on button "New Contract" at bounding box center [1393, 175] width 106 height 29
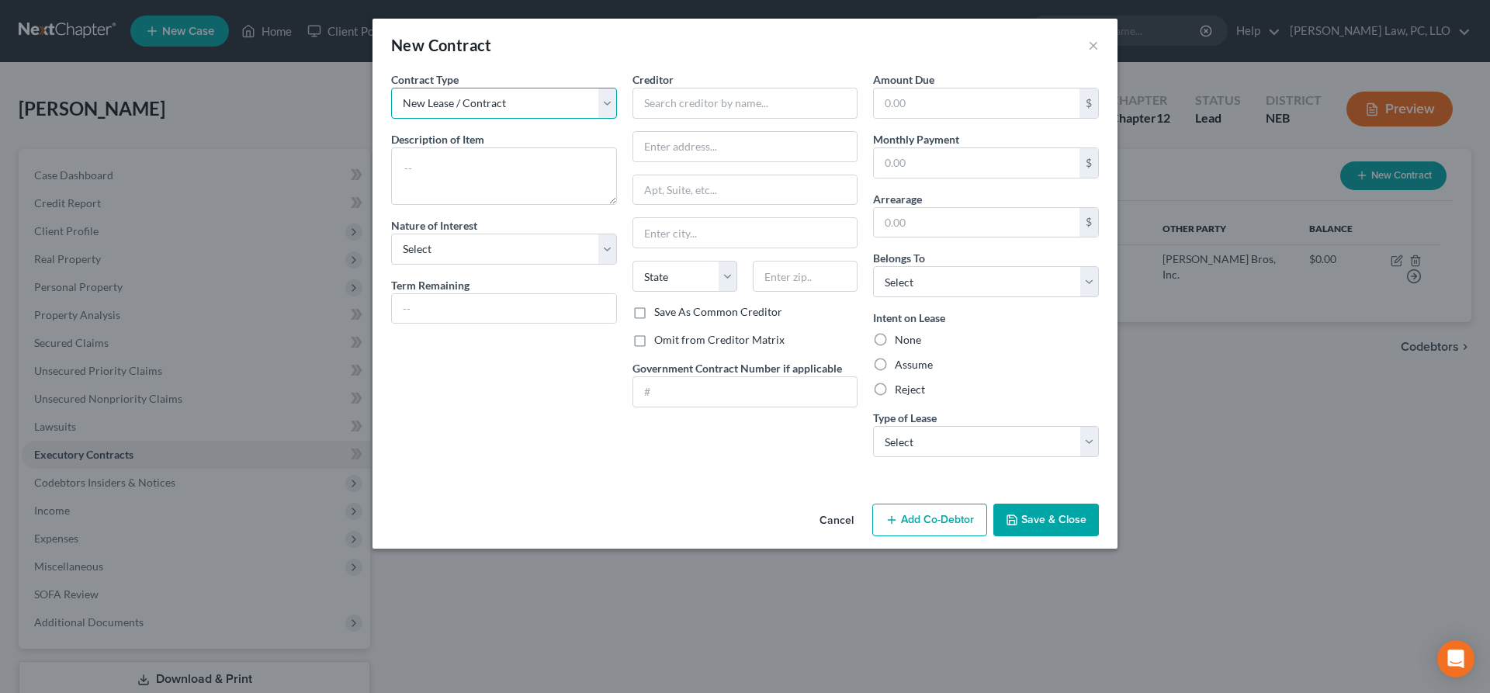
click at [391, 88] on select "New Lease / Contract New Timeshare" at bounding box center [504, 103] width 226 height 31
click option "New Lease / Contract" at bounding box center [0, 0] width 0 height 0
click at [524, 157] on textarea at bounding box center [504, 175] width 226 height 57
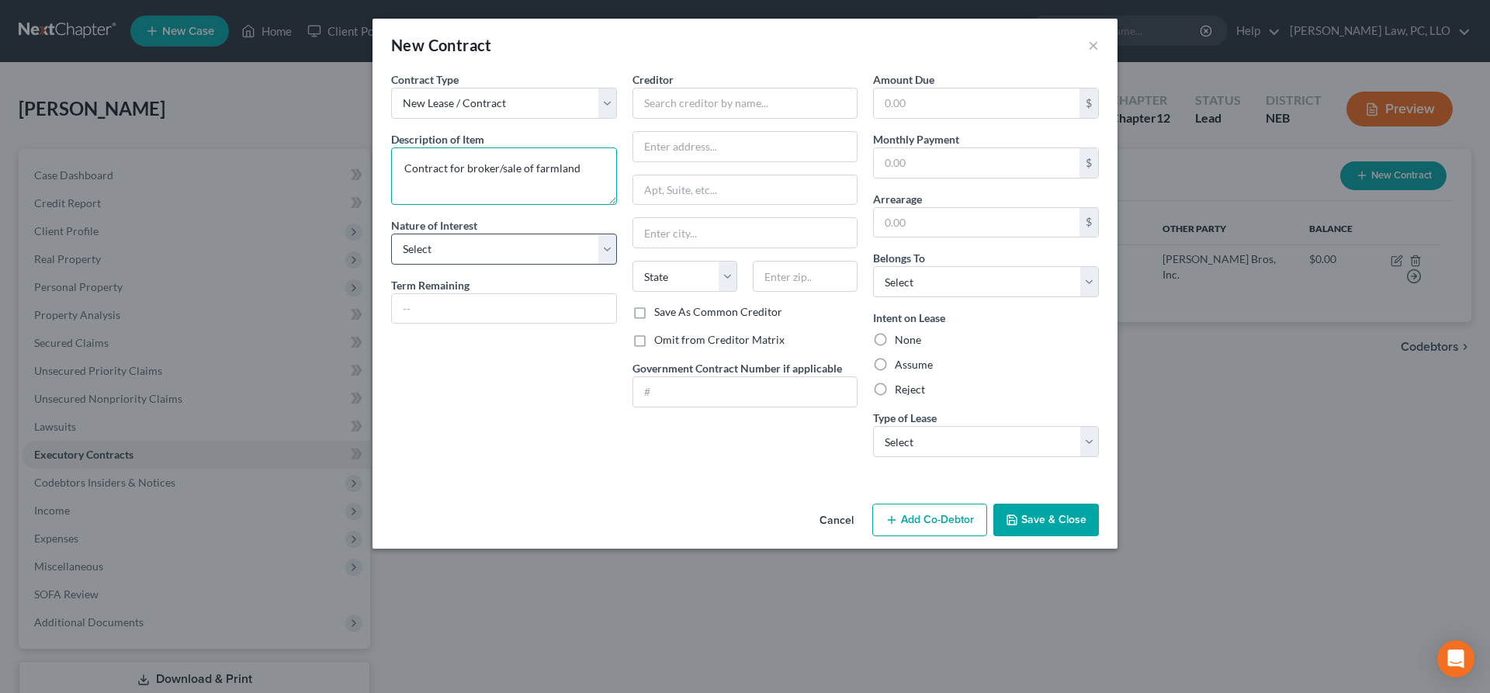
type textarea "Contract for broker/sale of farmland"
click at [391, 234] on select "Select Purchaser Agent Lessor Lessee" at bounding box center [504, 249] width 226 height 31
select select "1"
click option "Agent" at bounding box center [0, 0] width 0 height 0
click at [473, 319] on input "text" at bounding box center [504, 308] width 224 height 29
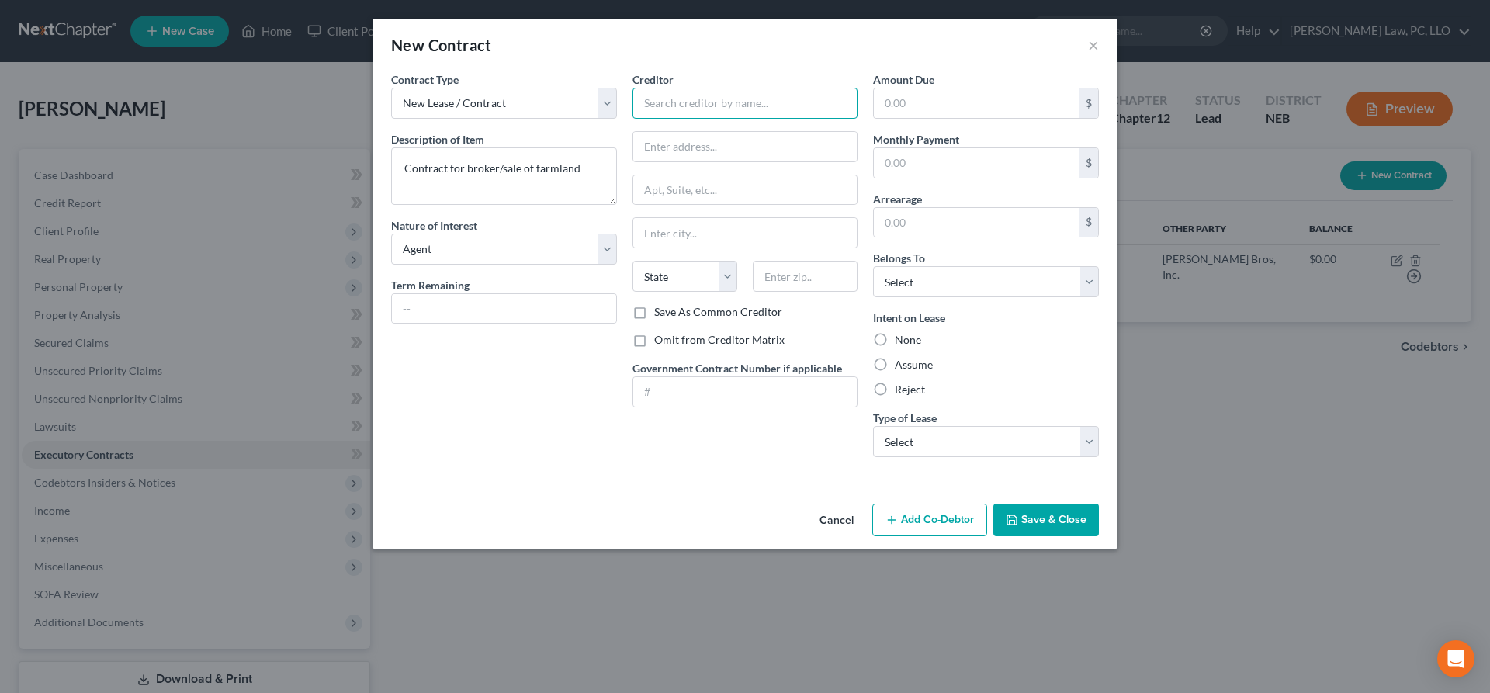
click at [727, 108] on input "text" at bounding box center [745, 103] width 226 height 31
type input "People's Company"
click at [654, 150] on input "text" at bounding box center [745, 146] width 224 height 29
type input "12119"
type input "1"
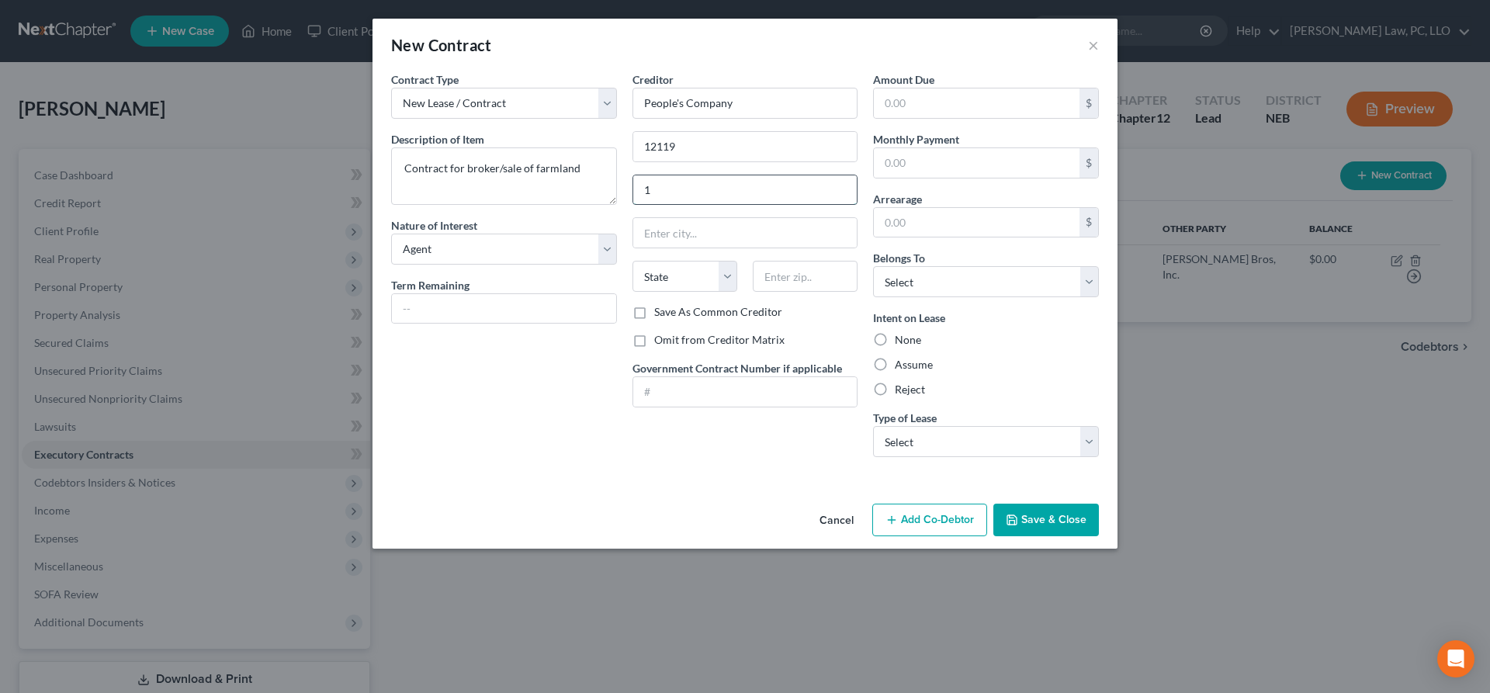
drag, startPoint x: 685, startPoint y: 192, endPoint x: 616, endPoint y: 189, distance: 69.1
click at [633, 189] on input "1" at bounding box center [745, 189] width 224 height 29
drag, startPoint x: 705, startPoint y: 155, endPoint x: 748, endPoint y: 150, distance: 43.0
click at [708, 155] on input "12119" at bounding box center [745, 146] width 224 height 29
type input "[STREET_ADDRESS]"
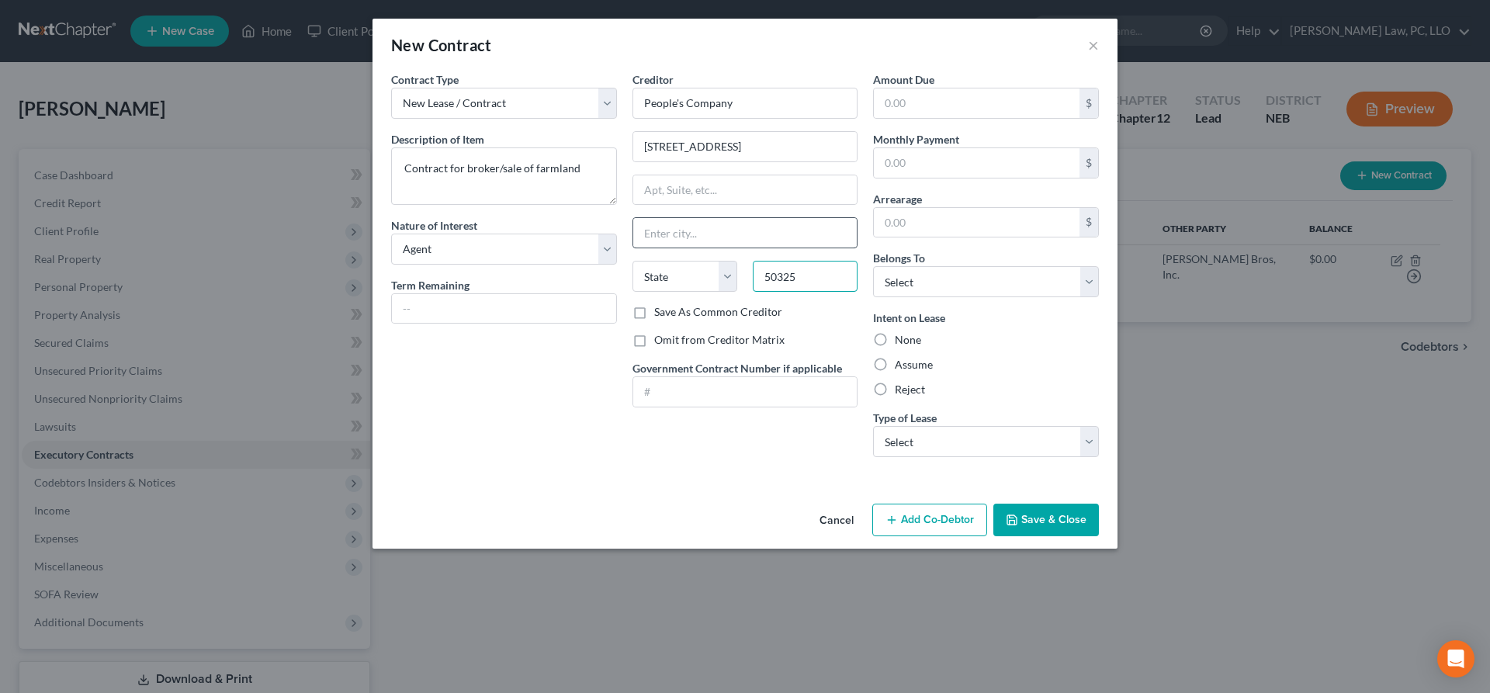
type input "50325"
type input "[PERSON_NAME]"
select select "16"
click at [895, 362] on label "Assume" at bounding box center [914, 365] width 38 height 16
click at [901, 362] on input "Assume" at bounding box center [906, 362] width 10 height 10
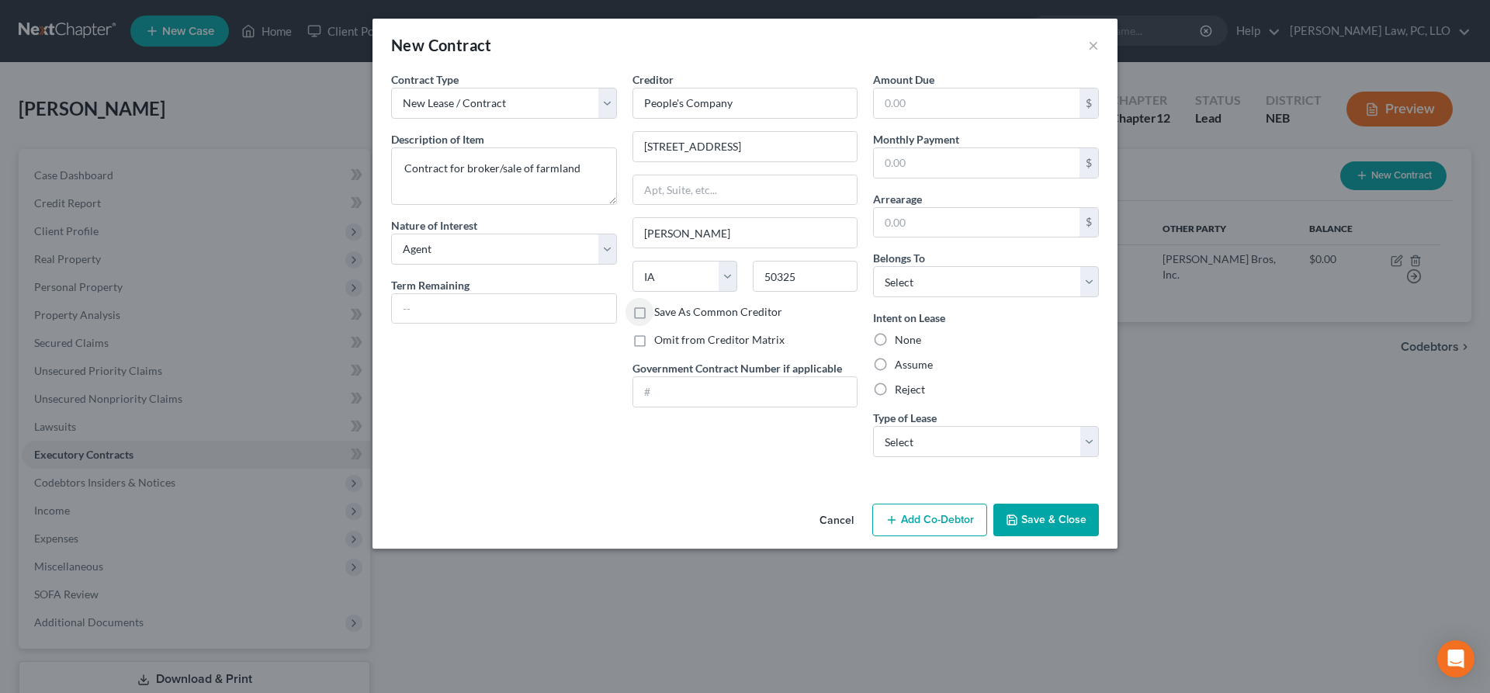
radio input "true"
click at [873, 266] on select "Select Debtor 1 Only Debtor 2 Only Debtor 1 And Debtor 2 Only At Least One Of T…" at bounding box center [986, 281] width 226 height 31
select select "0"
click option "Debtor 1 Only" at bounding box center [0, 0] width 0 height 0
click at [1048, 533] on button "Save & Close" at bounding box center [1046, 520] width 106 height 33
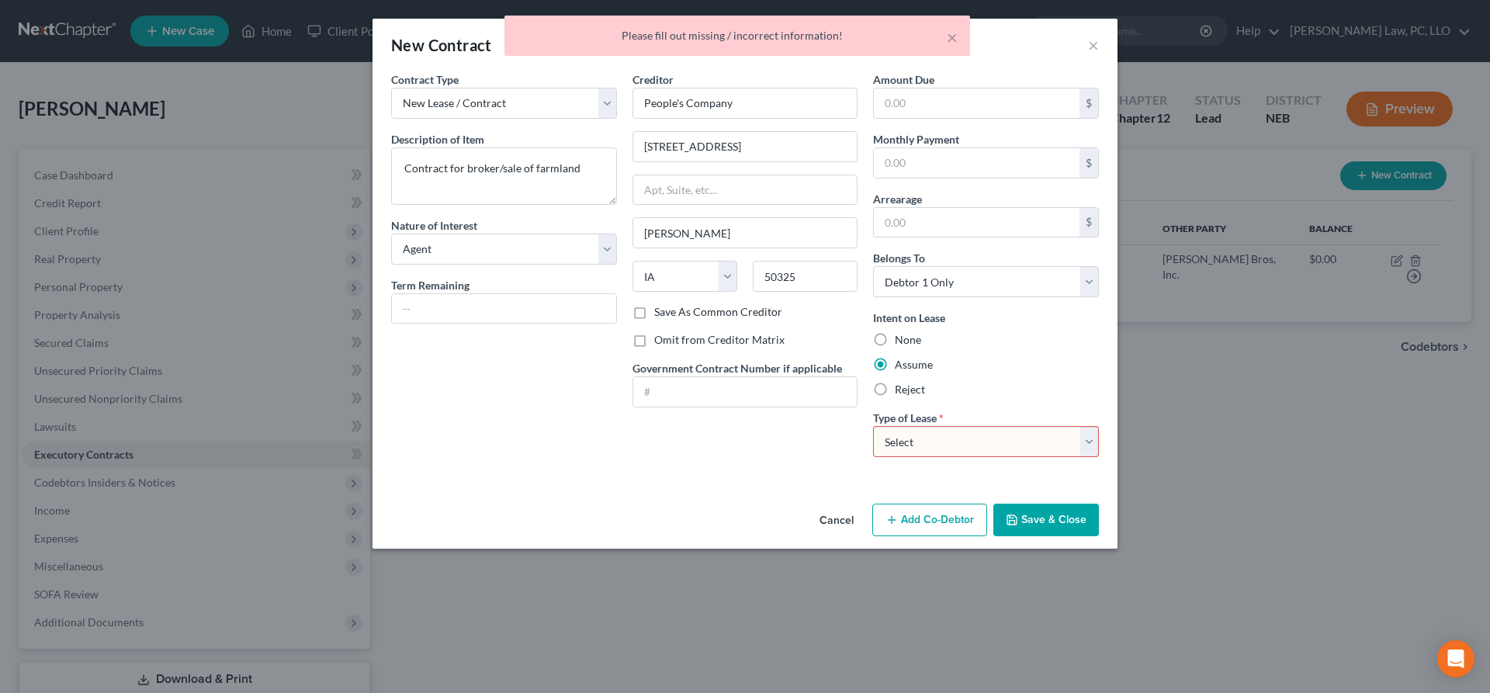
click at [873, 426] on select "Select Real Estate Car Other" at bounding box center [986, 441] width 226 height 31
select select "0"
click option "Real Estate" at bounding box center [0, 0] width 0 height 0
click at [1058, 521] on button "Save & Close" at bounding box center [1046, 520] width 106 height 33
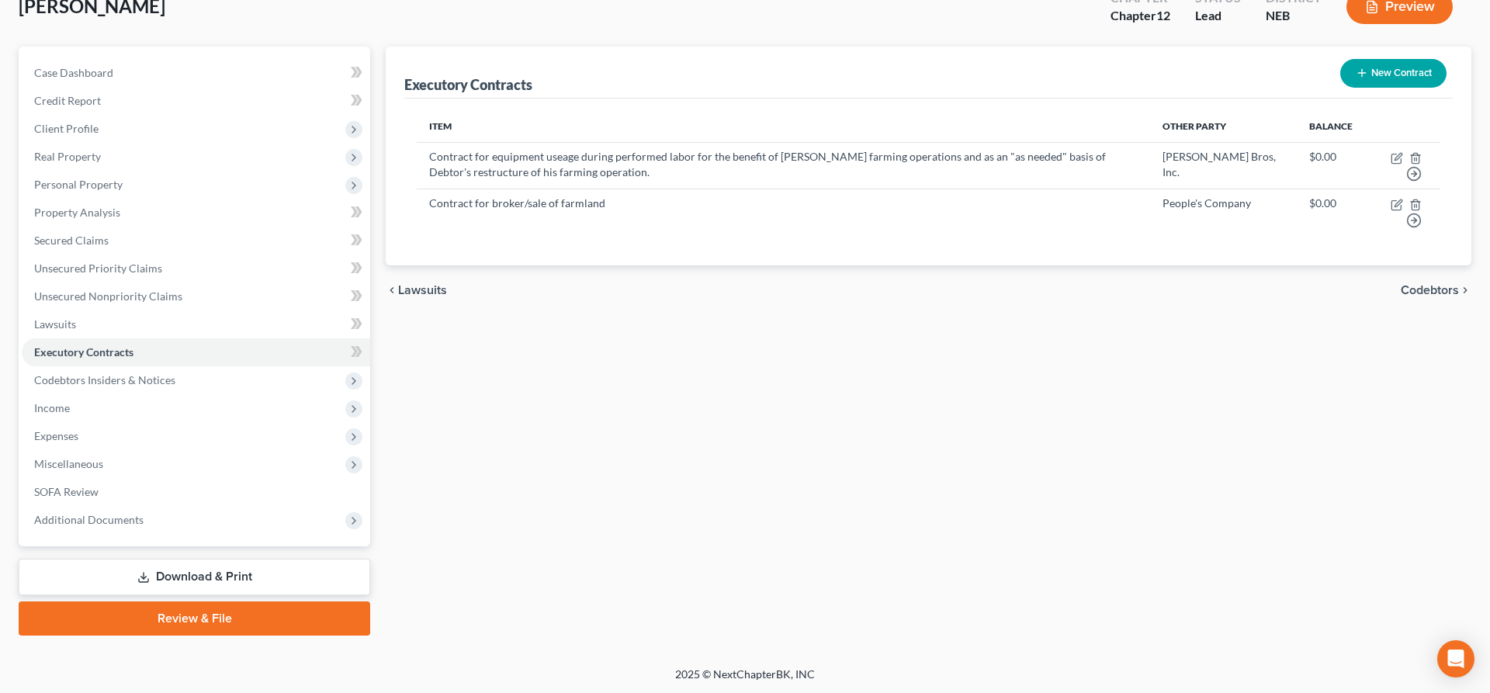
click at [261, 566] on link "Download & Print" at bounding box center [194, 577] width 351 height 36
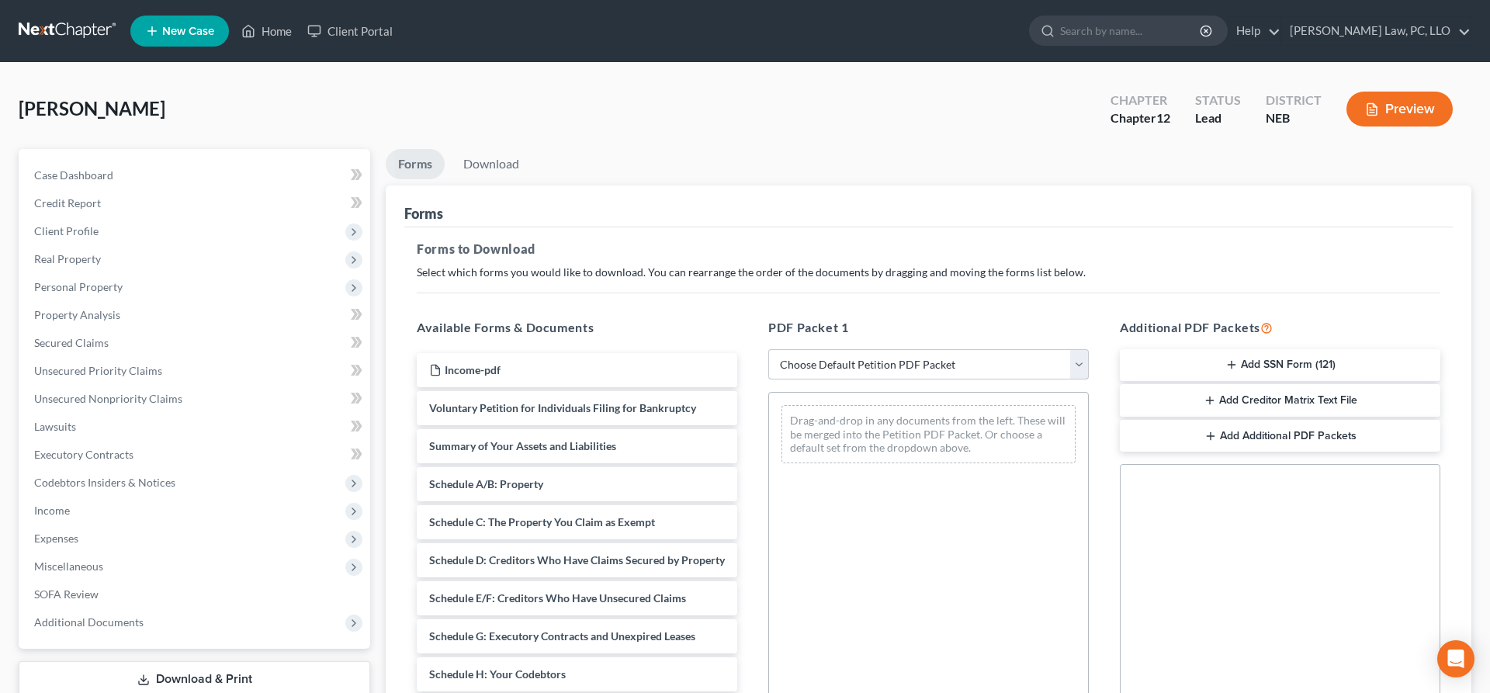
click at [768, 349] on select "Choose Default Petition PDF Packet Complete Bankruptcy Petition (all forms and …" at bounding box center [928, 364] width 320 height 31
select select "0"
click option "Complete Bankruptcy Petition (all forms and schedules)" at bounding box center [0, 0] width 0 height 0
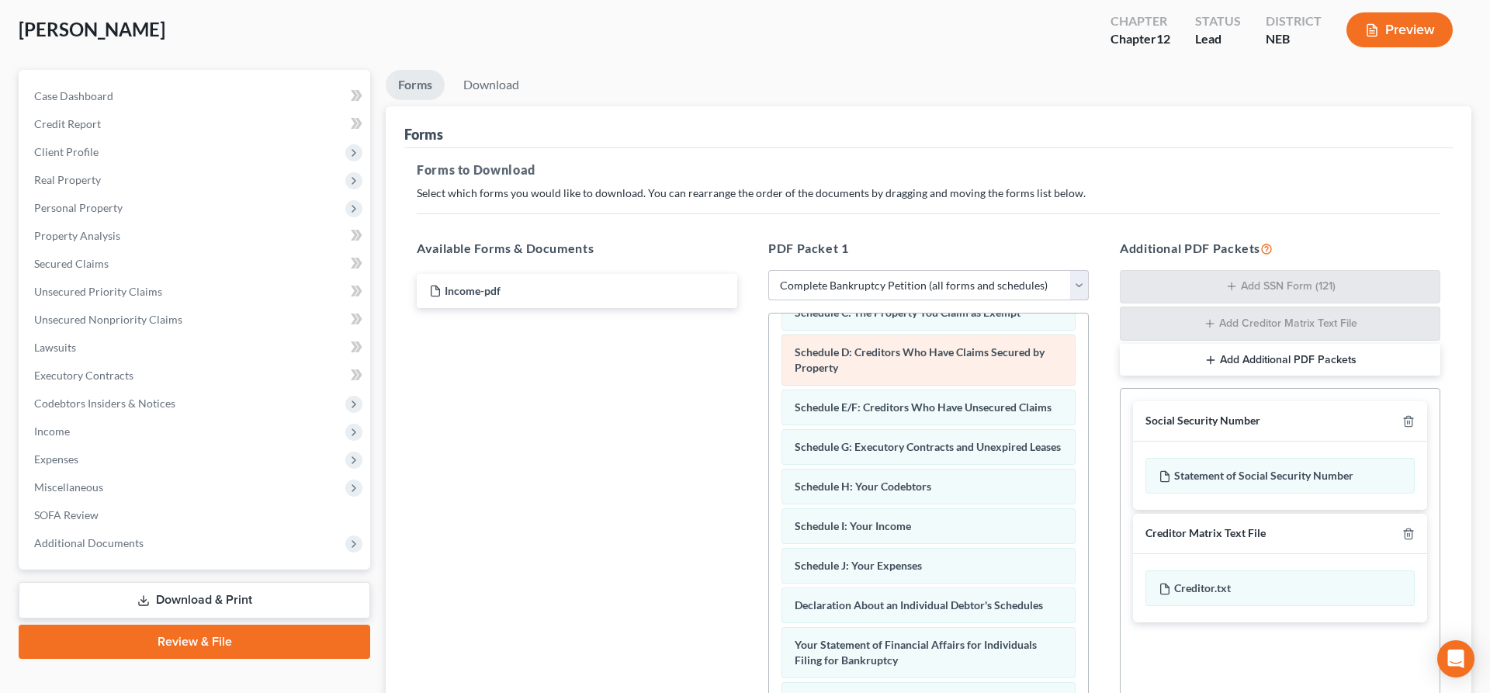
scroll to position [237, 0]
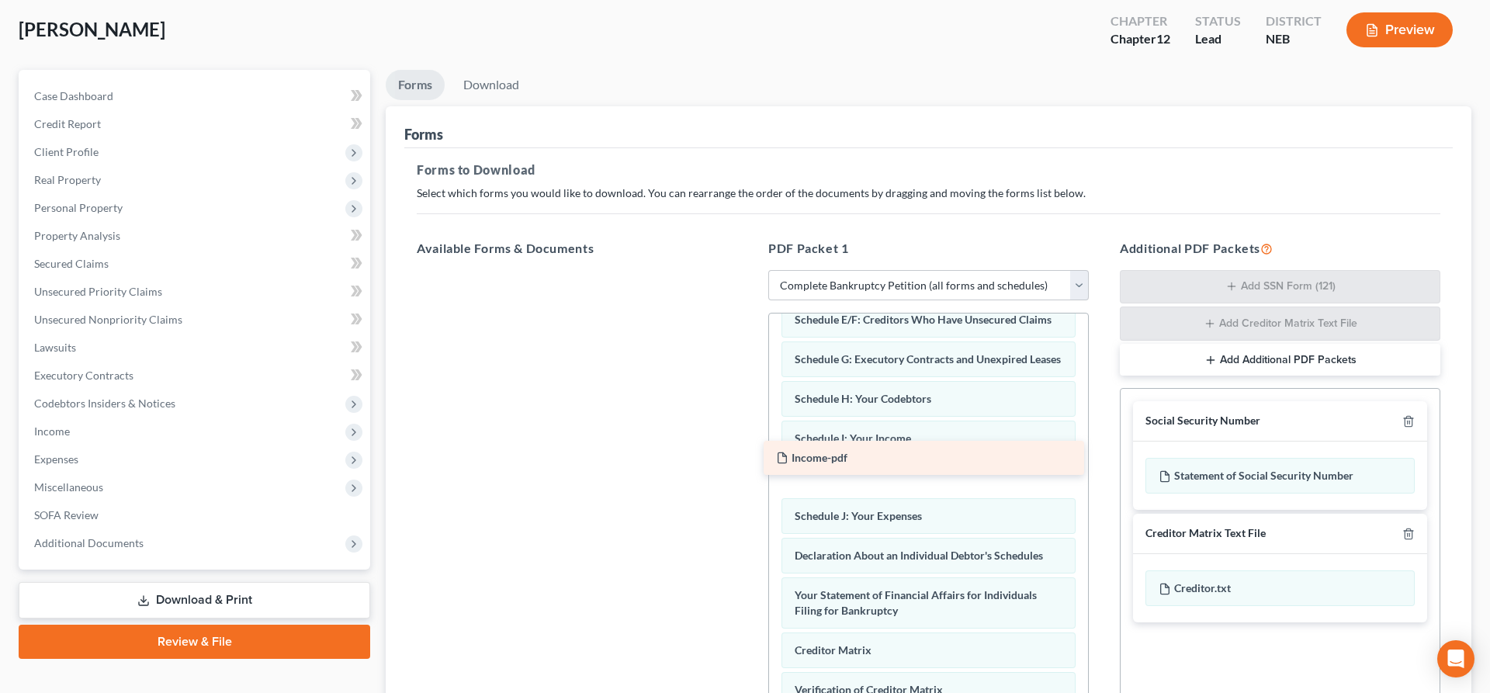
drag, startPoint x: 539, startPoint y: 296, endPoint x: 886, endPoint y: 463, distance: 385.2
click at [749, 270] on div "Income-pdf Income-pdf" at bounding box center [576, 270] width 345 height 0
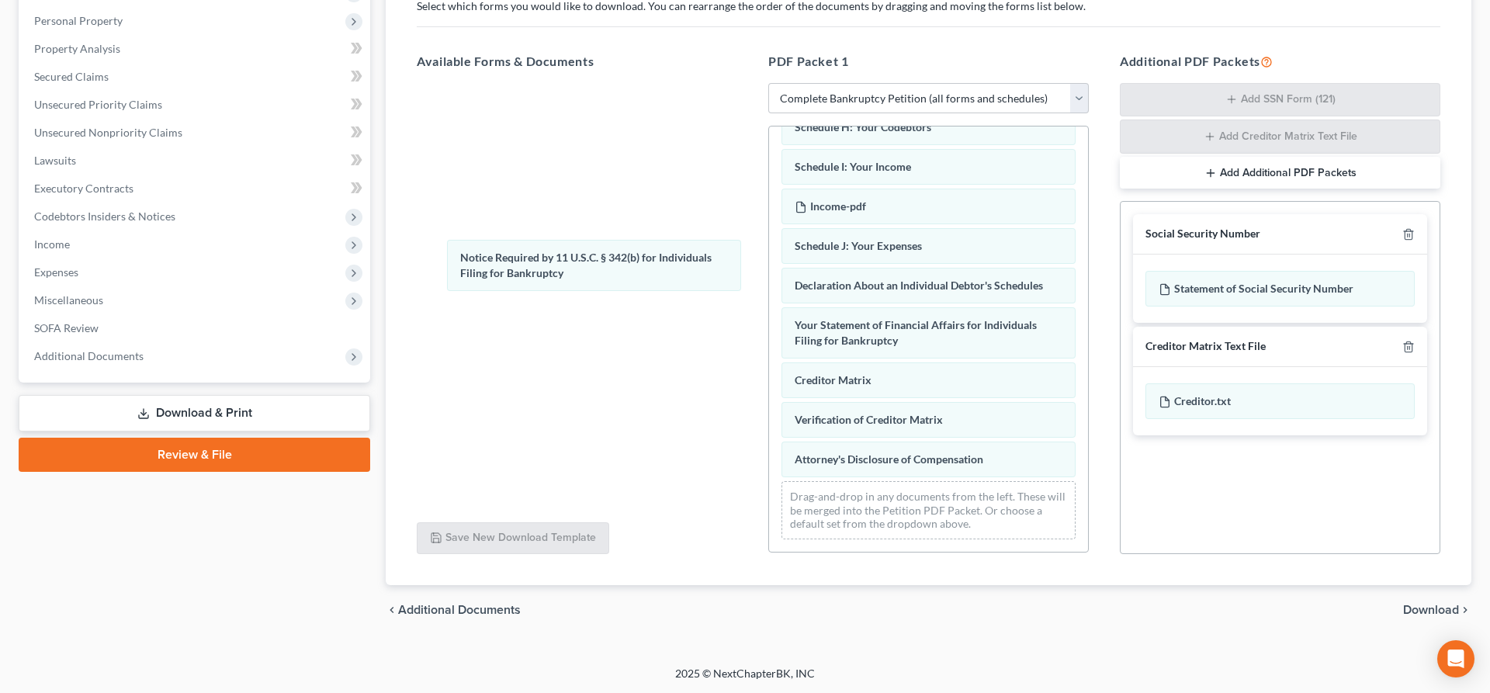
scroll to position [322, 0]
drag, startPoint x: 819, startPoint y: 410, endPoint x: 506, endPoint y: 266, distance: 345.1
click at [769, 262] on div "Notice Required by 11 U.S.C. § 342(b) for Individuals Filing for Bankruptcy Vol…" at bounding box center [928, 177] width 319 height 747
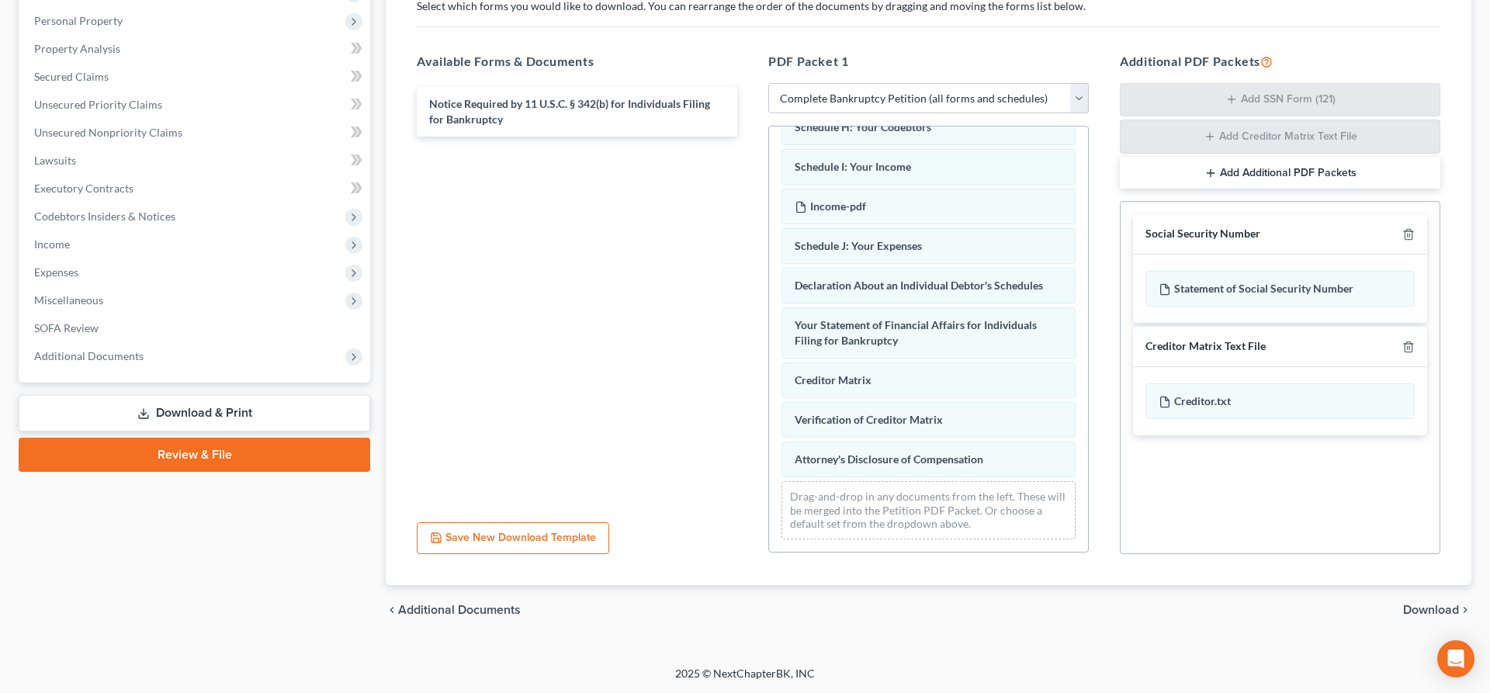
click at [1421, 606] on span "Download" at bounding box center [1431, 610] width 56 height 12
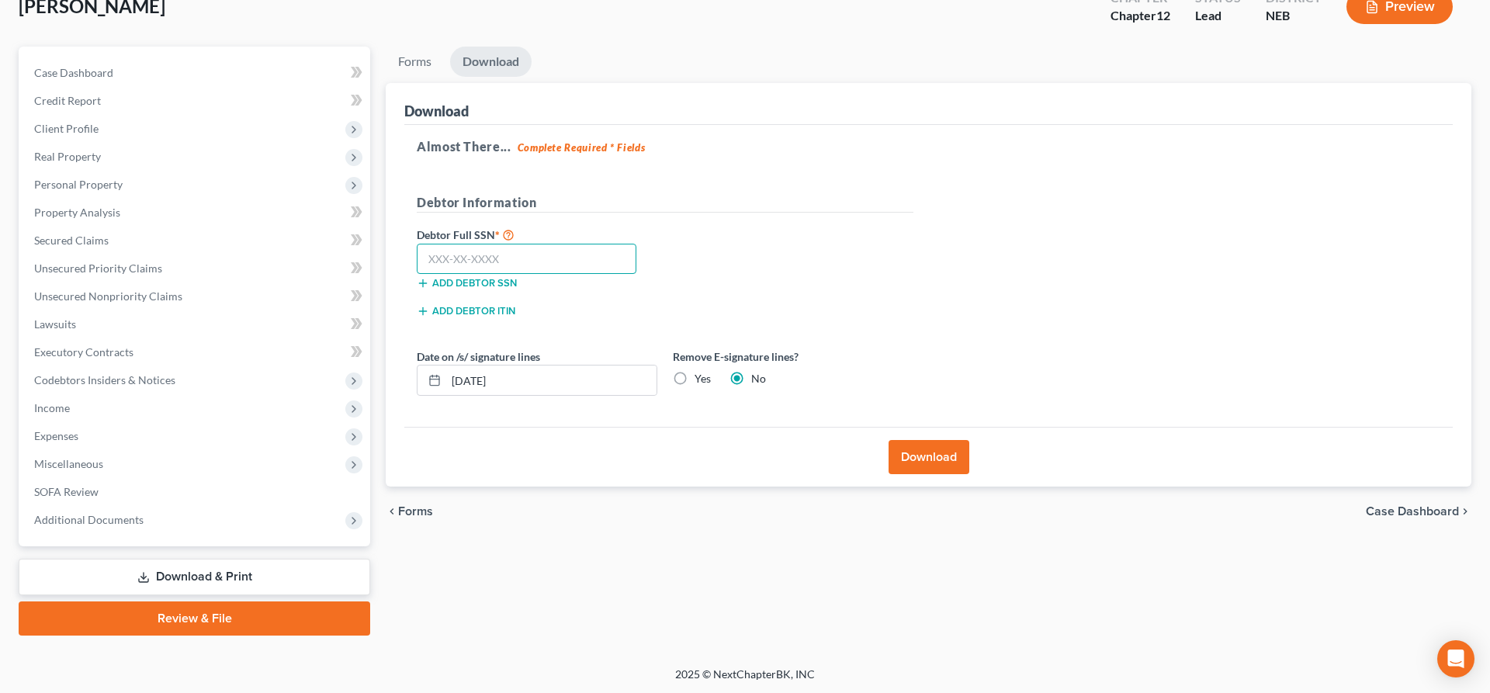
click at [573, 264] on input "text" at bounding box center [527, 259] width 220 height 31
type input "507-11-4738"
click at [909, 453] on button "Download" at bounding box center [928, 457] width 81 height 34
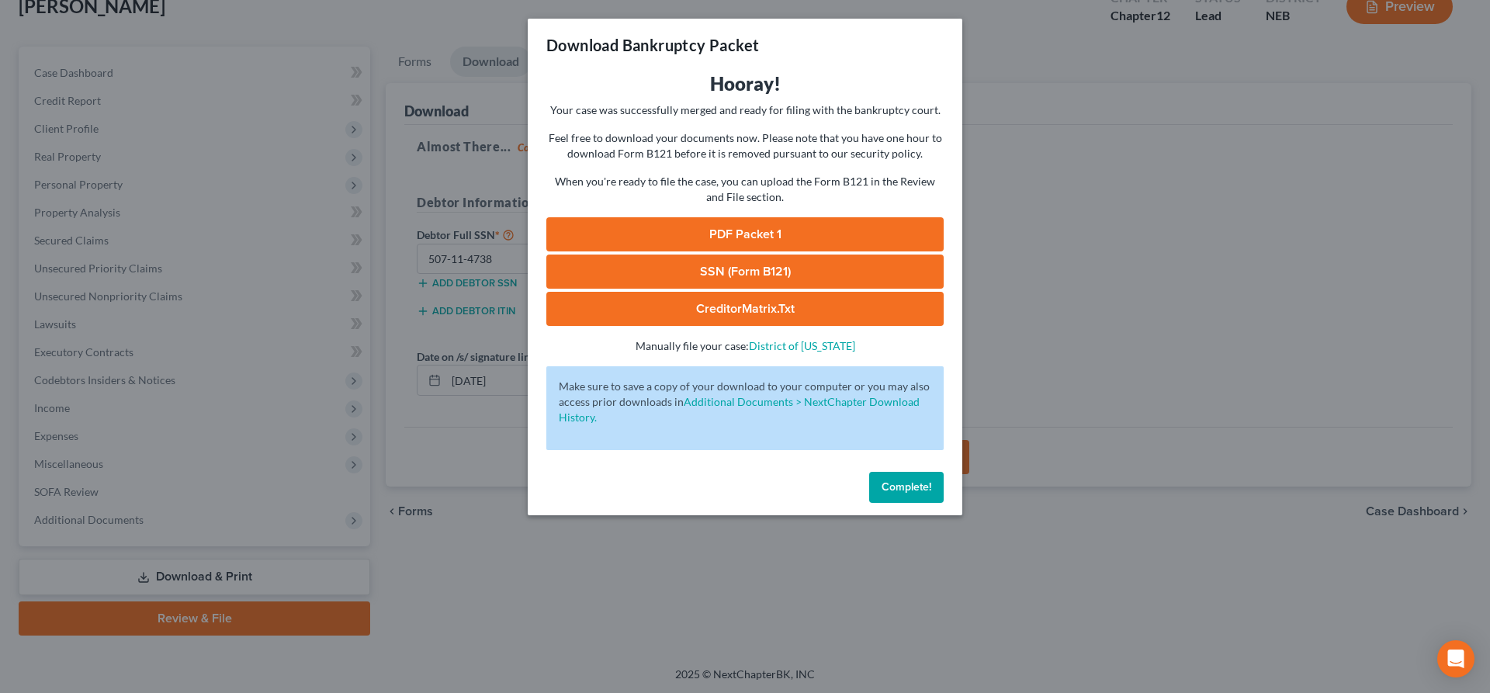
click at [883, 269] on link "SSN (Form B121)" at bounding box center [744, 271] width 397 height 34
click at [697, 306] on link "CreditorMatrix.txt" at bounding box center [744, 309] width 397 height 34
click at [755, 236] on link "PDF Packet 1" at bounding box center [744, 234] width 397 height 34
click at [904, 478] on button "Complete!" at bounding box center [906, 487] width 74 height 31
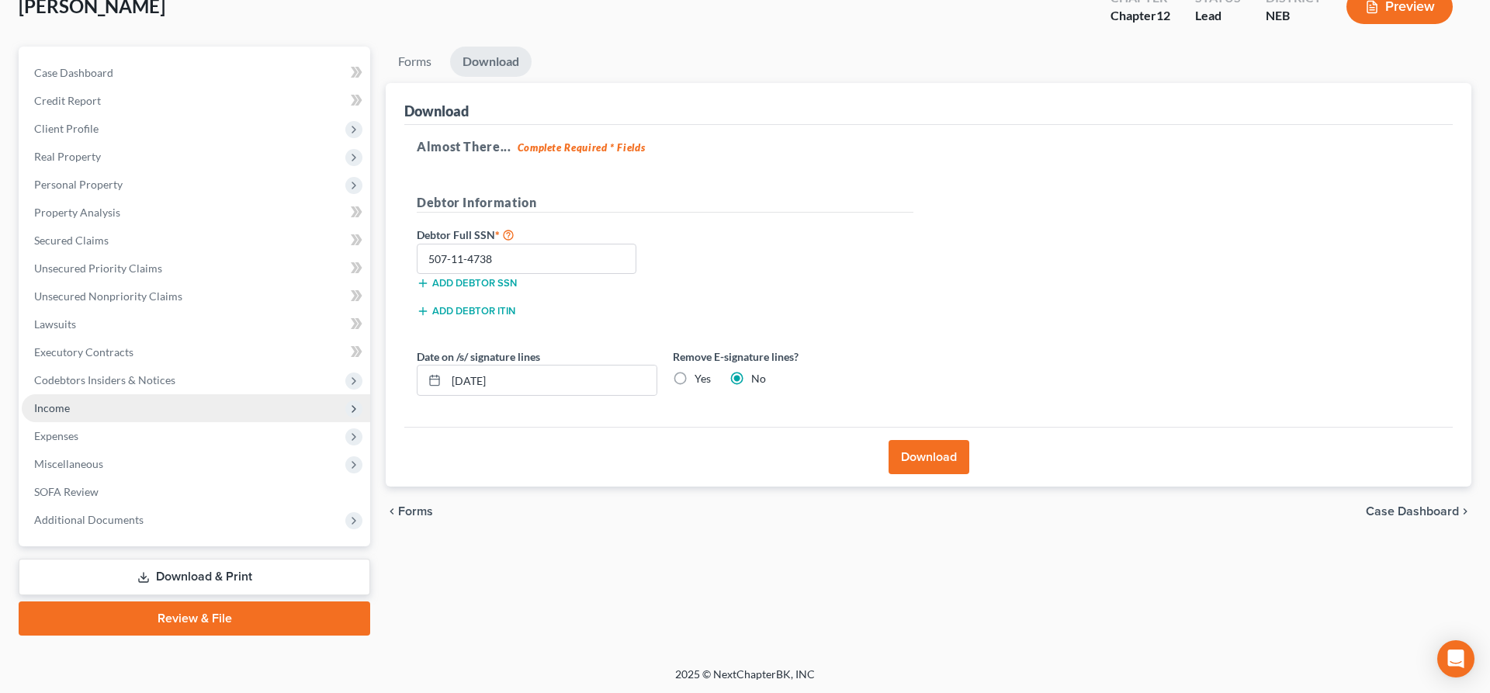
click at [81, 412] on span "Income" at bounding box center [196, 408] width 348 height 28
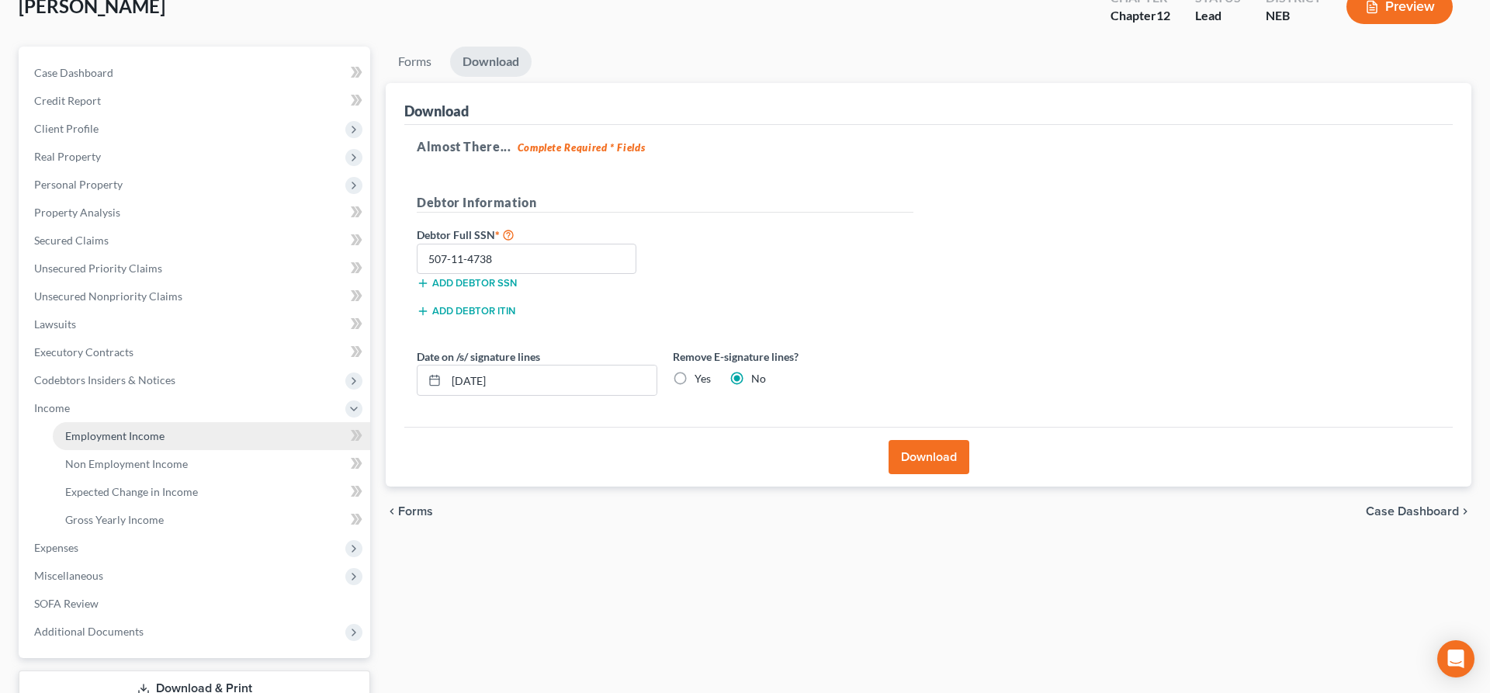
click at [147, 434] on span "Employment Income" at bounding box center [114, 435] width 99 height 13
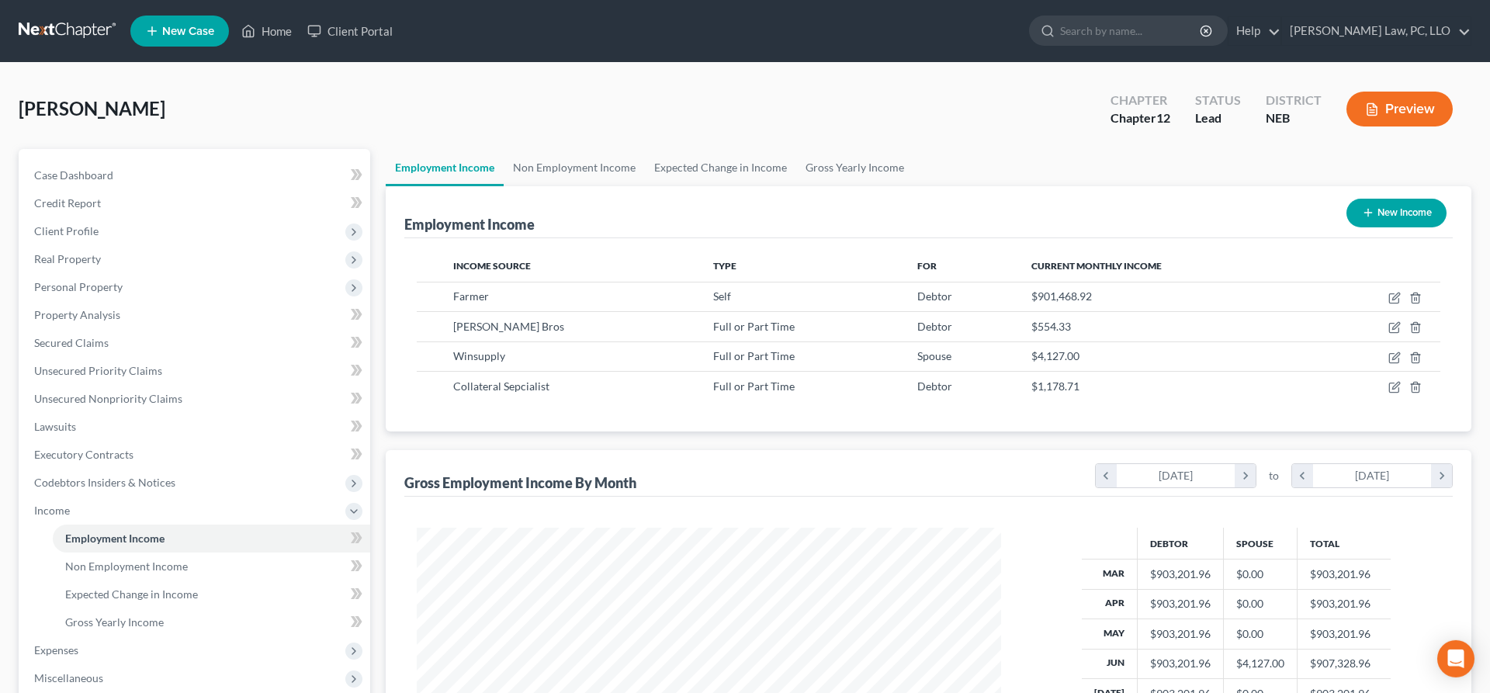
scroll to position [292, 615]
click at [1393, 295] on icon "button" at bounding box center [1394, 298] width 12 height 12
select select "1"
select select "0"
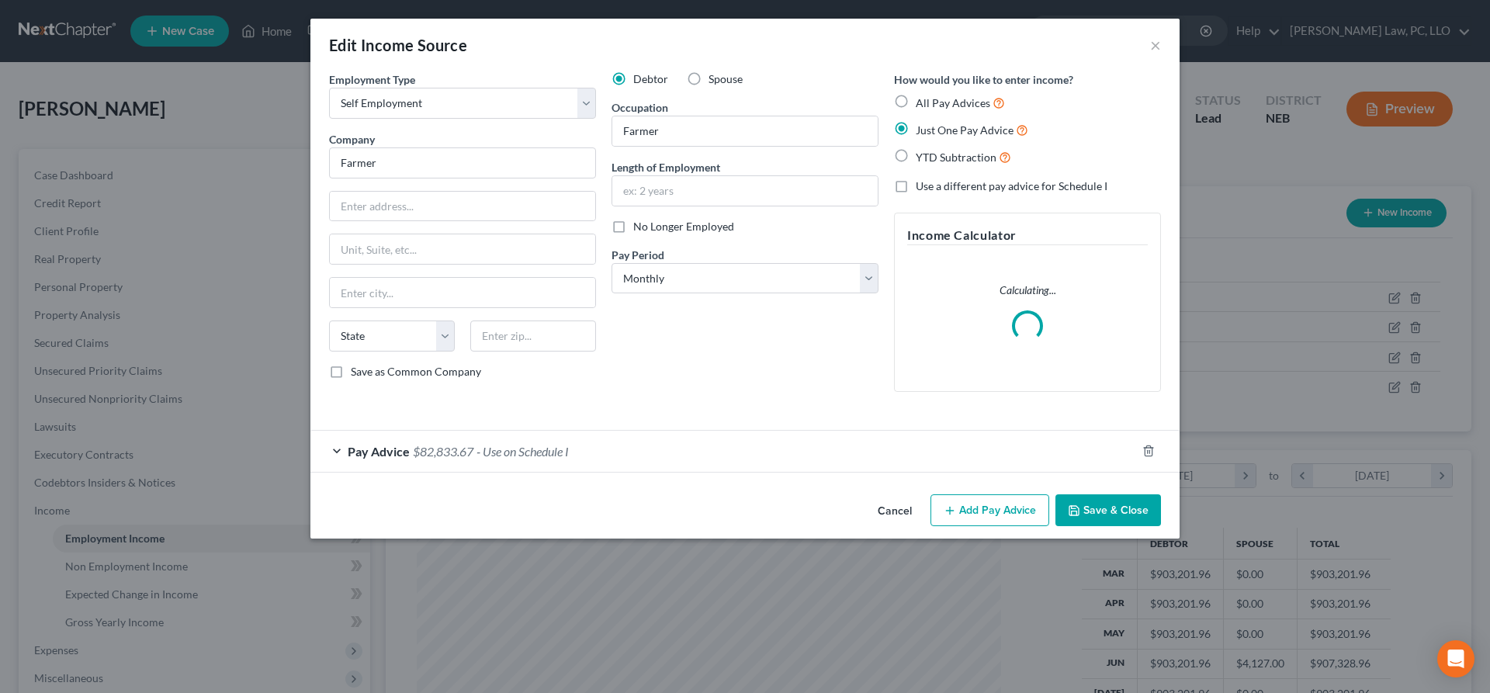
click at [708, 457] on div "Pay Advice $82,833.67 - Use on Schedule I" at bounding box center [722, 451] width 825 height 41
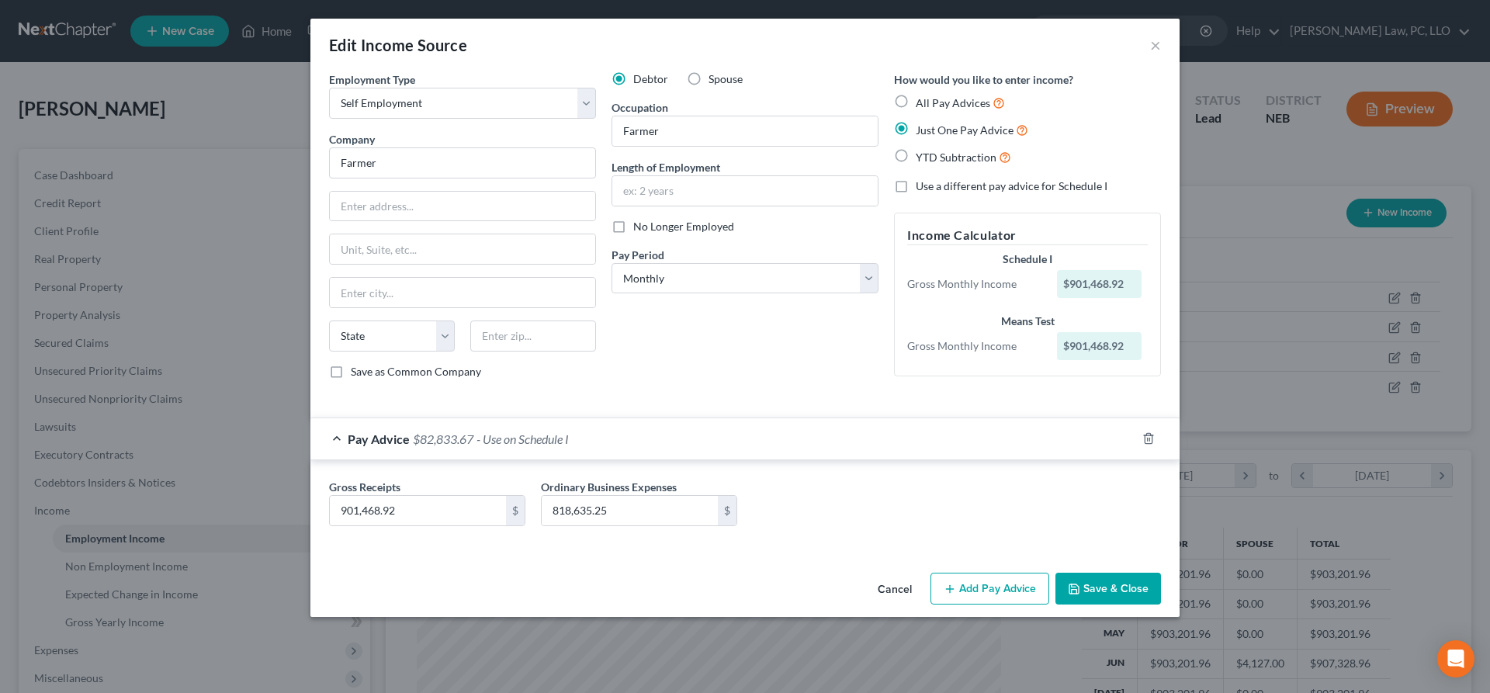
click at [894, 587] on button "Cancel" at bounding box center [894, 589] width 59 height 31
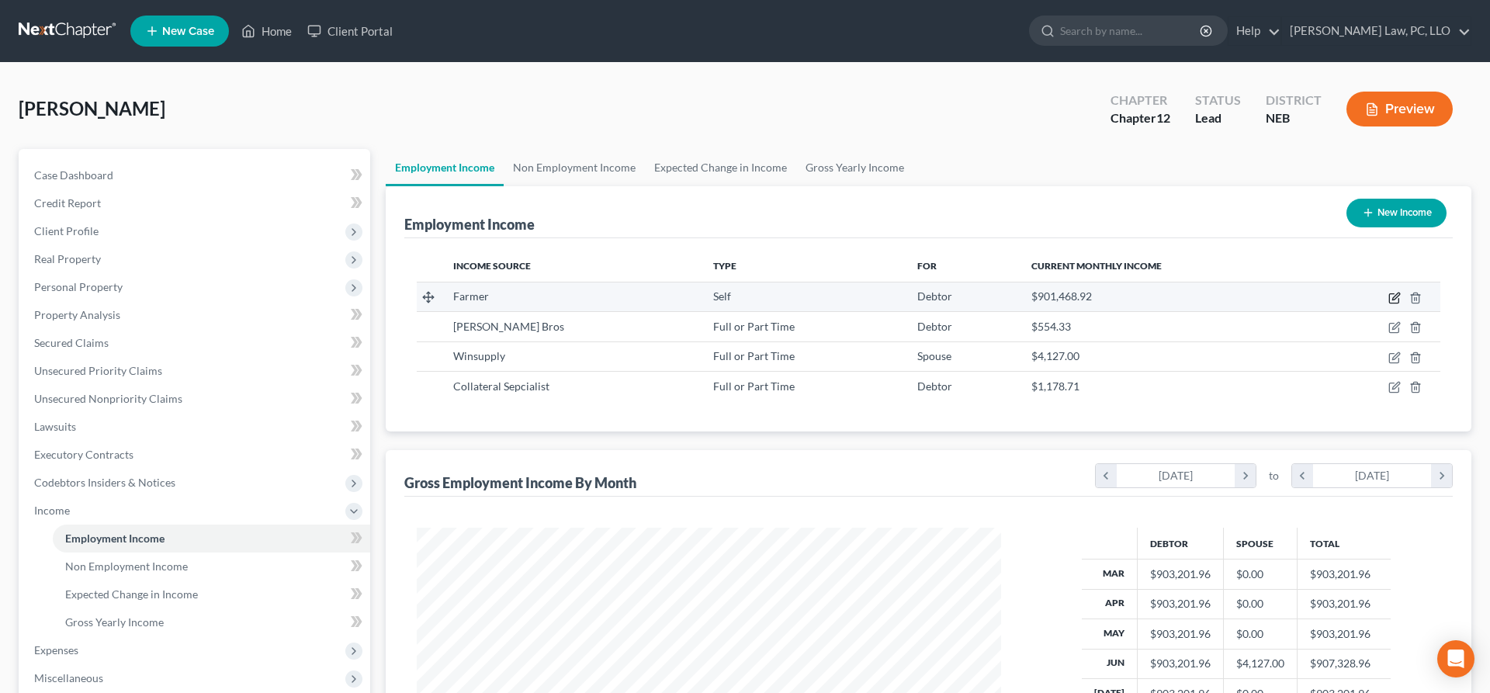
click at [1397, 295] on icon "button" at bounding box center [1394, 298] width 12 height 12
select select "1"
select select "0"
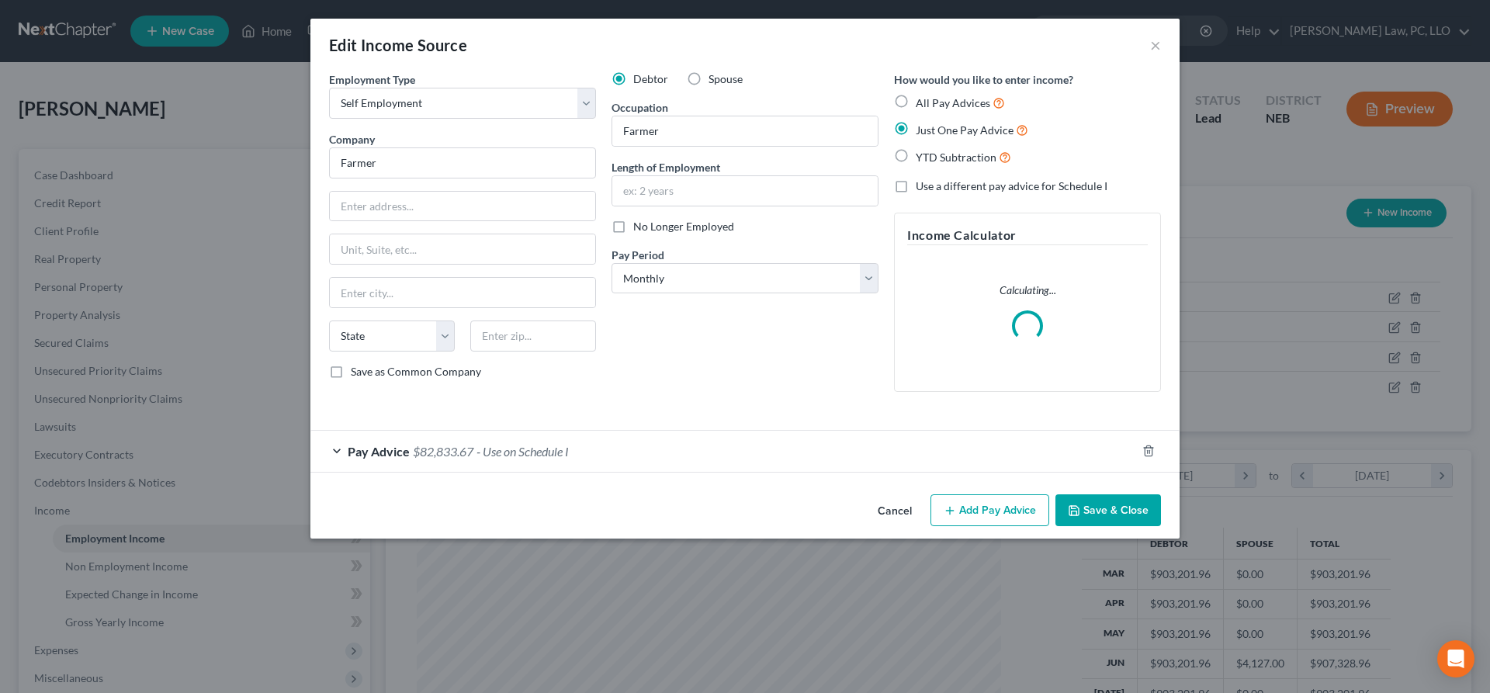
click at [729, 449] on div "Pay Advice $82,833.67 - Use on Schedule I" at bounding box center [722, 451] width 825 height 41
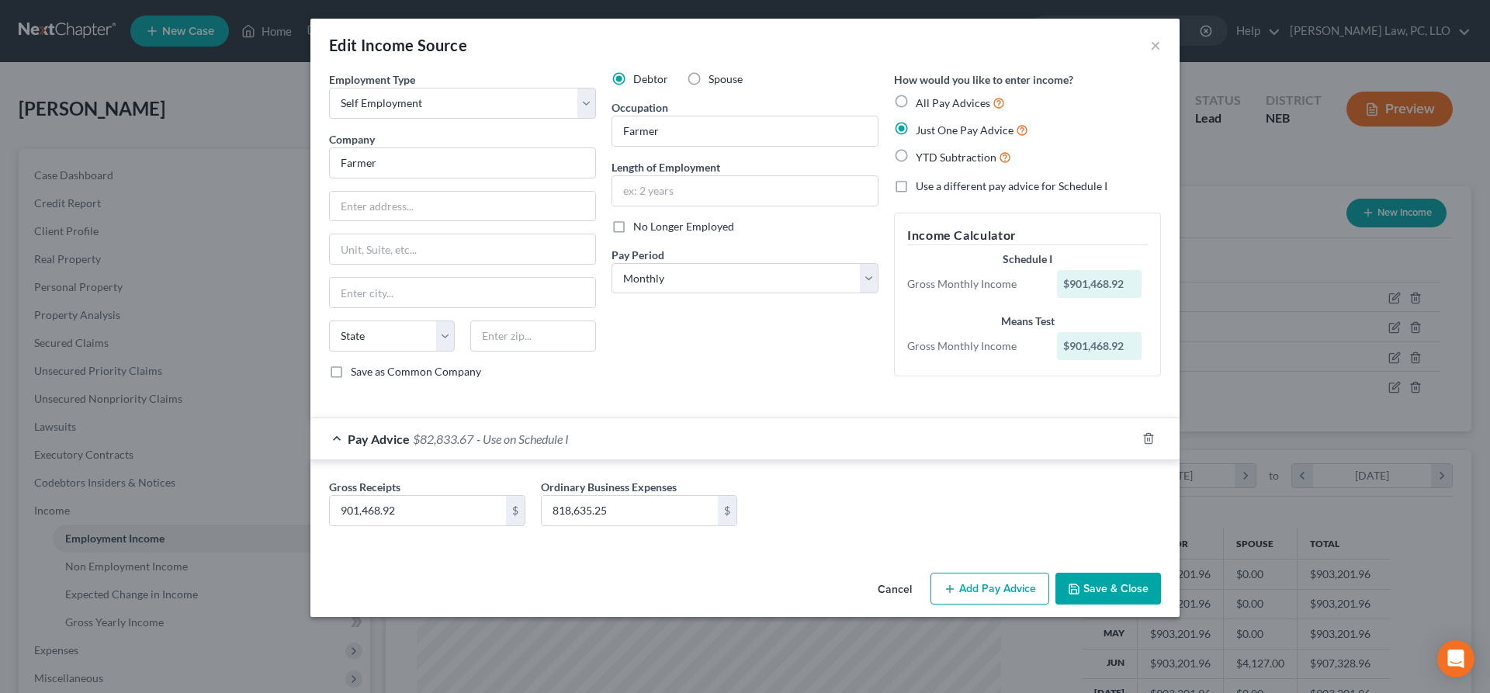
click at [1108, 588] on button "Save & Close" at bounding box center [1108, 589] width 106 height 33
